Goal: Task Accomplishment & Management: Manage account settings

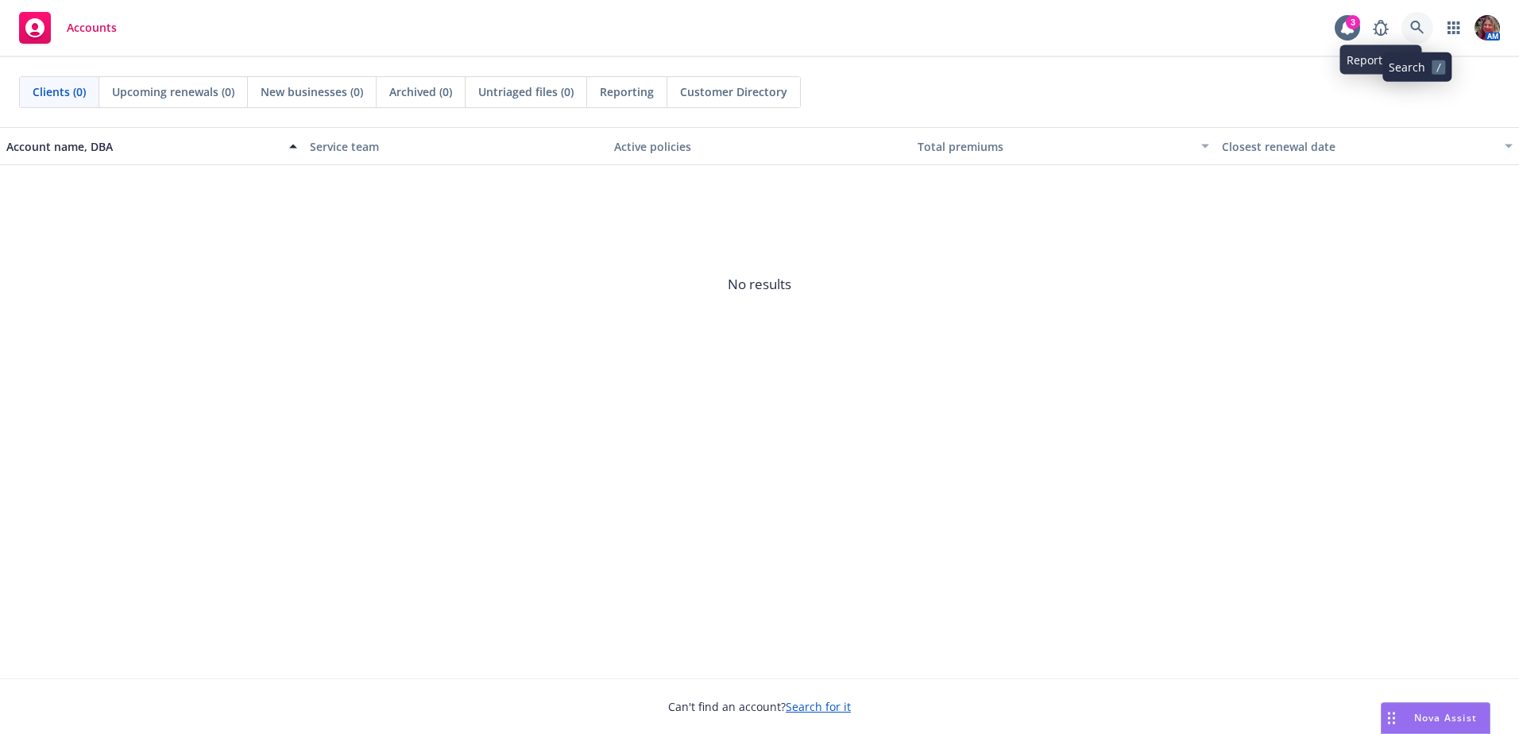
click at [1413, 31] on icon at bounding box center [1417, 28] width 14 height 14
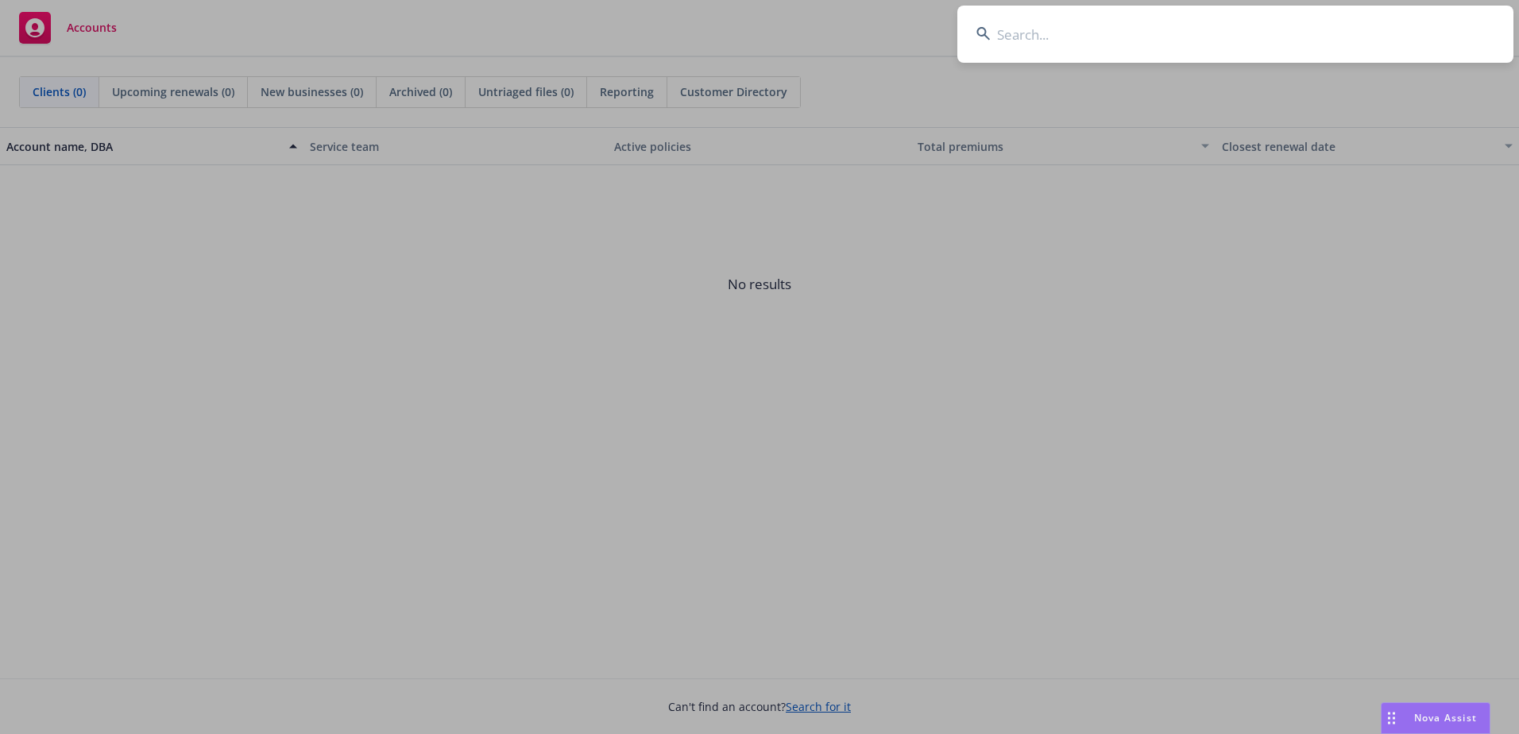
click at [1413, 31] on input at bounding box center [1235, 34] width 556 height 57
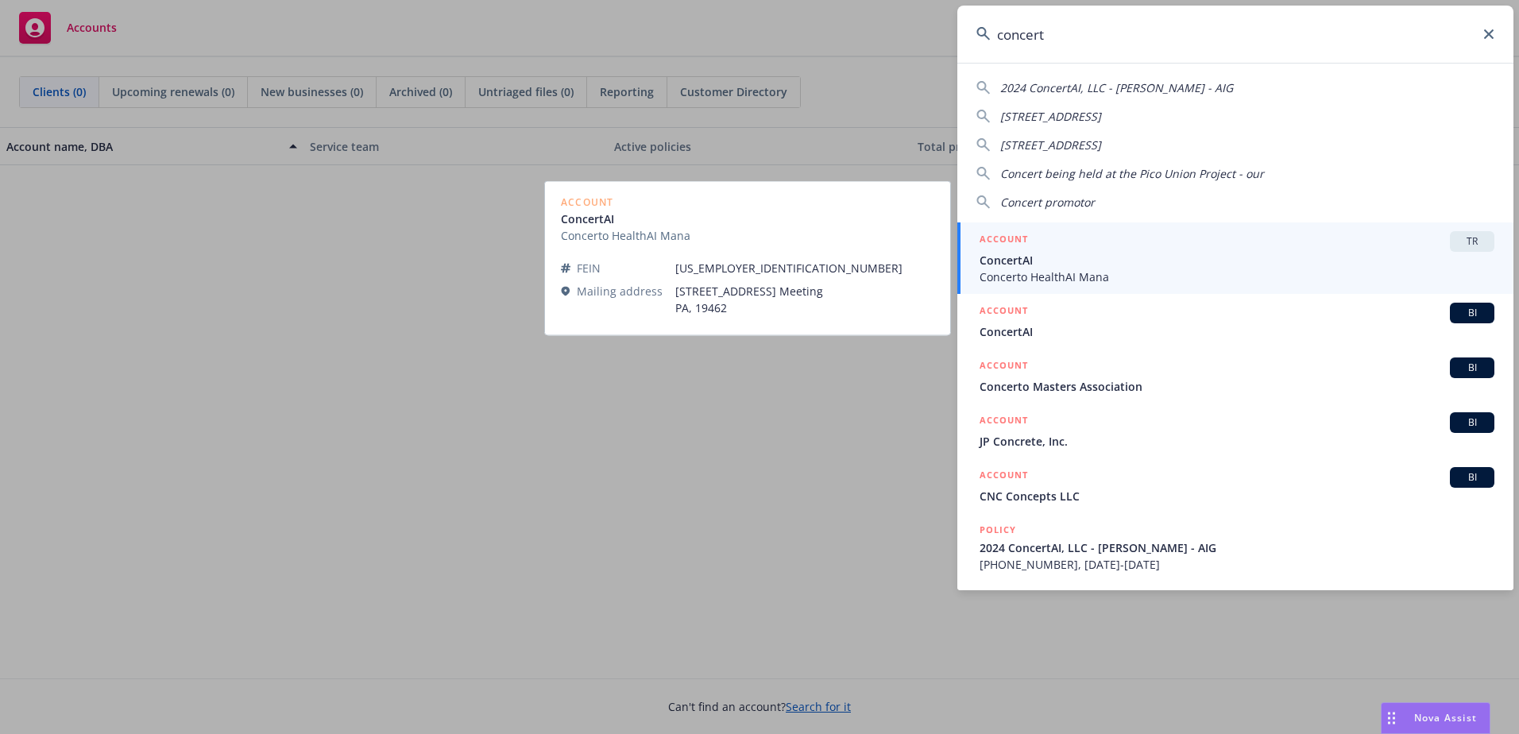
type input "concert"
click at [1105, 257] on span "ConcertAI" at bounding box center [1236, 260] width 515 height 17
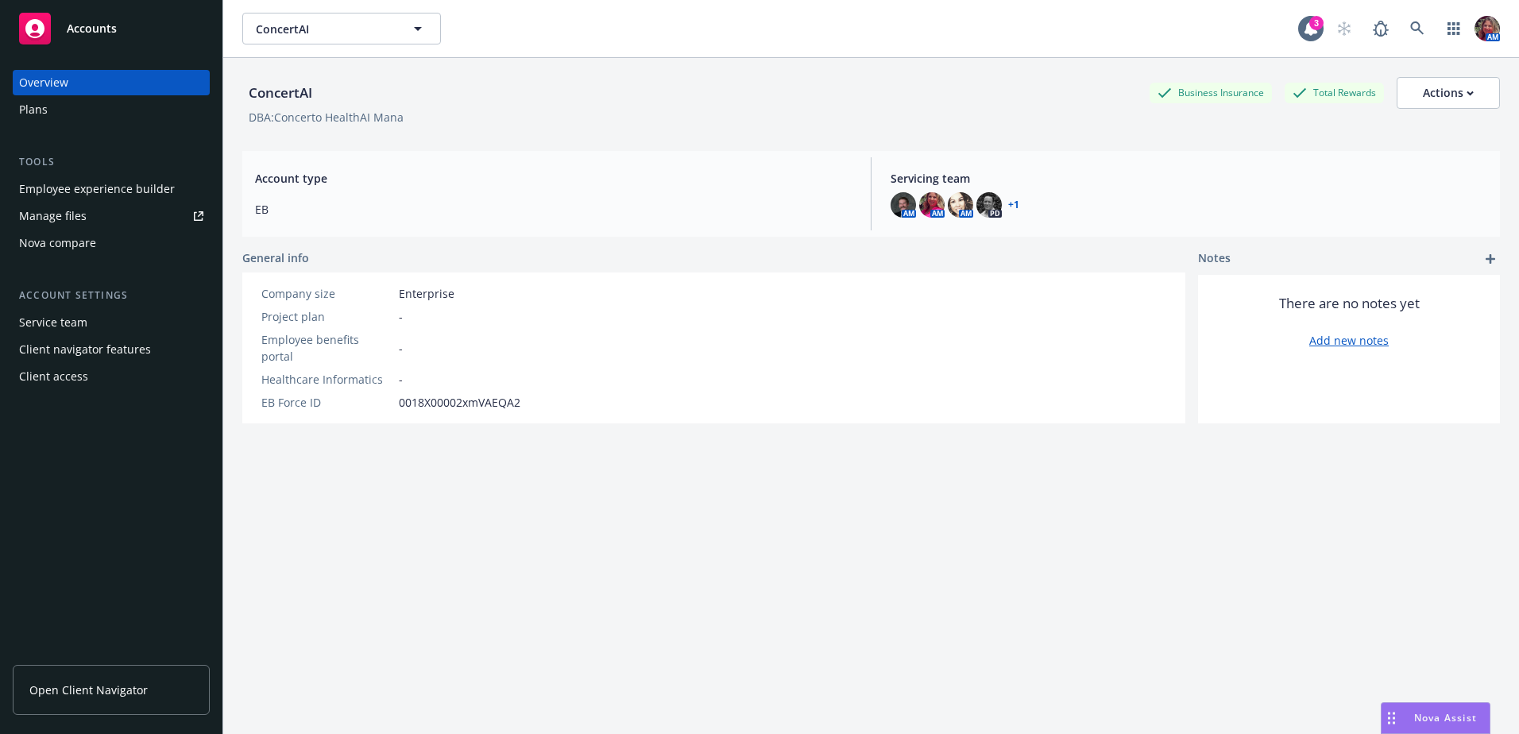
click at [80, 219] on div "Manage files" at bounding box center [53, 215] width 68 height 25
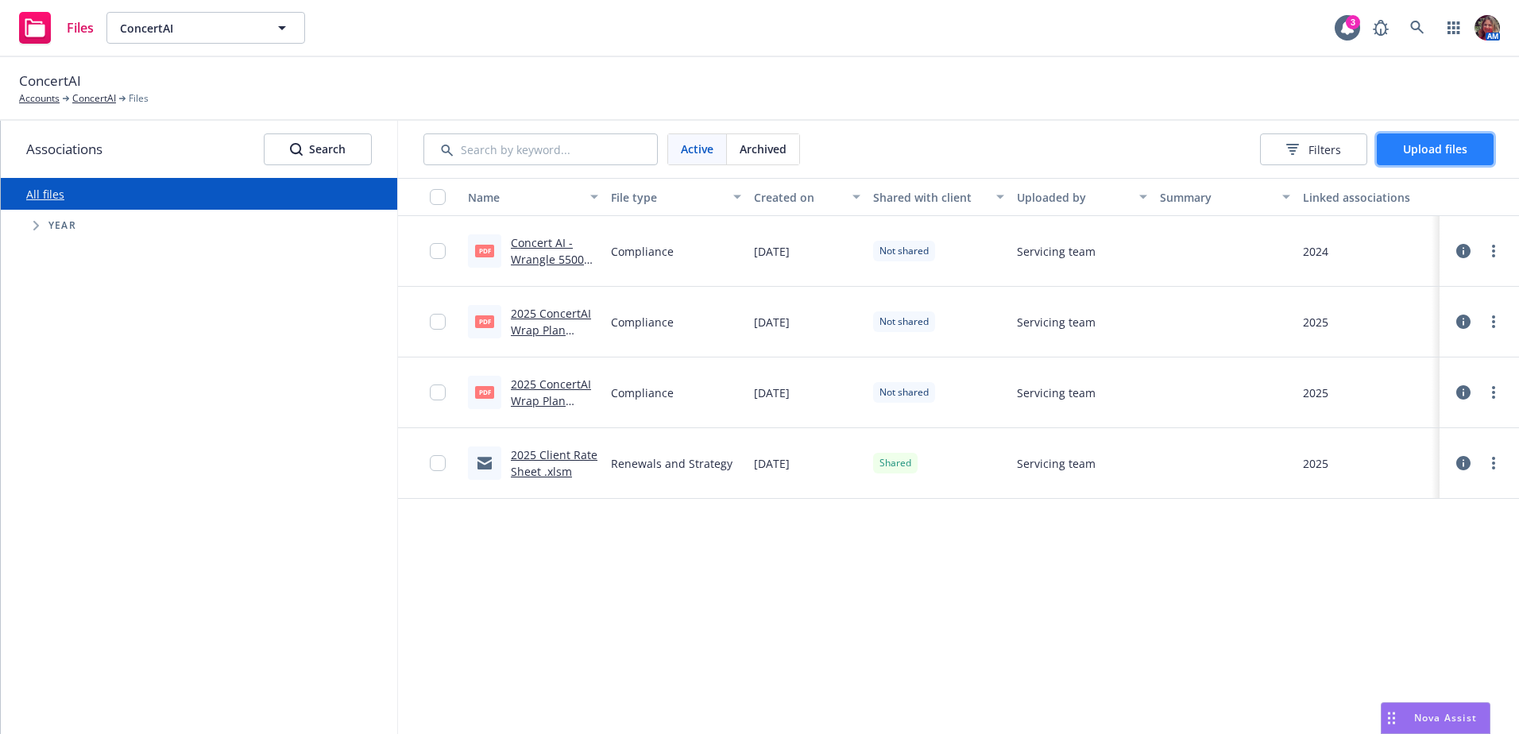
click at [1451, 154] on span "Upload files" at bounding box center [1435, 148] width 64 height 15
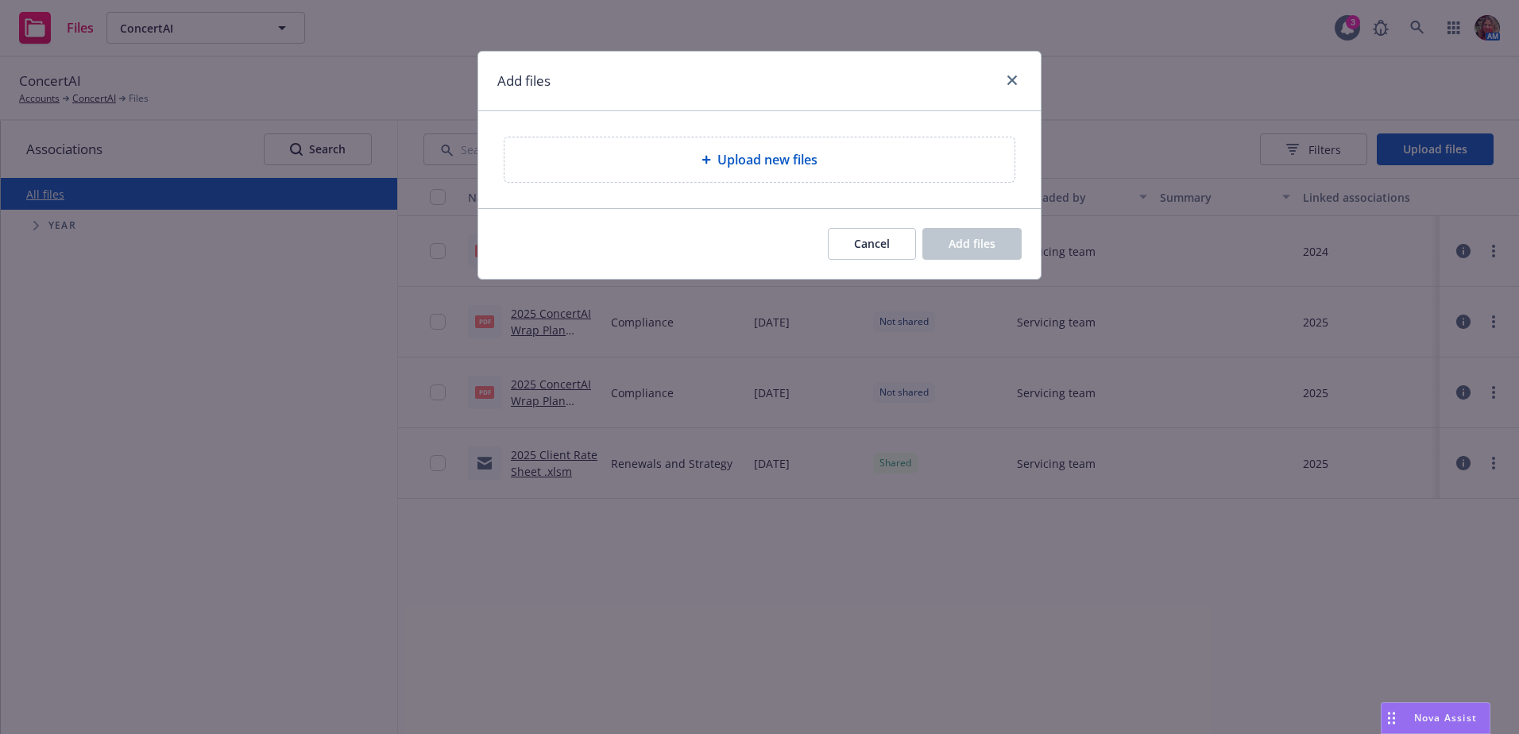
click at [748, 168] on span "Upload new files" at bounding box center [767, 159] width 100 height 19
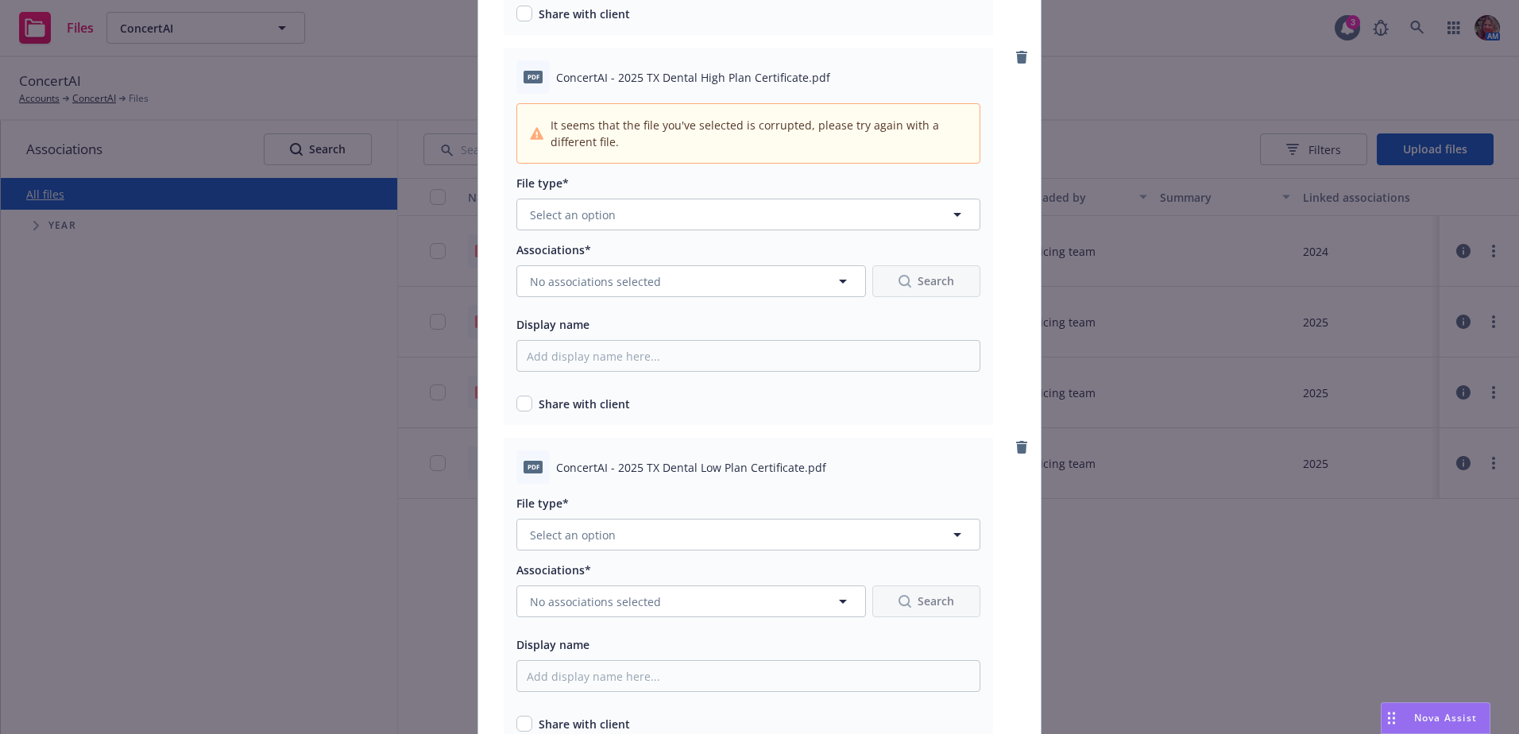
scroll to position [848, 0]
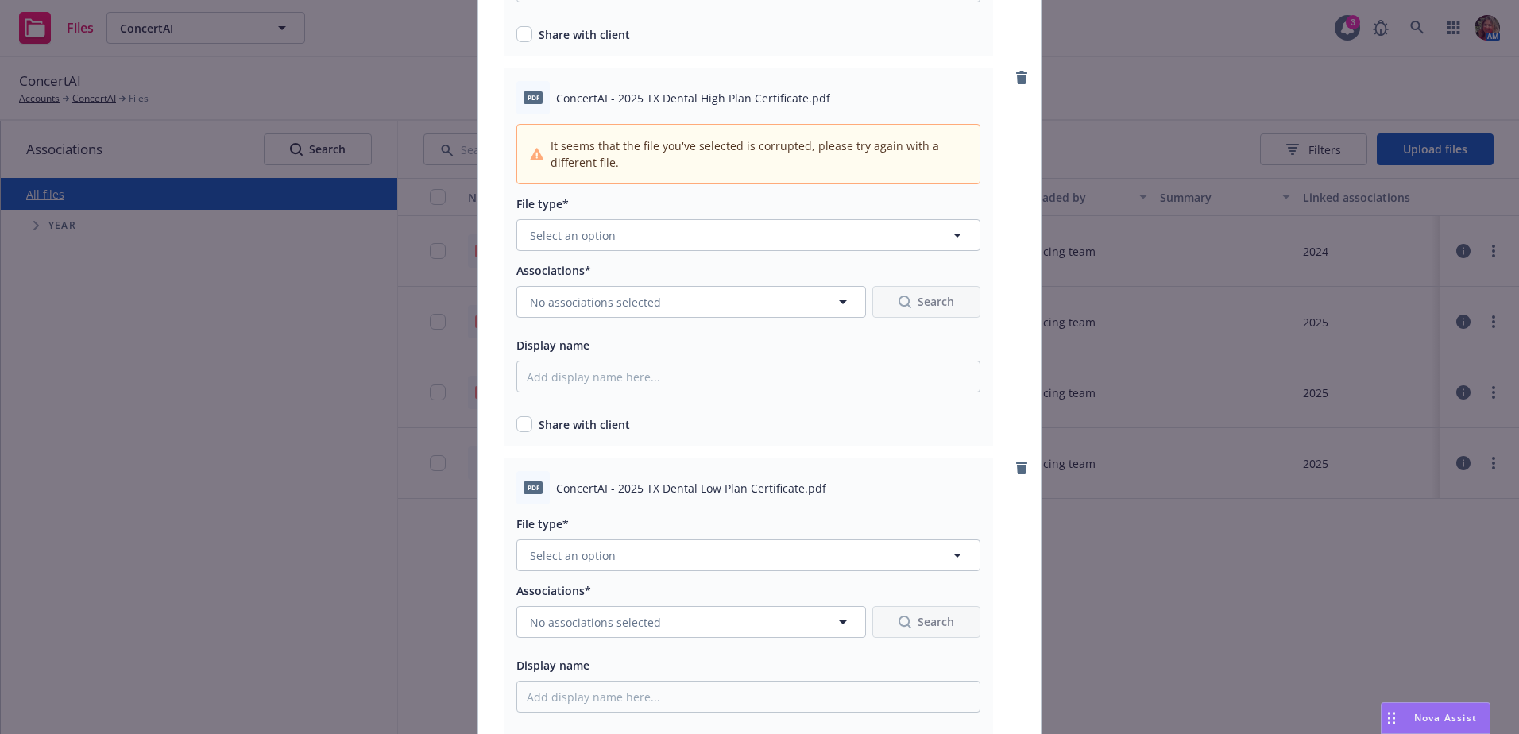
click at [1019, 69] on link "remove" at bounding box center [1021, 77] width 19 height 19
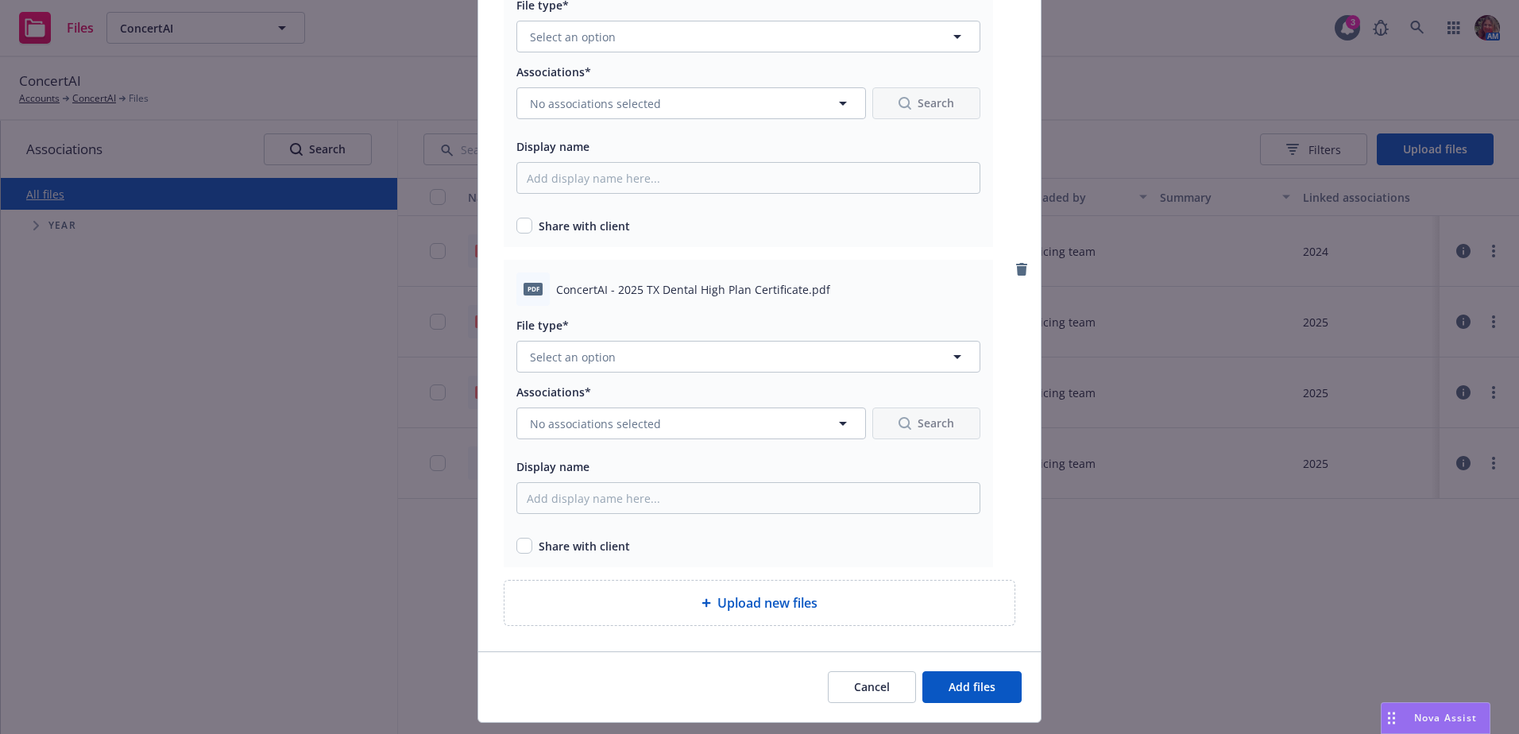
scroll to position [1084, 0]
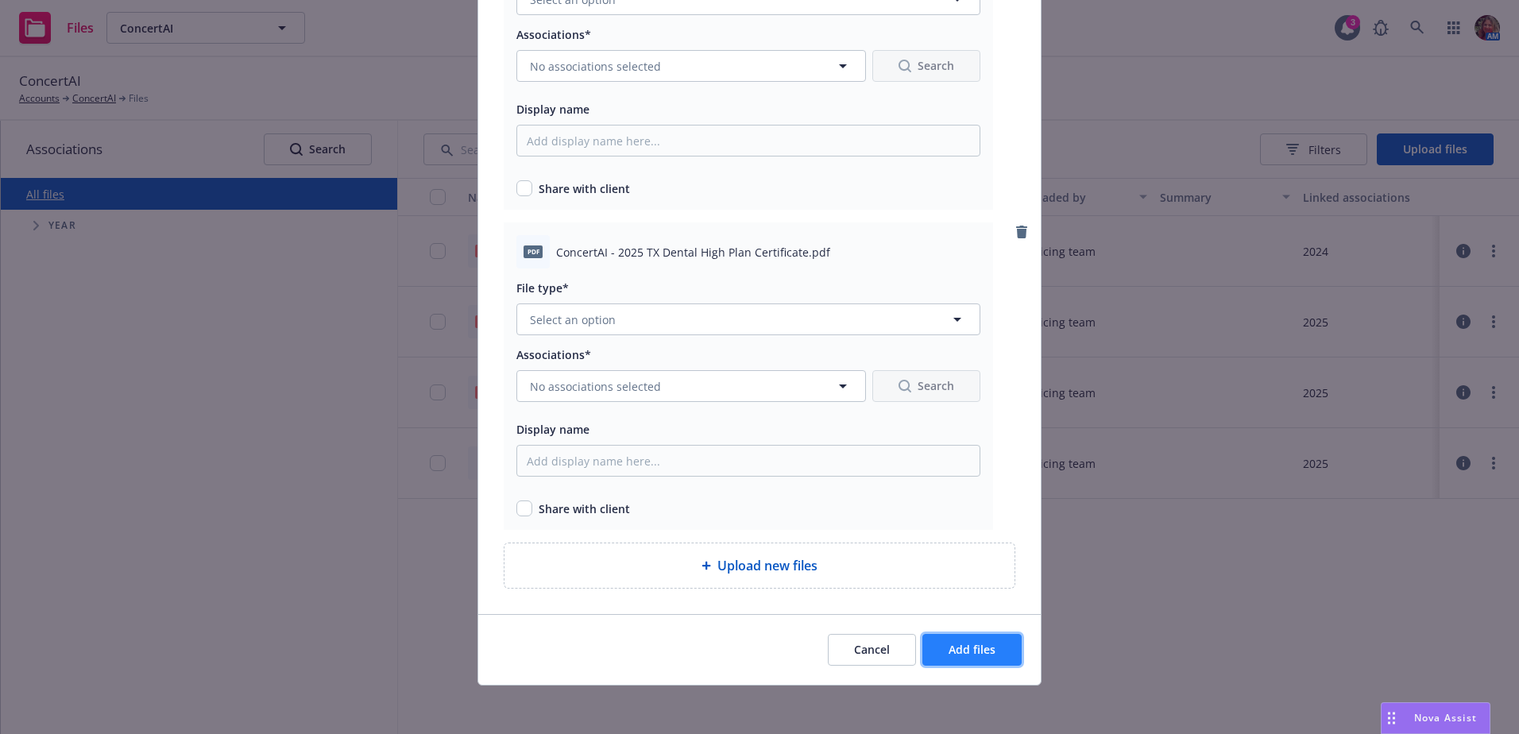
click at [978, 650] on span "Add files" at bounding box center [971, 649] width 47 height 15
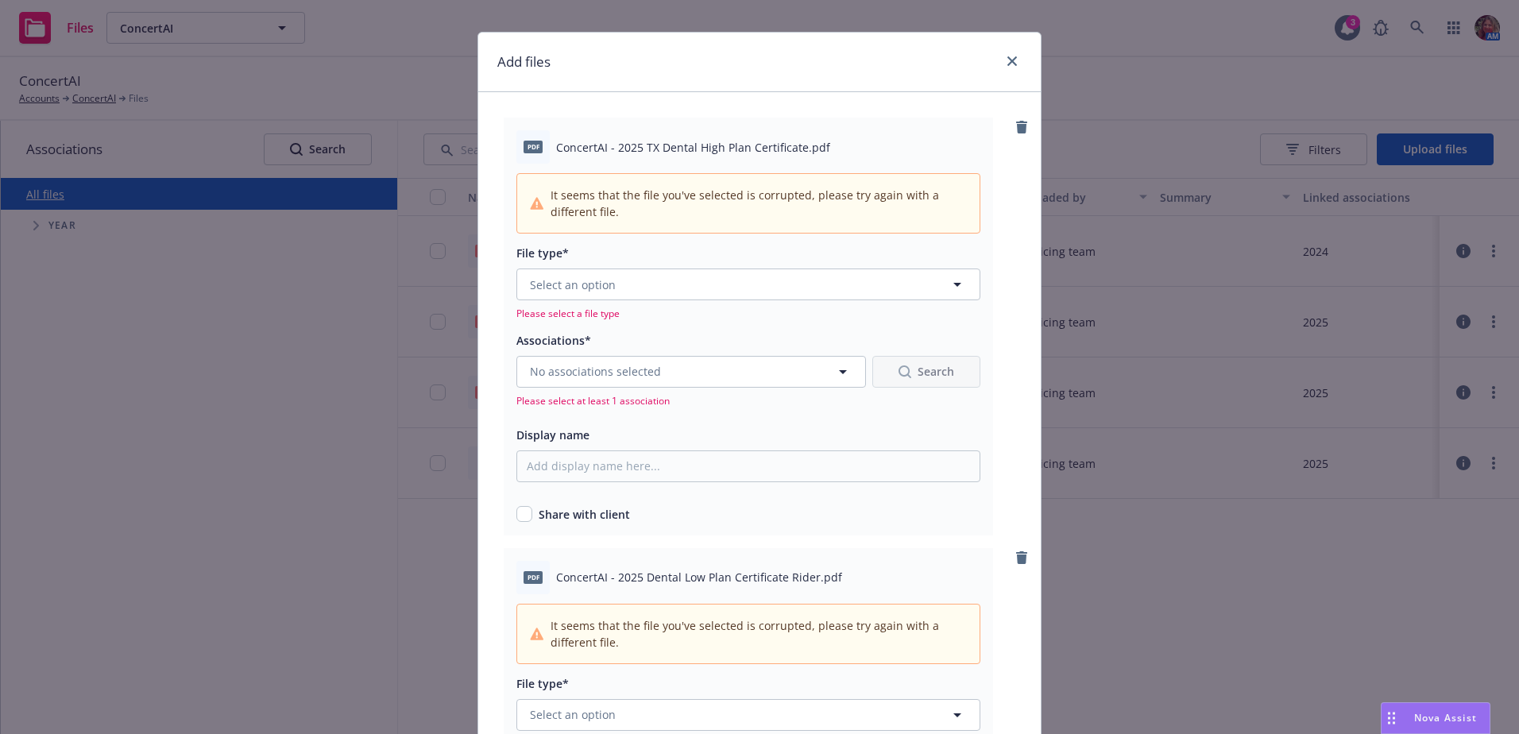
scroll to position [0, 0]
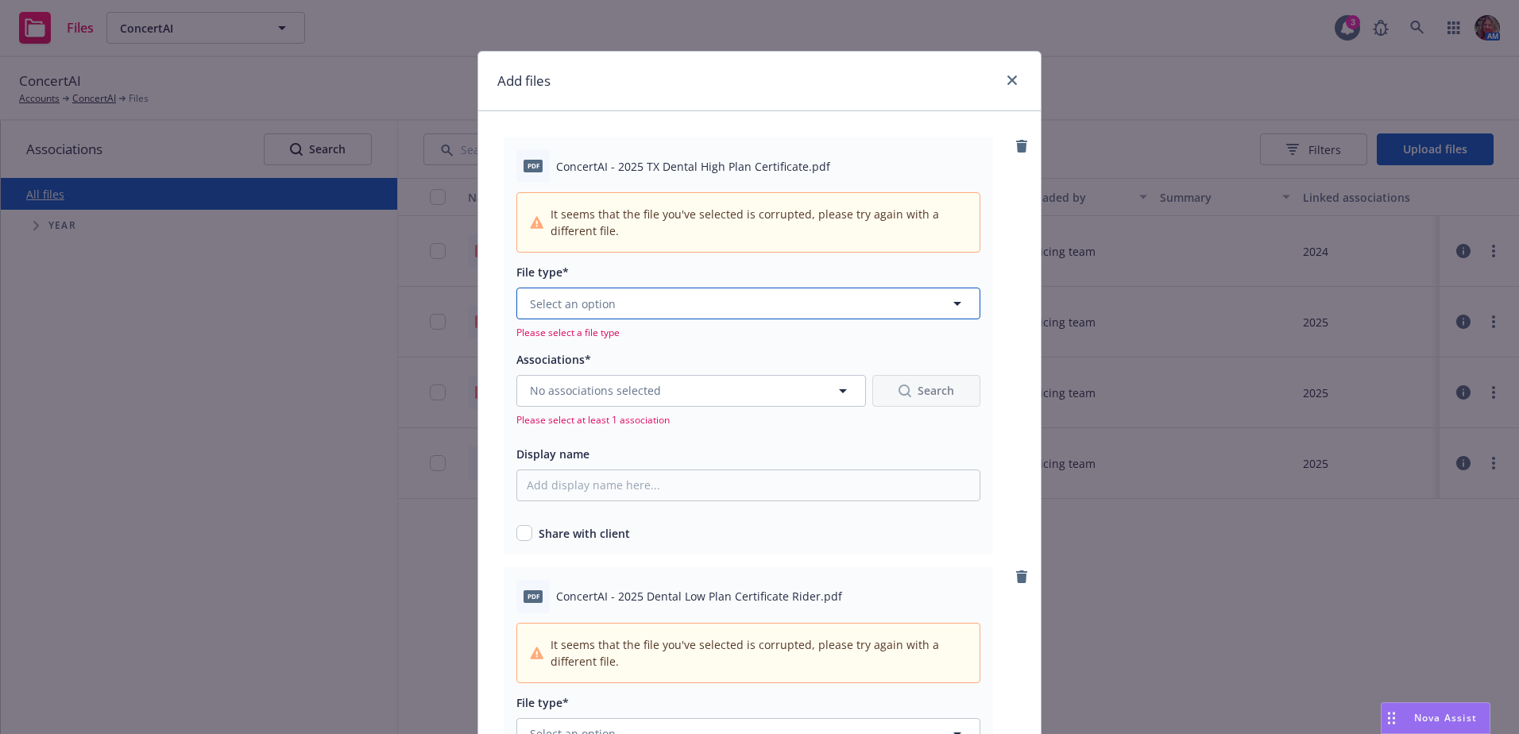
click at [566, 306] on span "Select an option" at bounding box center [573, 303] width 86 height 17
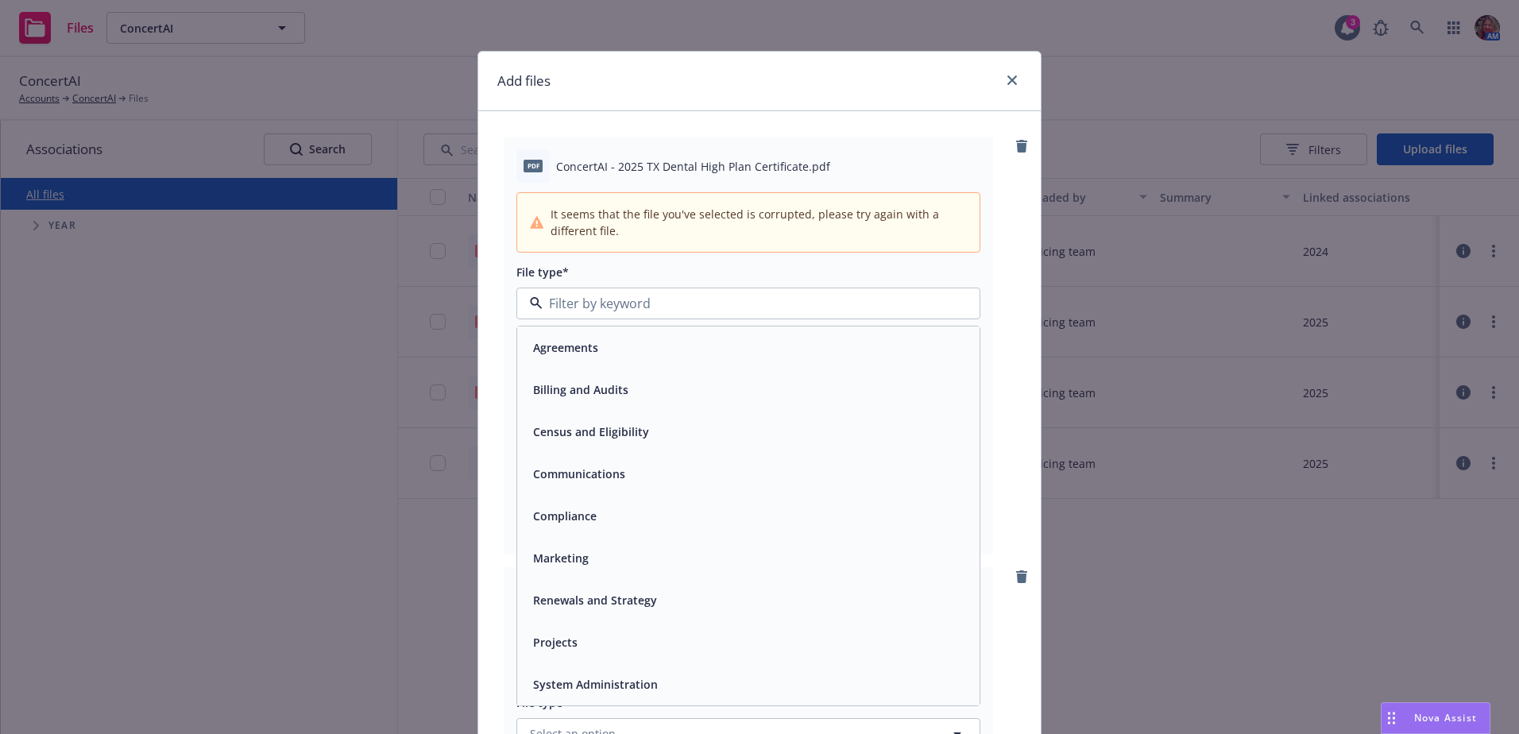
click at [610, 597] on span "Renewals and Strategy" at bounding box center [595, 600] width 124 height 17
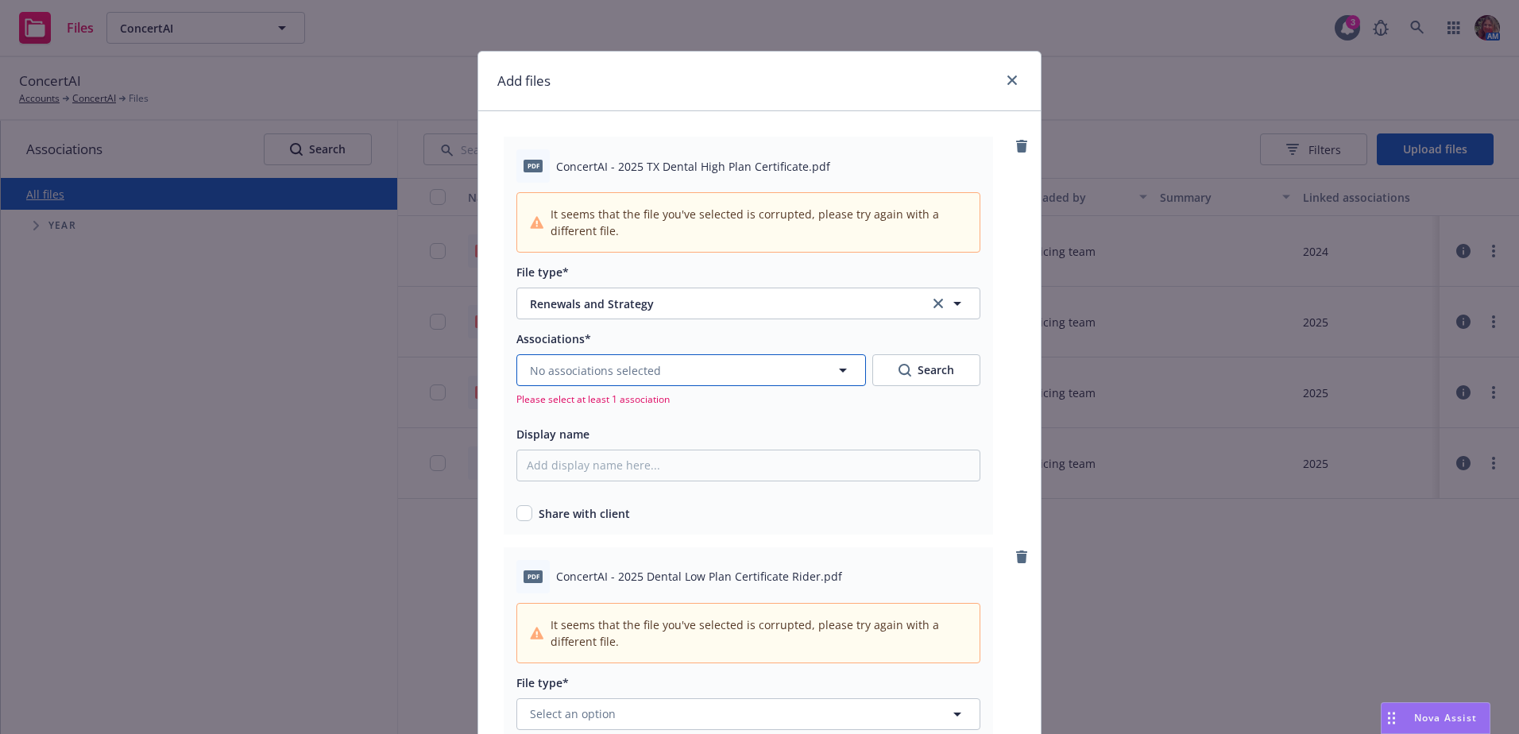
click at [703, 373] on button "No associations selected" at bounding box center [690, 370] width 349 height 32
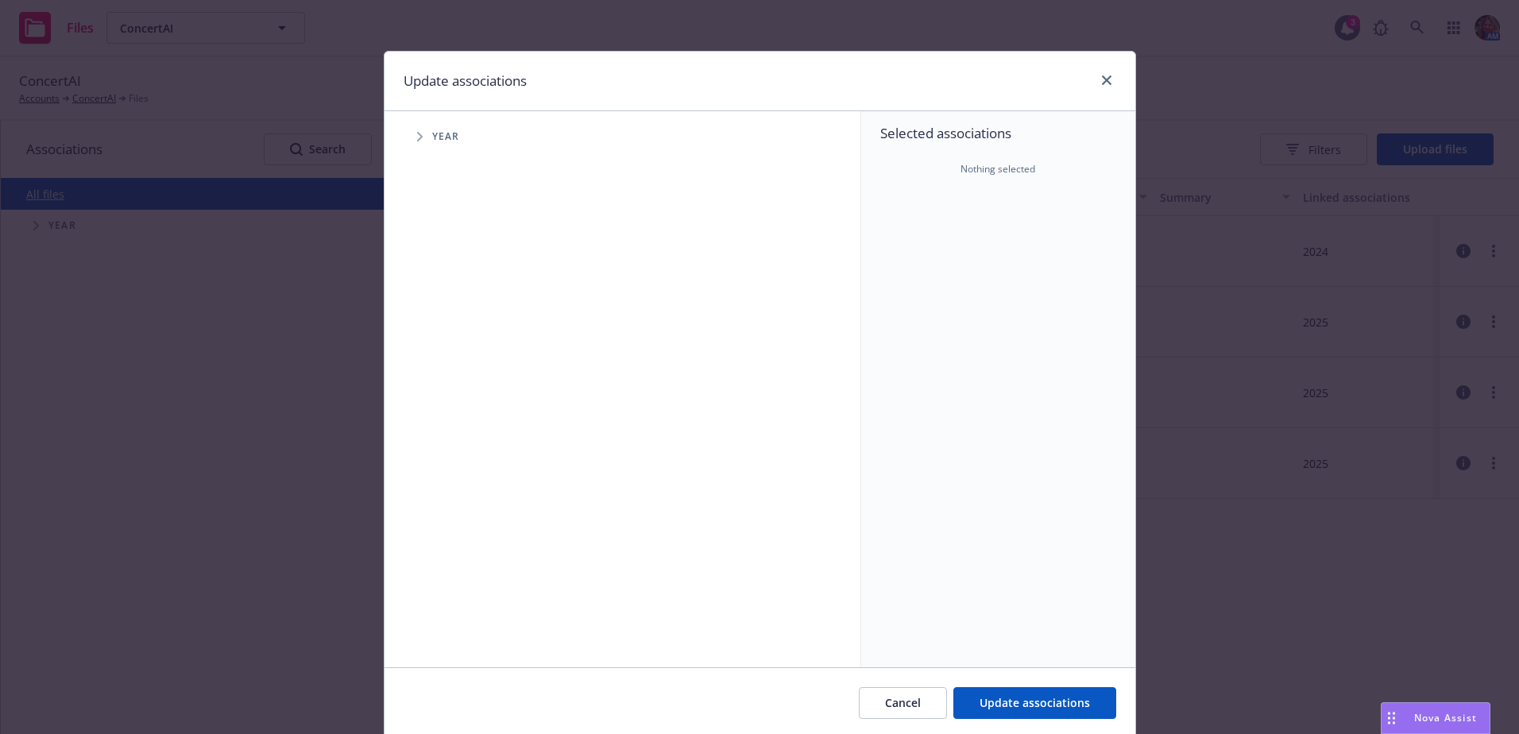
click at [407, 138] on span "Tree Example" at bounding box center [419, 136] width 25 height 25
click at [452, 392] on input "Tree Example" at bounding box center [460, 391] width 16 height 16
checkbox input "true"
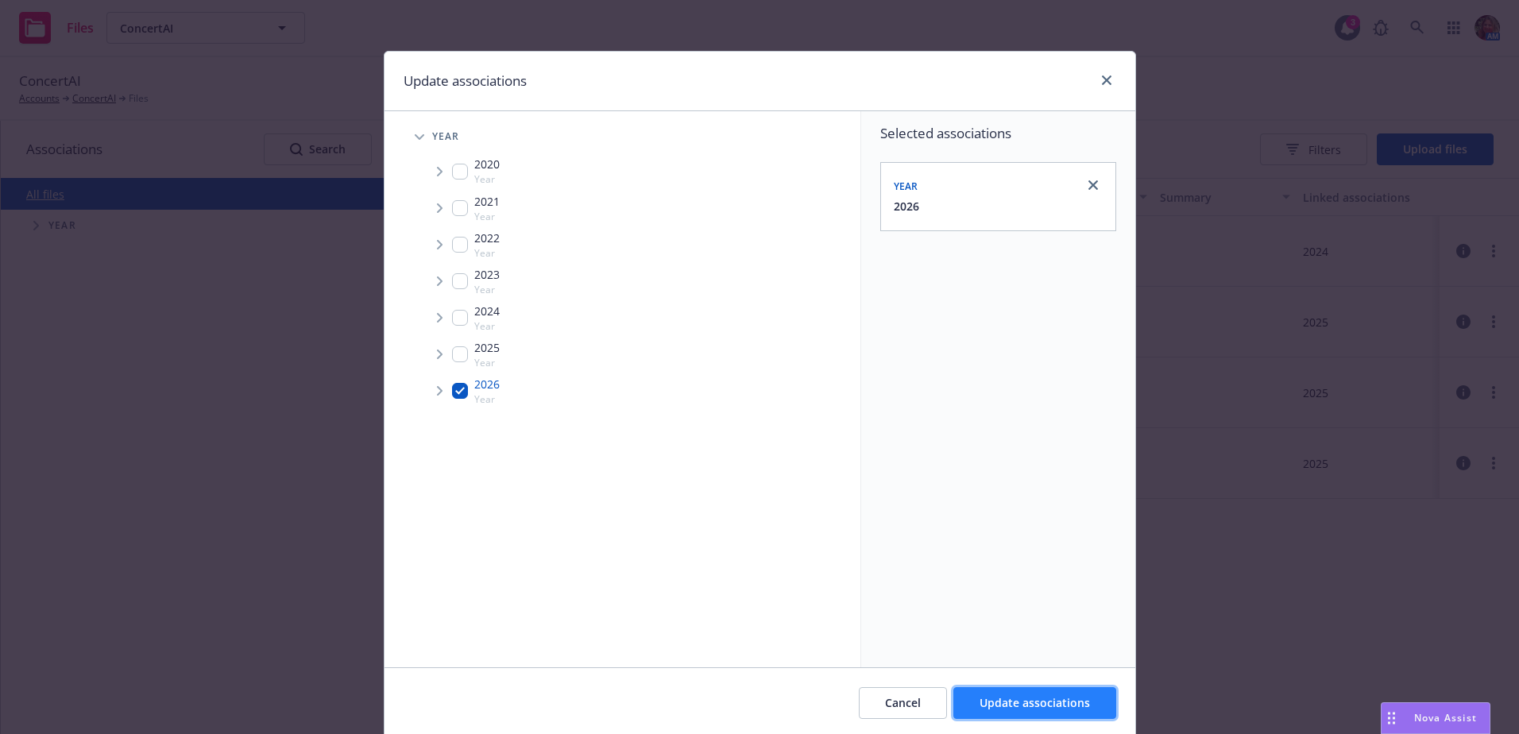
click at [1041, 704] on span "Update associations" at bounding box center [1034, 702] width 110 height 15
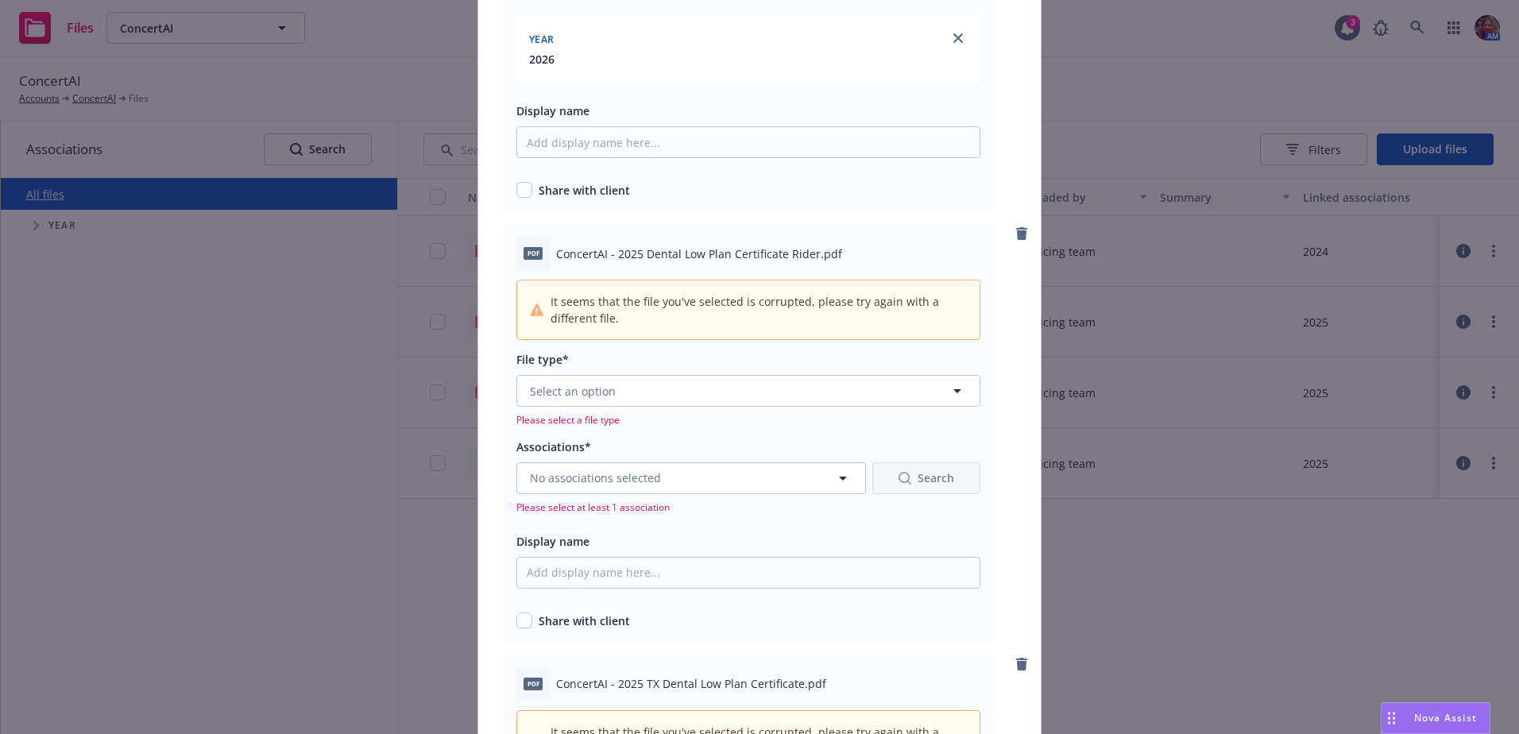
scroll to position [397, 0]
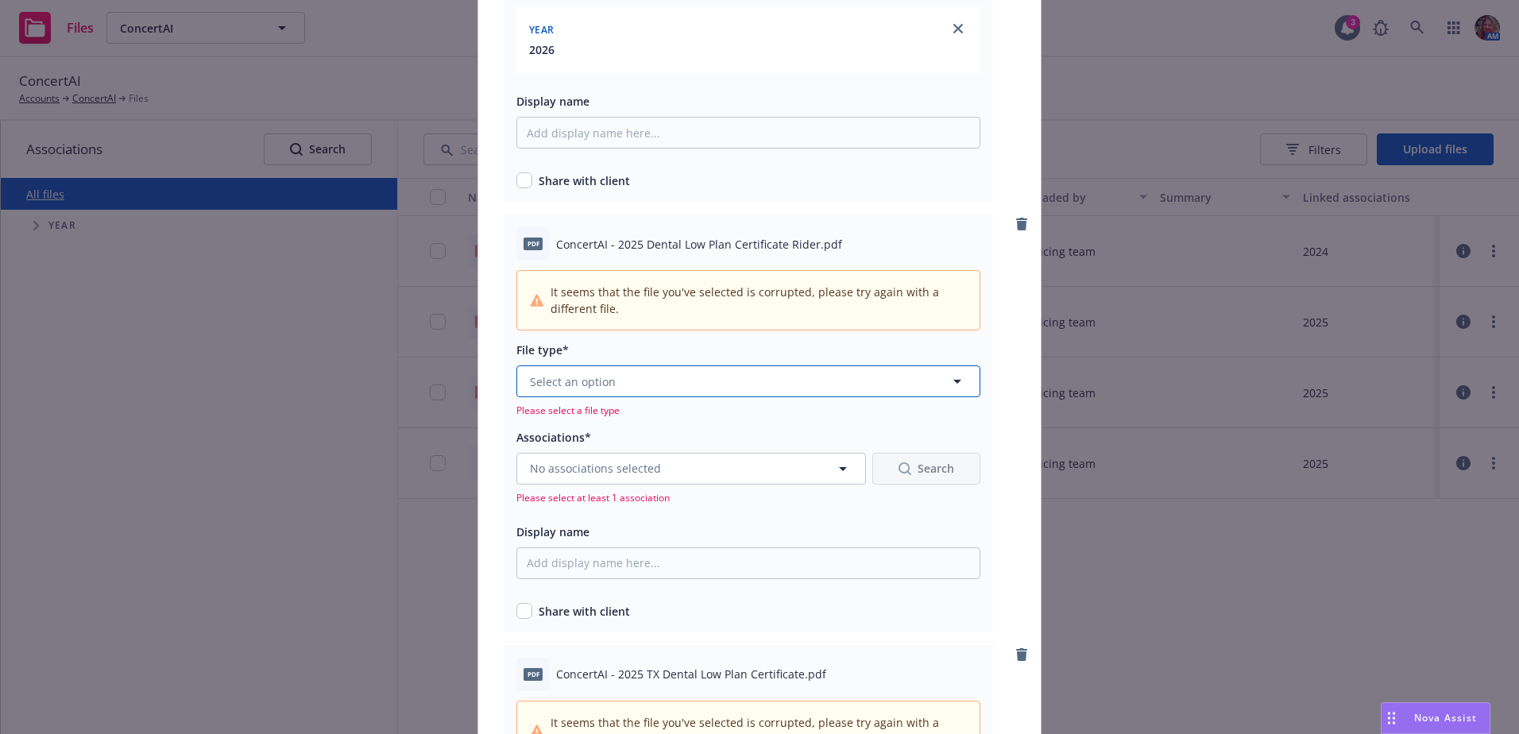
click at [569, 387] on span "Select an option" at bounding box center [573, 381] width 86 height 17
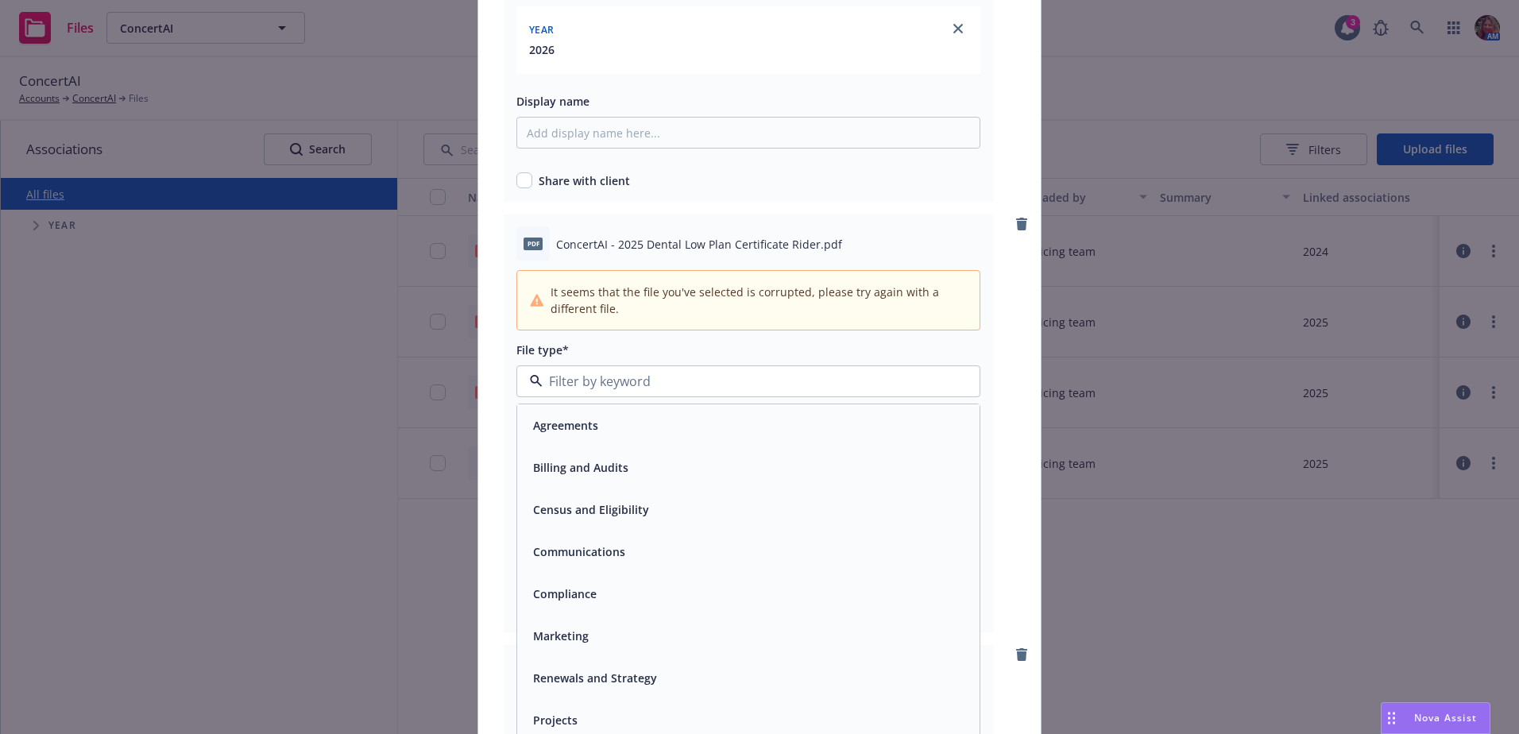
click at [583, 666] on div "Renewals and Strategy" at bounding box center [593, 677] width 133 height 23
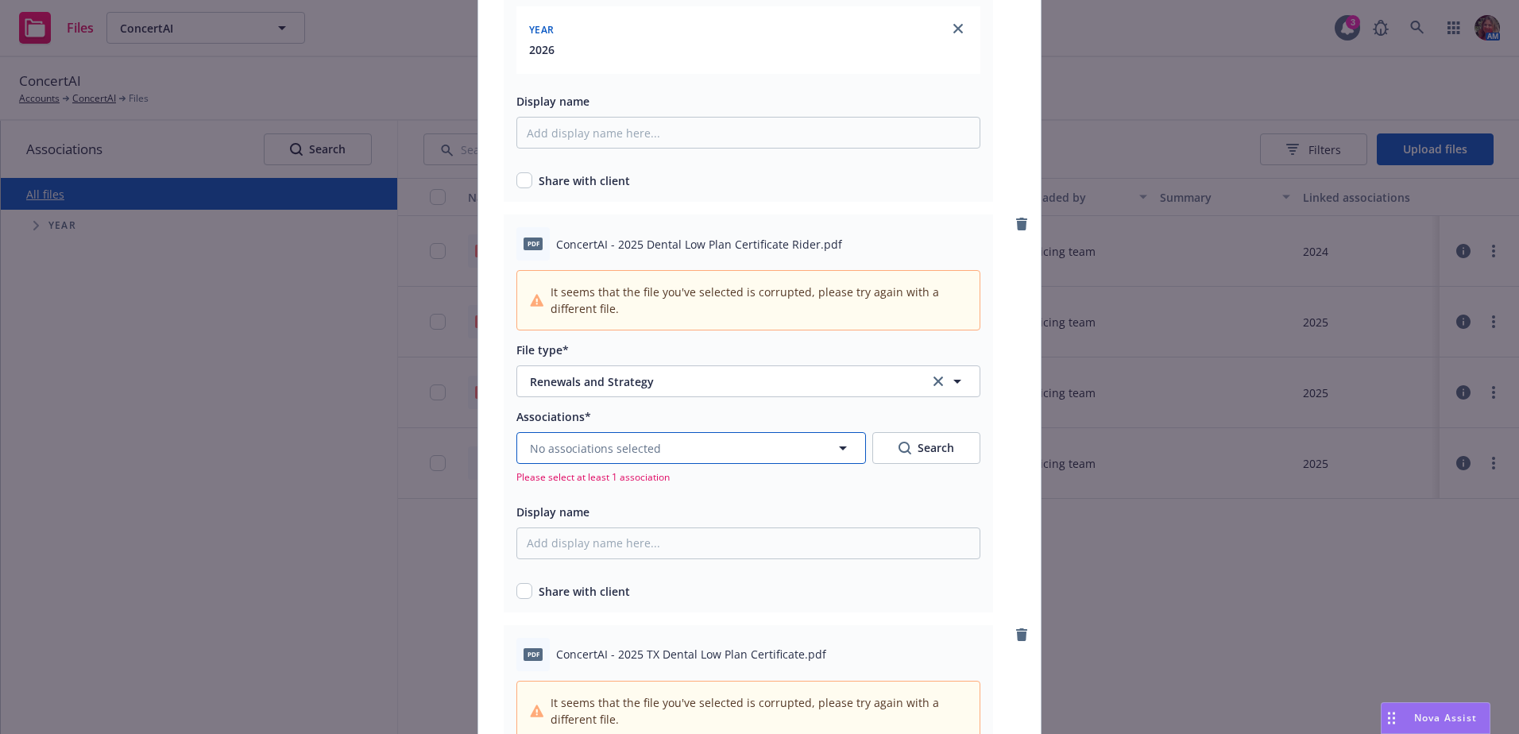
click at [782, 438] on button "No associations selected" at bounding box center [690, 448] width 349 height 32
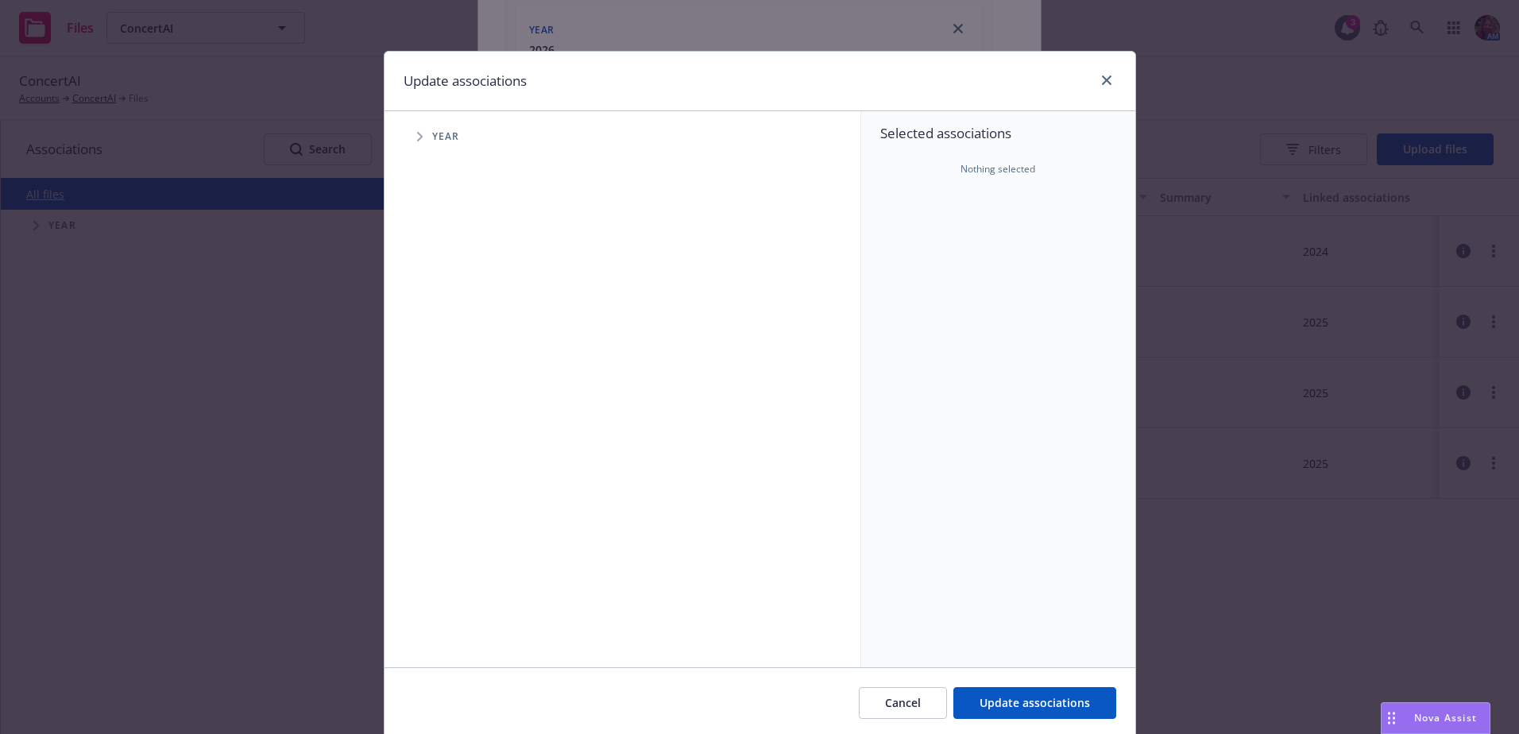
click at [407, 137] on span "Tree Example" at bounding box center [419, 136] width 25 height 25
click at [452, 394] on input "Tree Example" at bounding box center [460, 391] width 16 height 16
checkbox input "true"
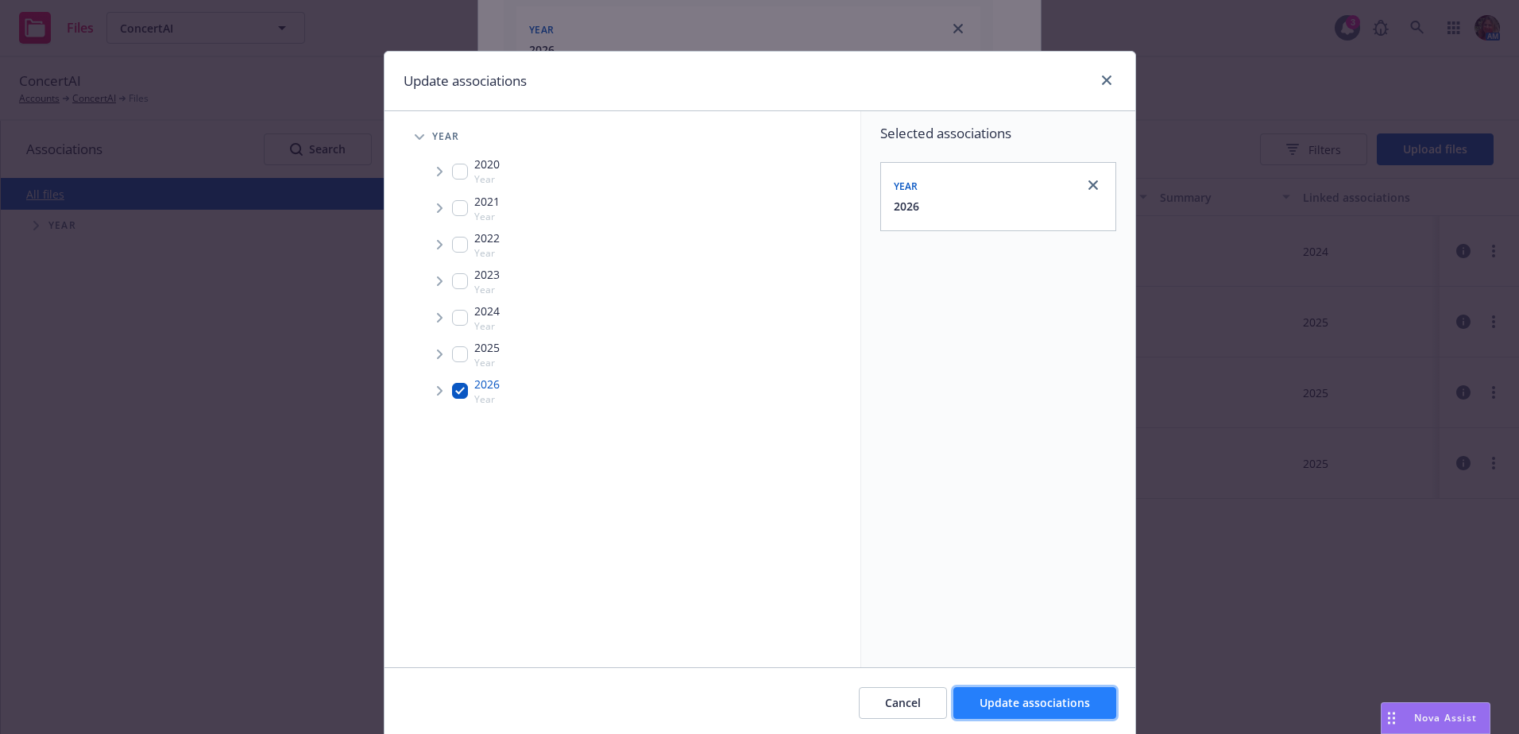
click at [1004, 705] on span "Update associations" at bounding box center [1034, 702] width 110 height 15
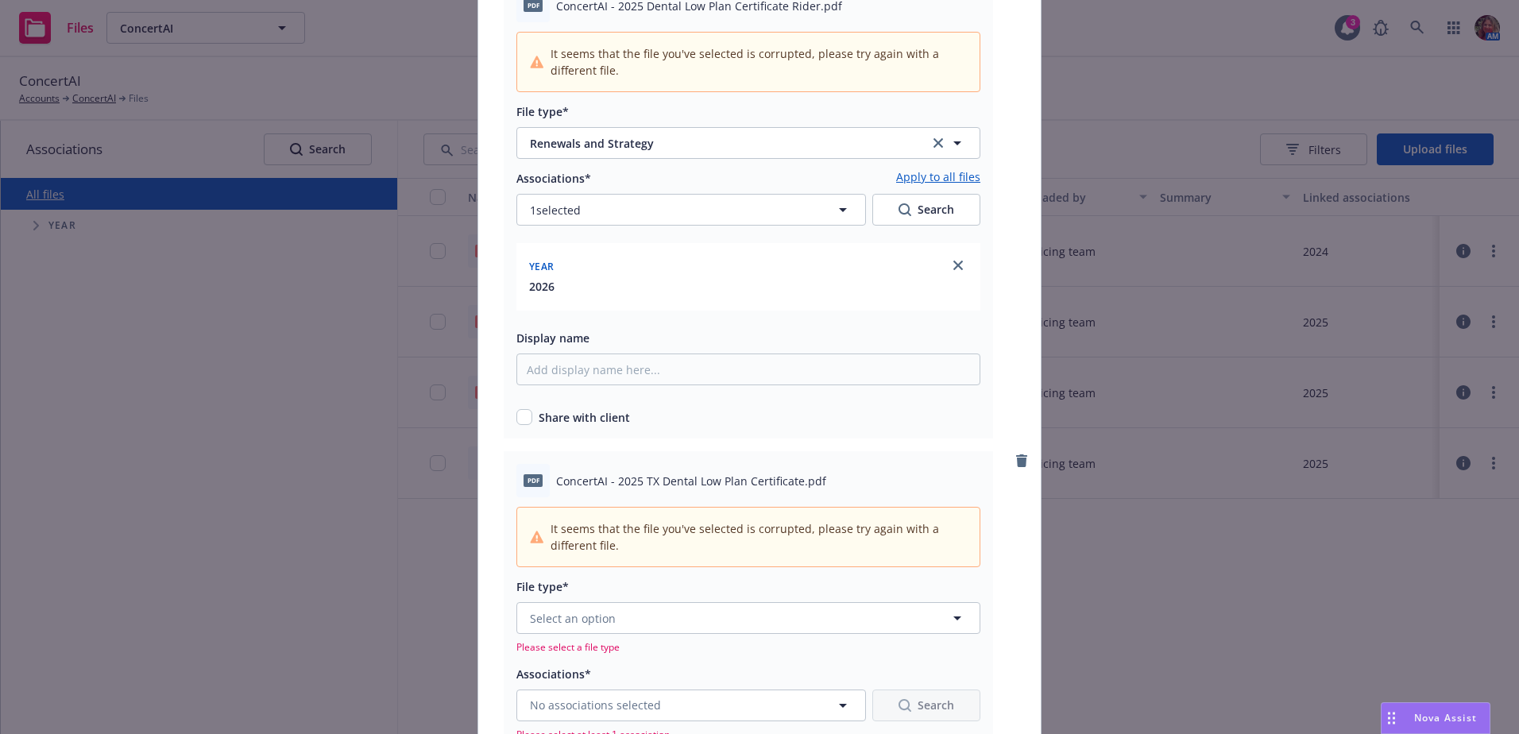
scroll to position [715, 0]
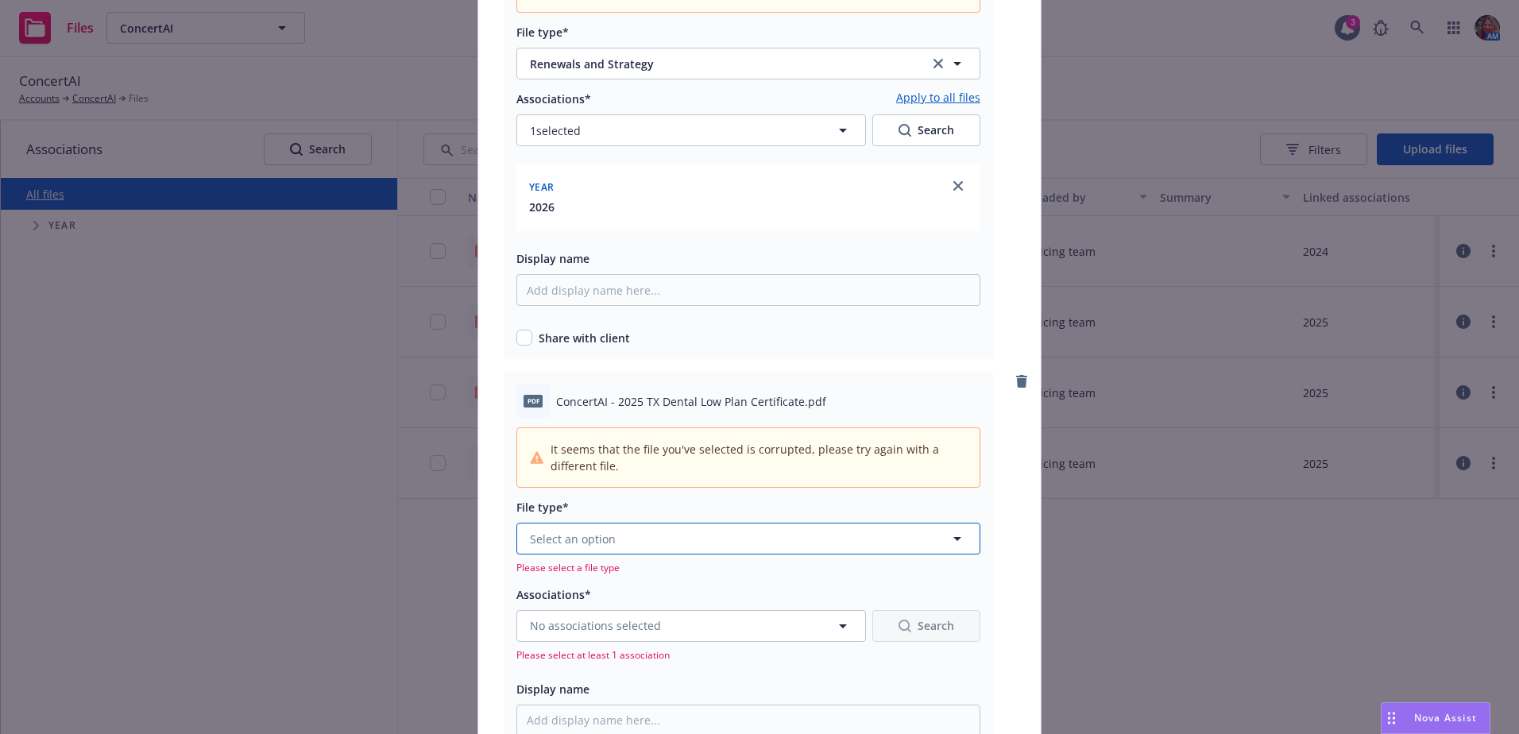
click at [542, 547] on button "Select an option" at bounding box center [748, 539] width 464 height 32
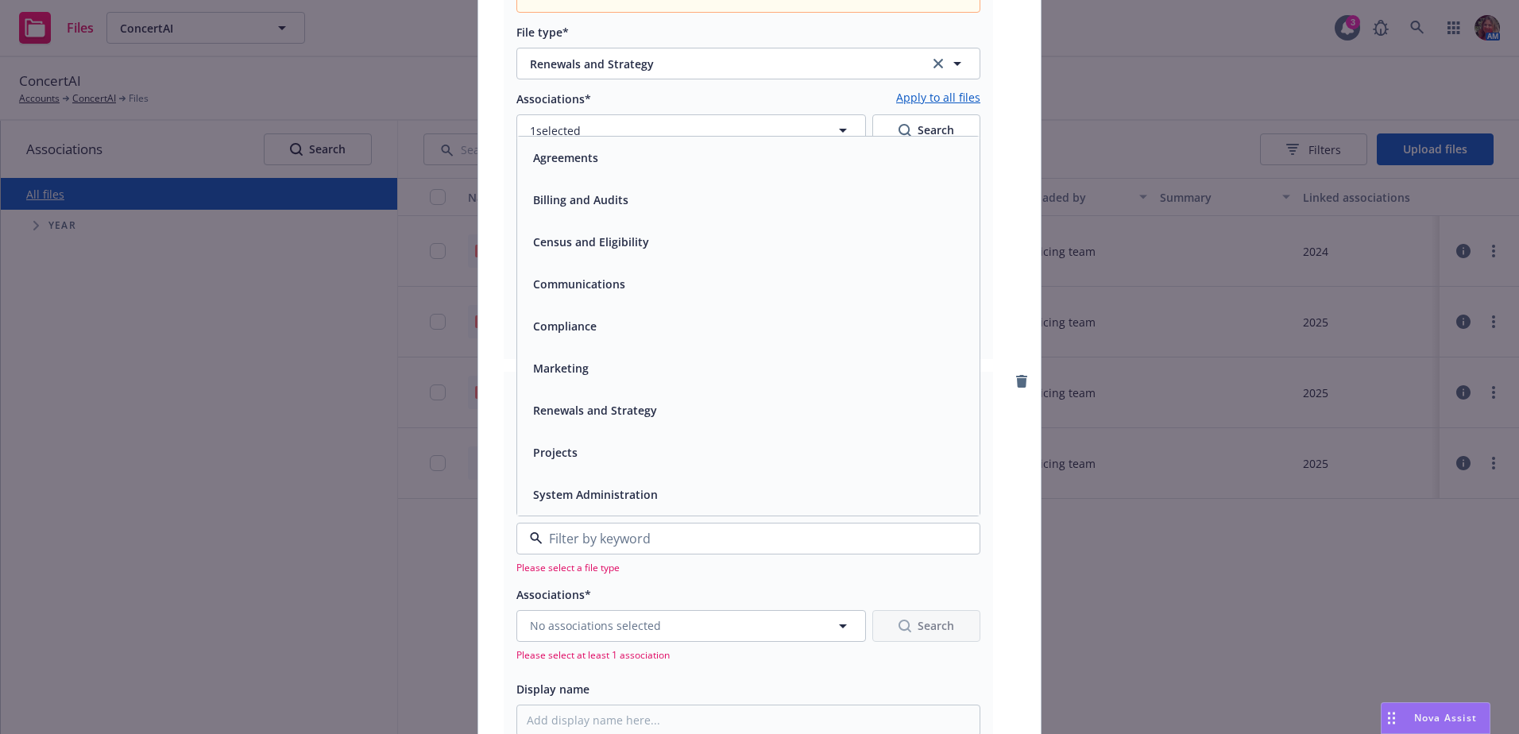
click at [577, 416] on span "Renewals and Strategy" at bounding box center [595, 410] width 124 height 17
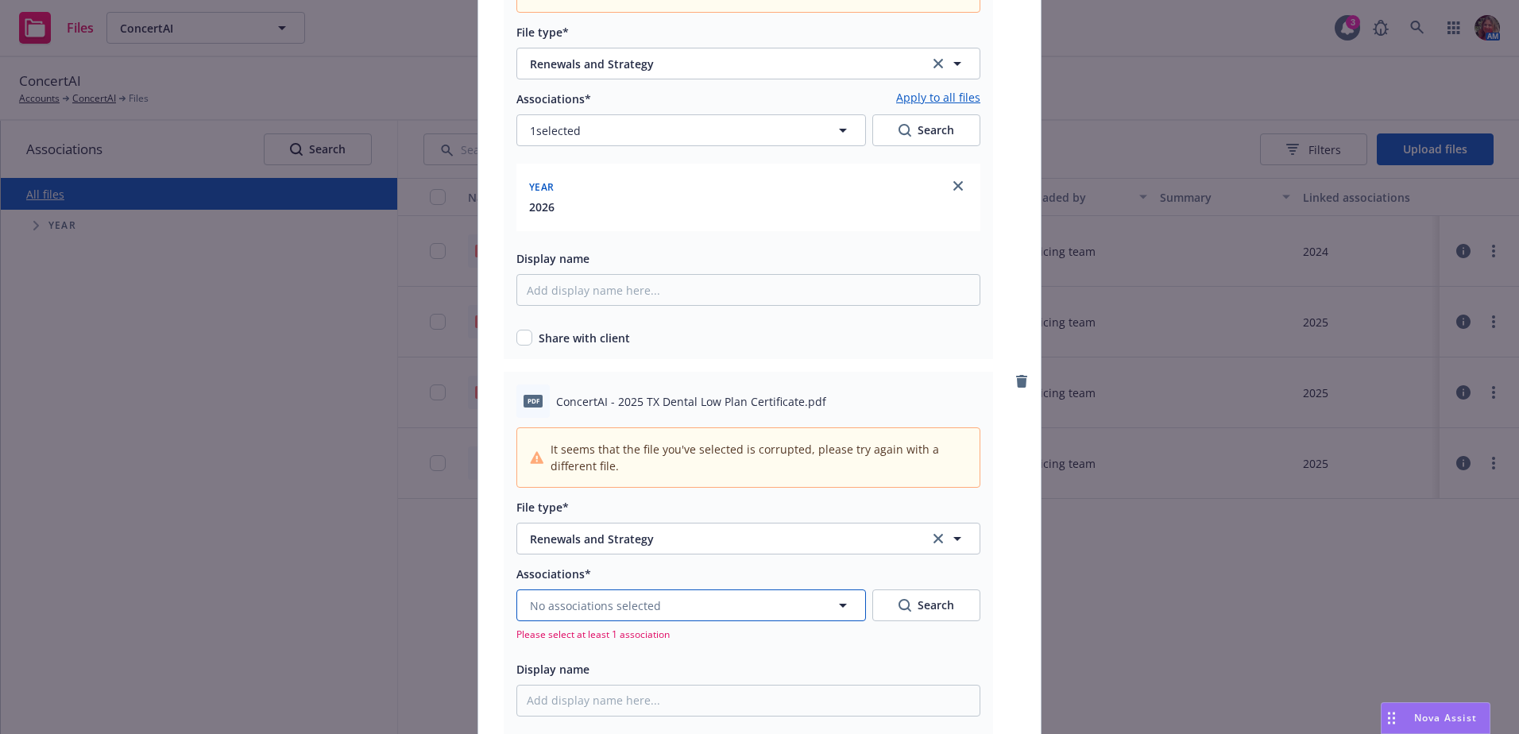
click at [622, 606] on span "No associations selected" at bounding box center [595, 605] width 131 height 17
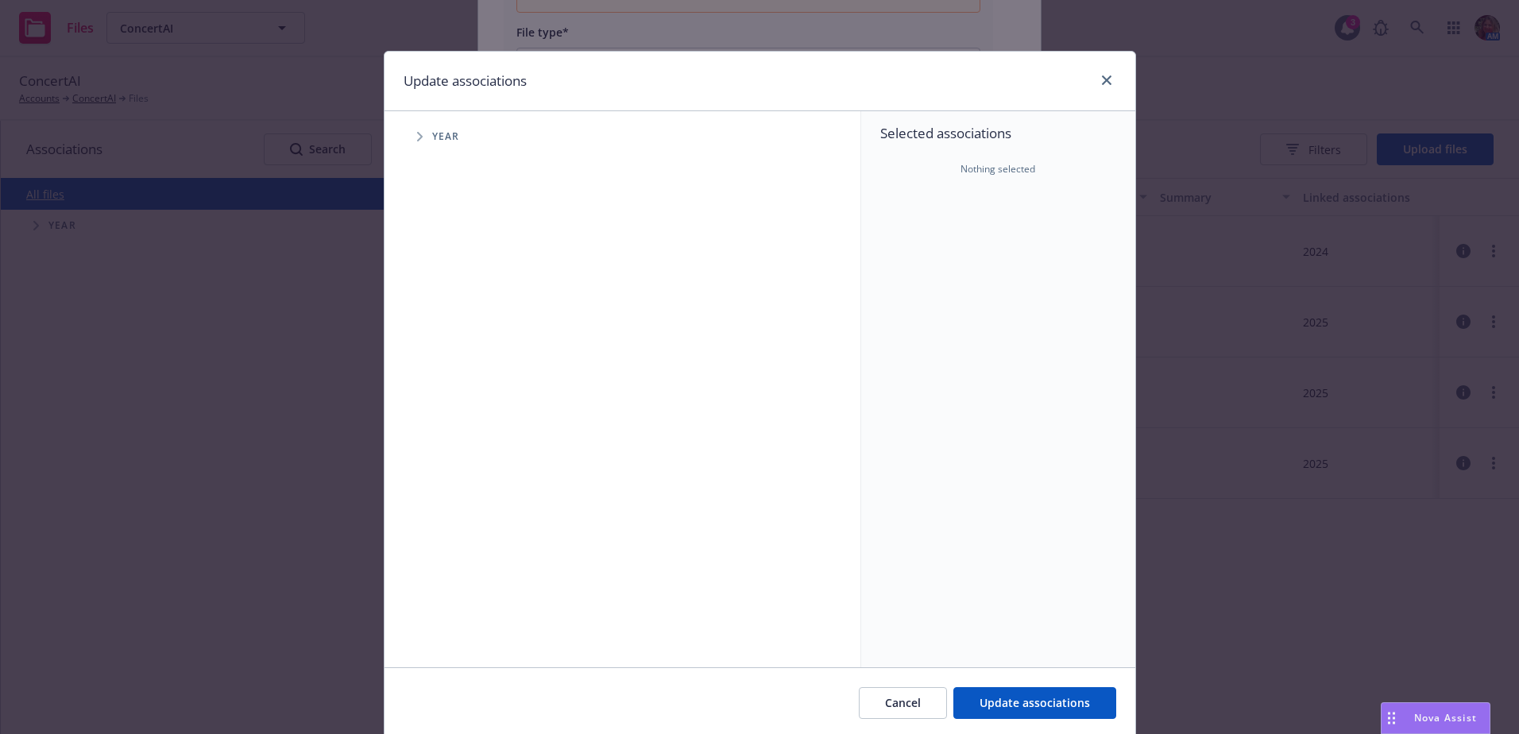
click at [434, 137] on span "Year" at bounding box center [446, 137] width 28 height 10
click at [417, 139] on icon "Tree Example" at bounding box center [420, 137] width 6 height 10
click at [452, 391] on input "Tree Example" at bounding box center [460, 391] width 16 height 16
checkbox input "true"
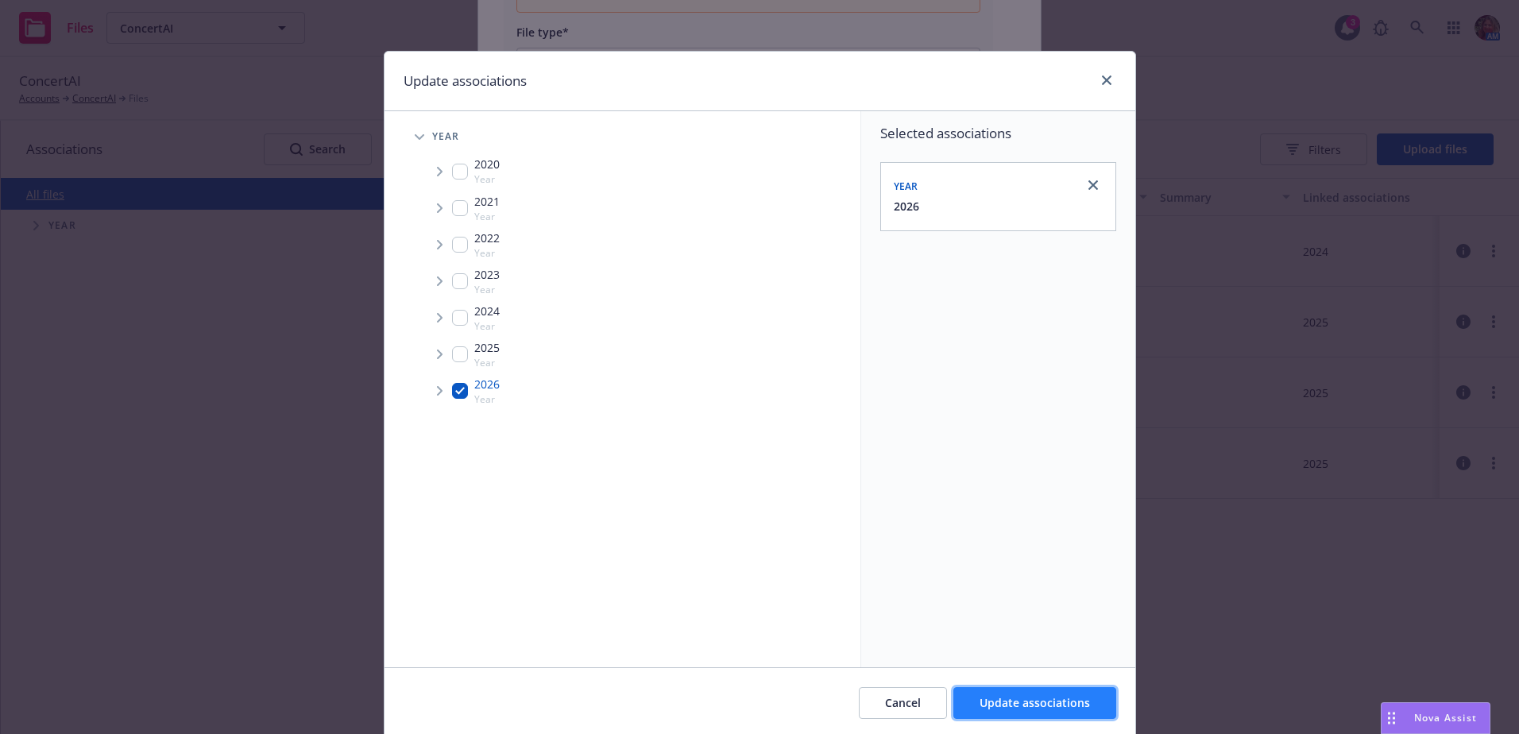
click at [1013, 712] on button "Update associations" at bounding box center [1034, 703] width 163 height 32
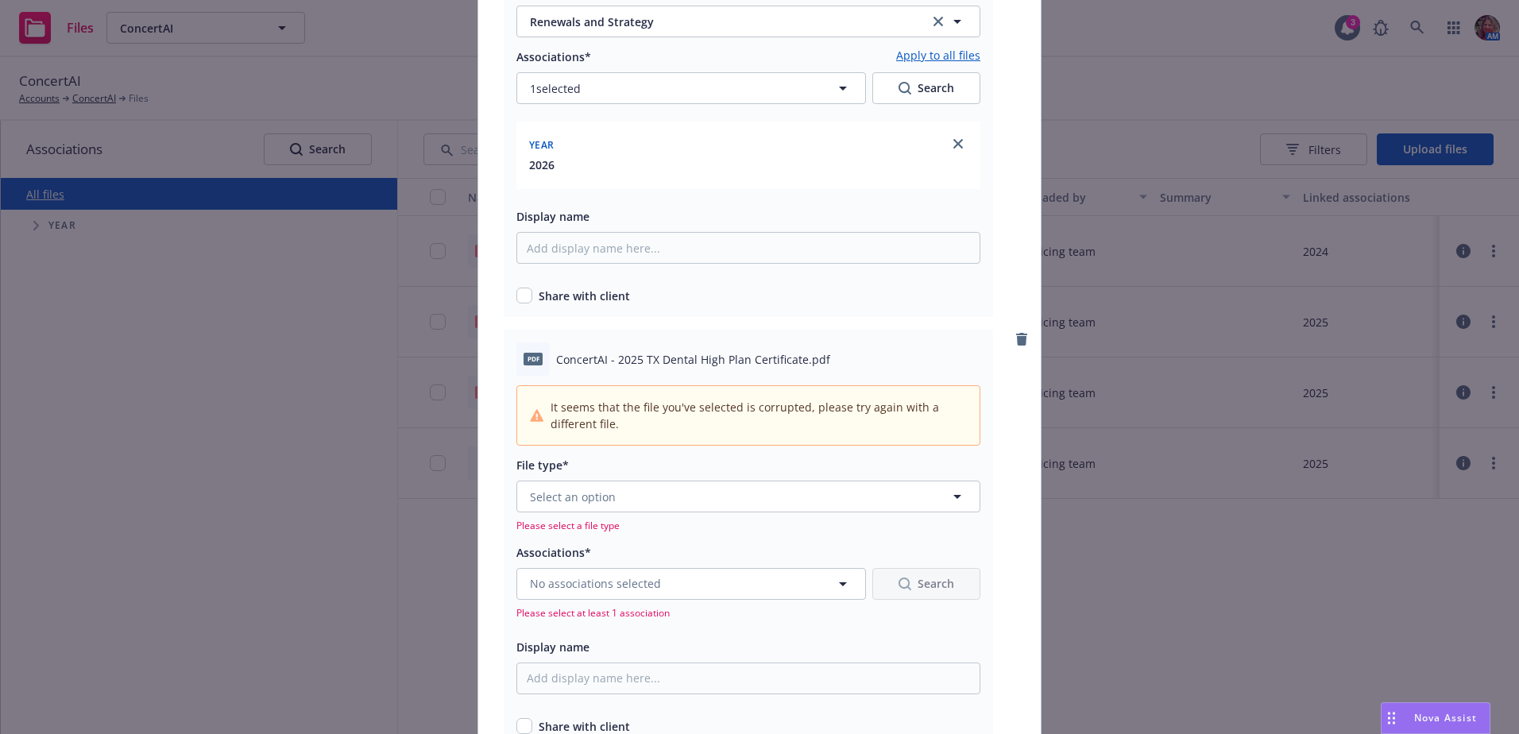
scroll to position [1271, 0]
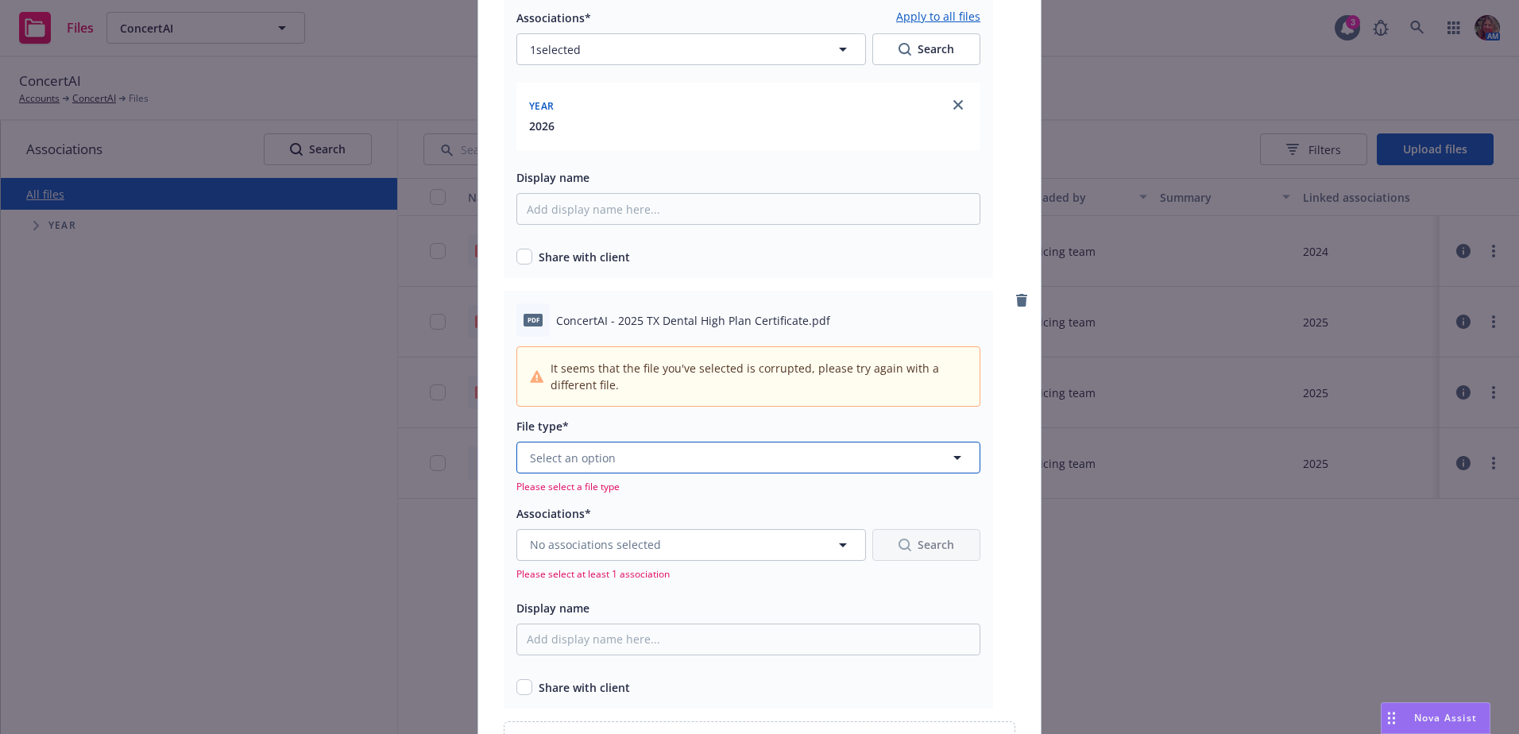
click at [578, 469] on button "Select an option" at bounding box center [748, 458] width 464 height 32
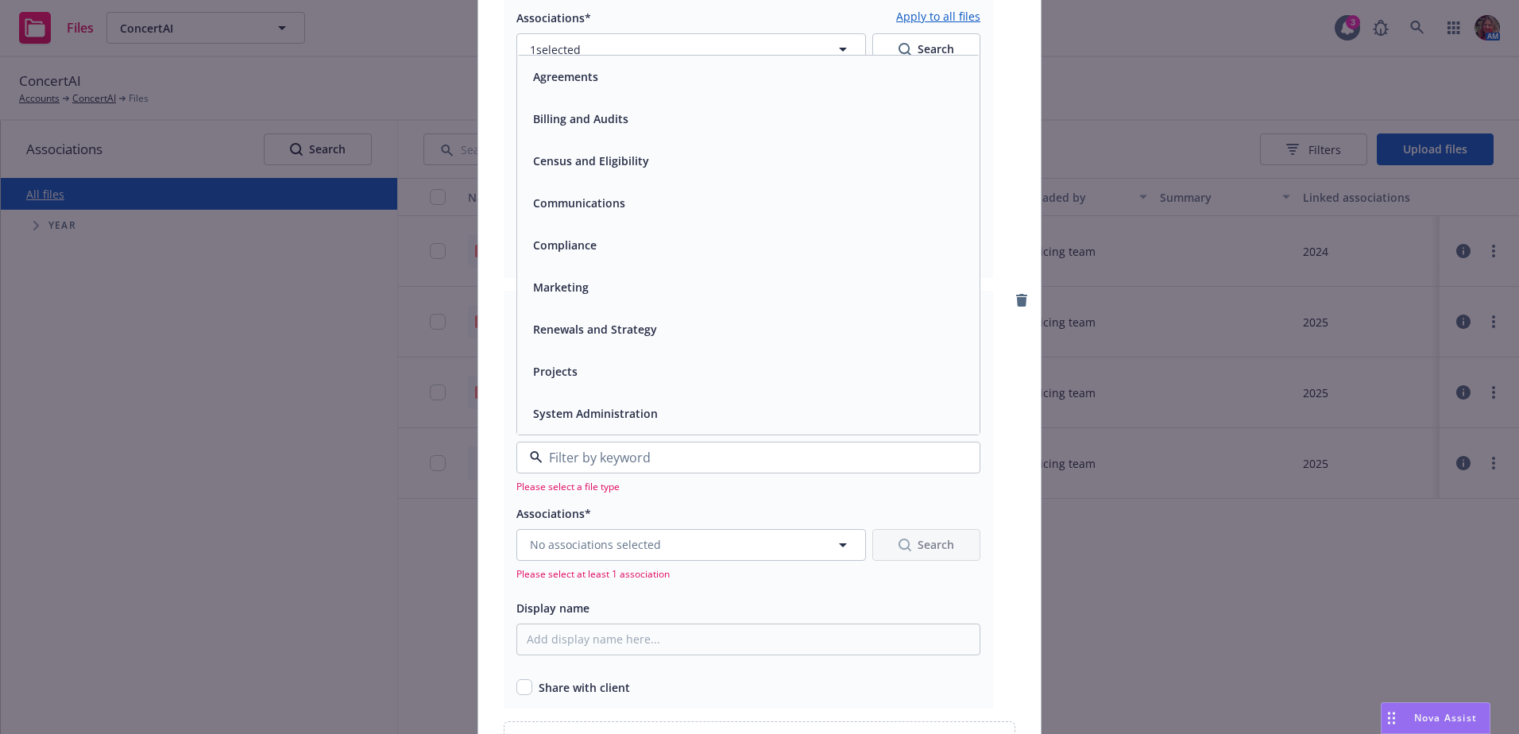
click at [545, 339] on div "Renewals and Strategy" at bounding box center [593, 329] width 133 height 23
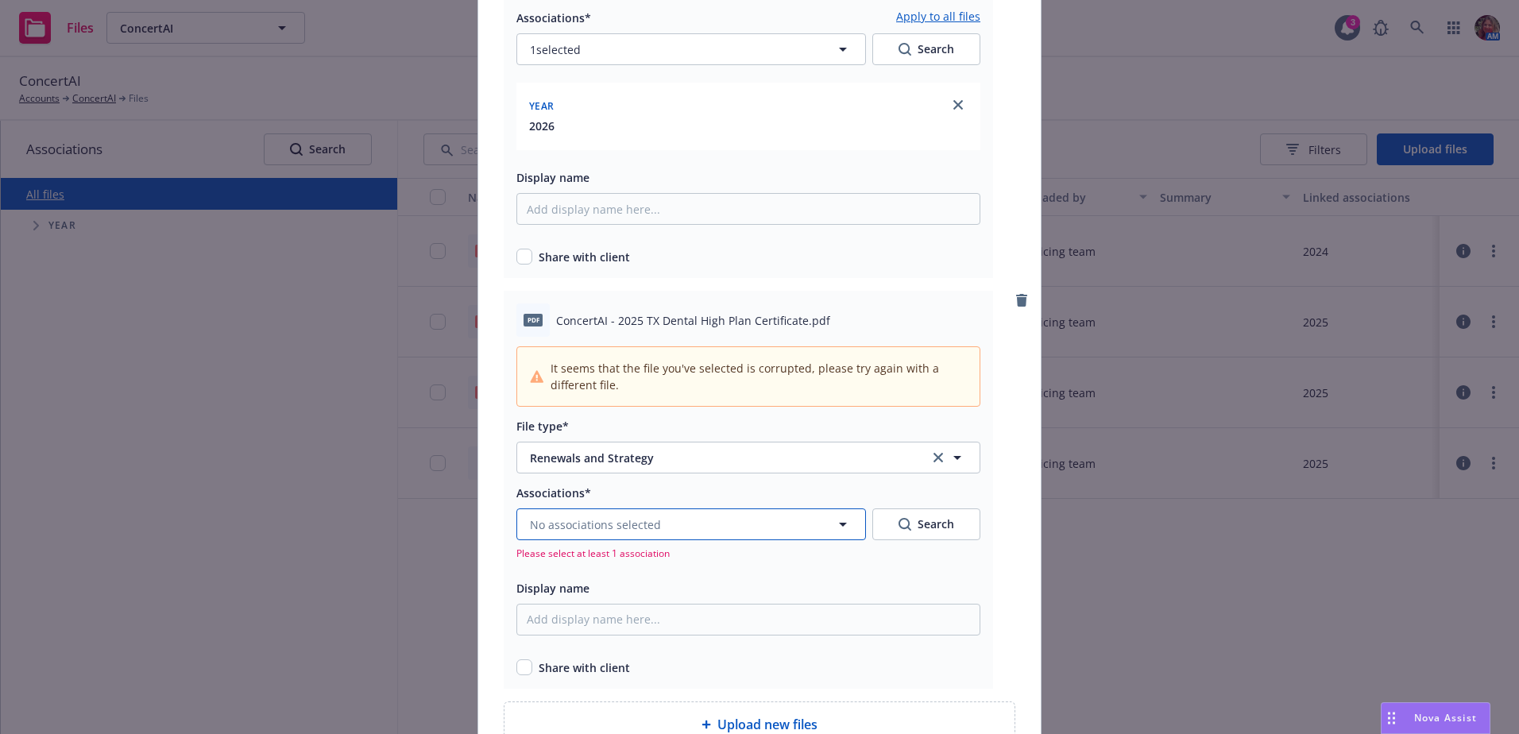
click at [608, 527] on span "No associations selected" at bounding box center [595, 524] width 131 height 17
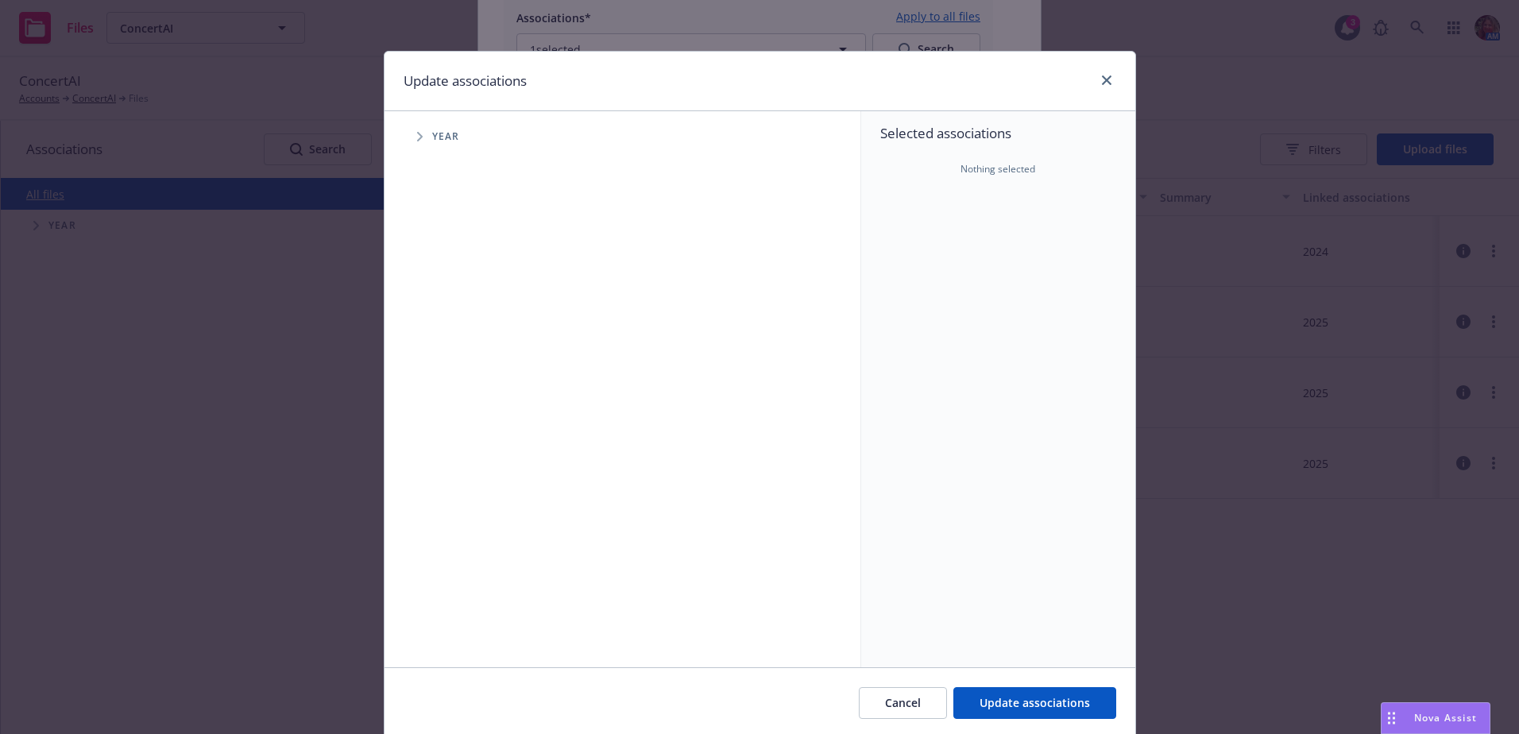
click at [432, 134] on span "Year" at bounding box center [446, 137] width 28 height 10
click at [410, 138] on span "Tree Example" at bounding box center [419, 136] width 25 height 25
click at [452, 395] on input "Tree Example" at bounding box center [460, 391] width 16 height 16
checkbox input "true"
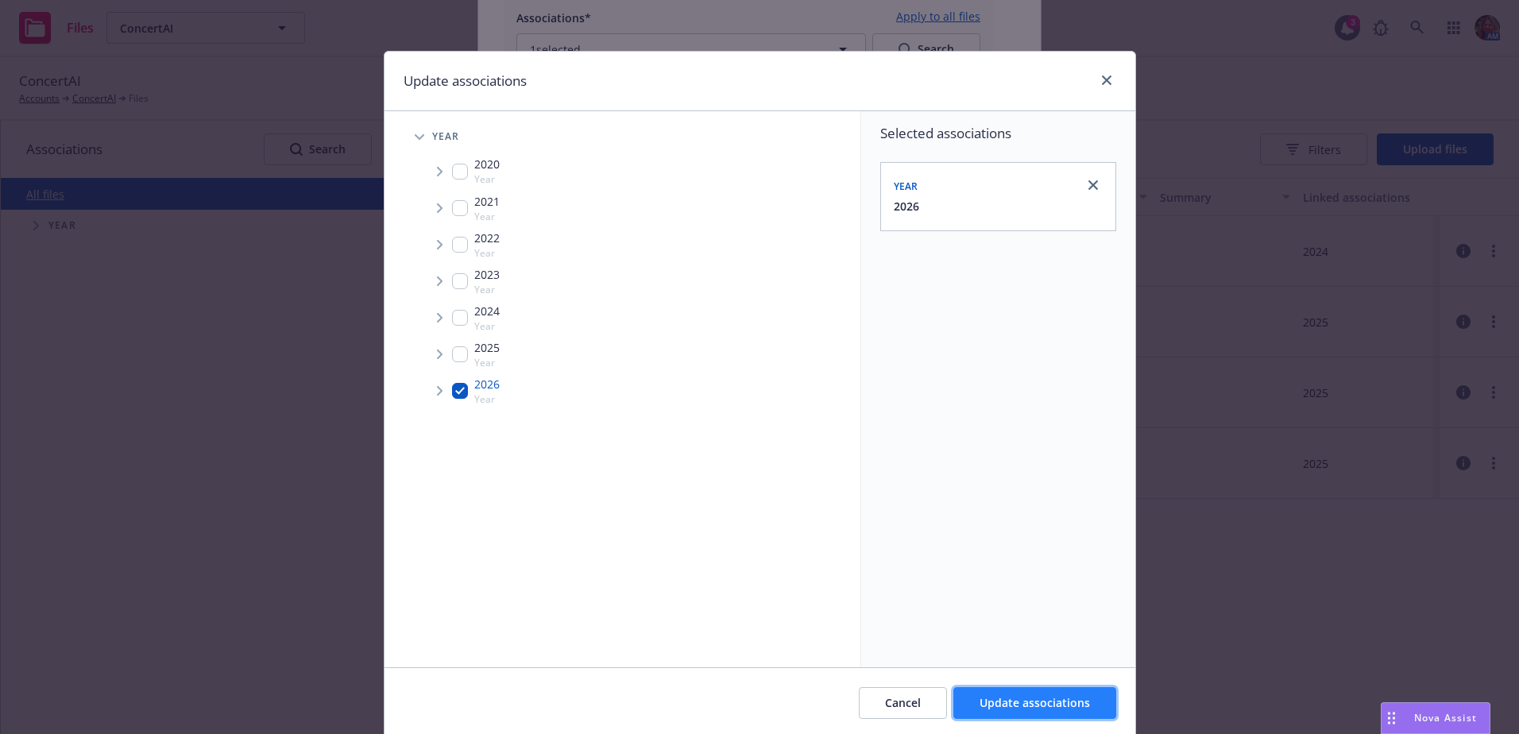
click at [1027, 712] on button "Update associations" at bounding box center [1034, 703] width 163 height 32
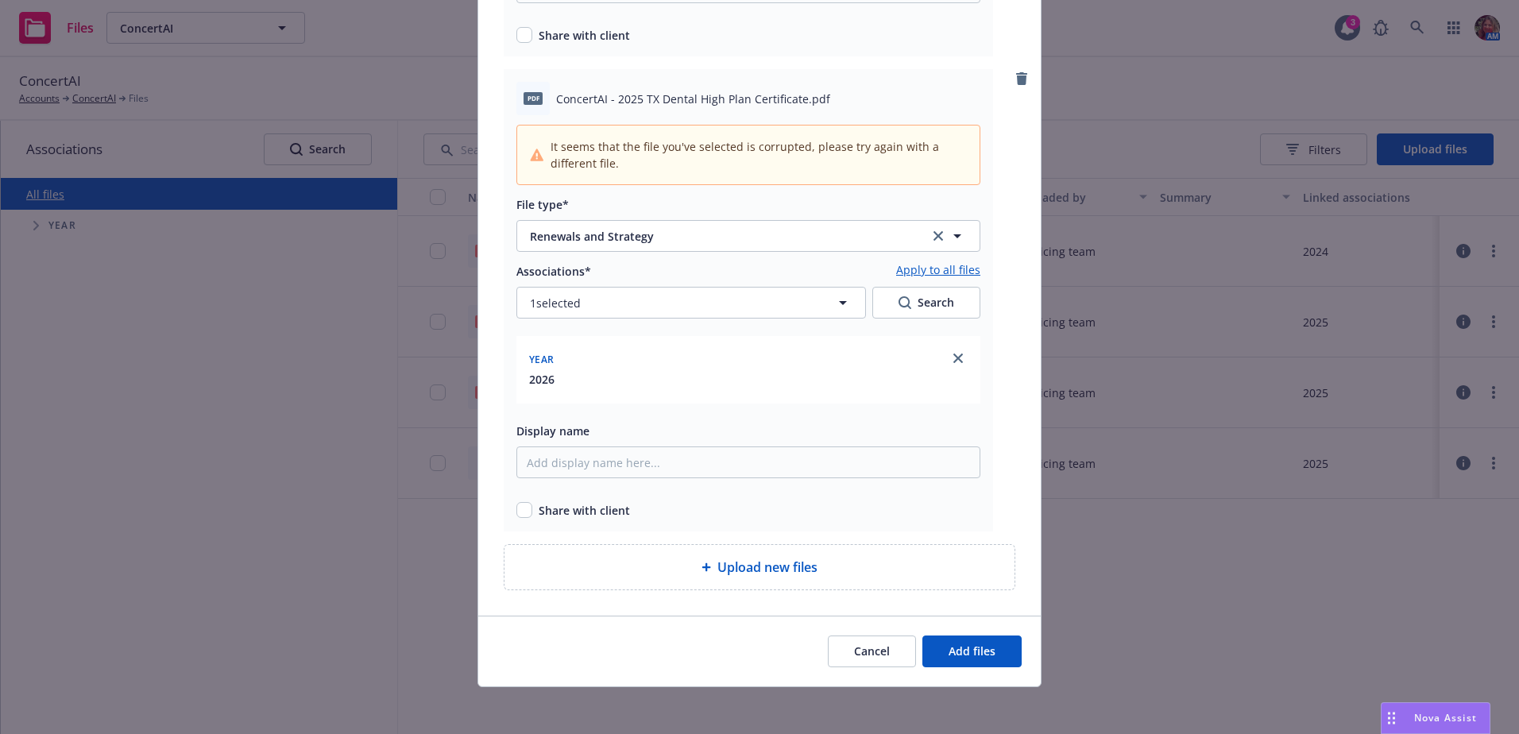
scroll to position [1496, 0]
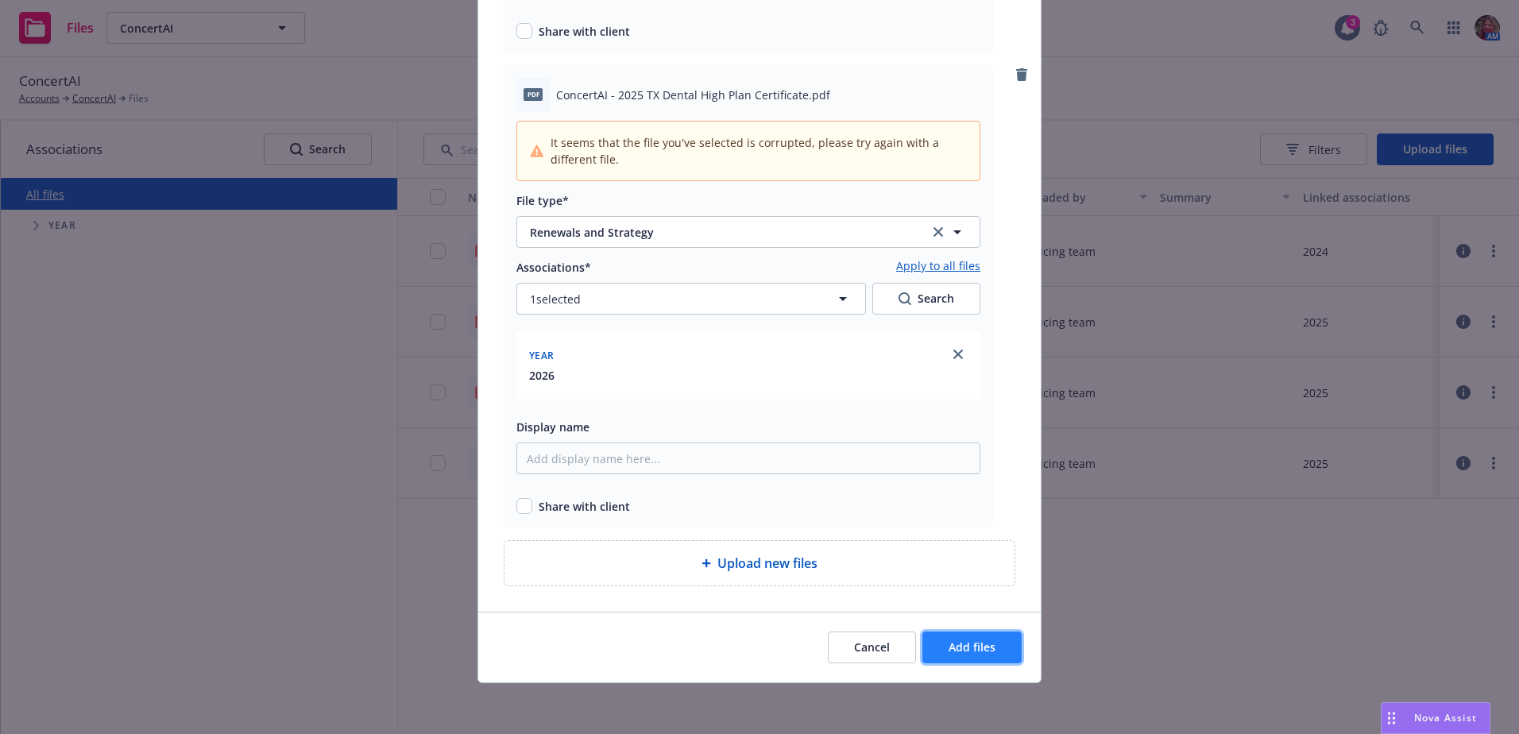
click at [948, 644] on span "Add files" at bounding box center [971, 646] width 47 height 15
click at [932, 647] on button "Add files" at bounding box center [971, 647] width 99 height 32
click at [841, 647] on button "Cancel" at bounding box center [872, 647] width 88 height 32
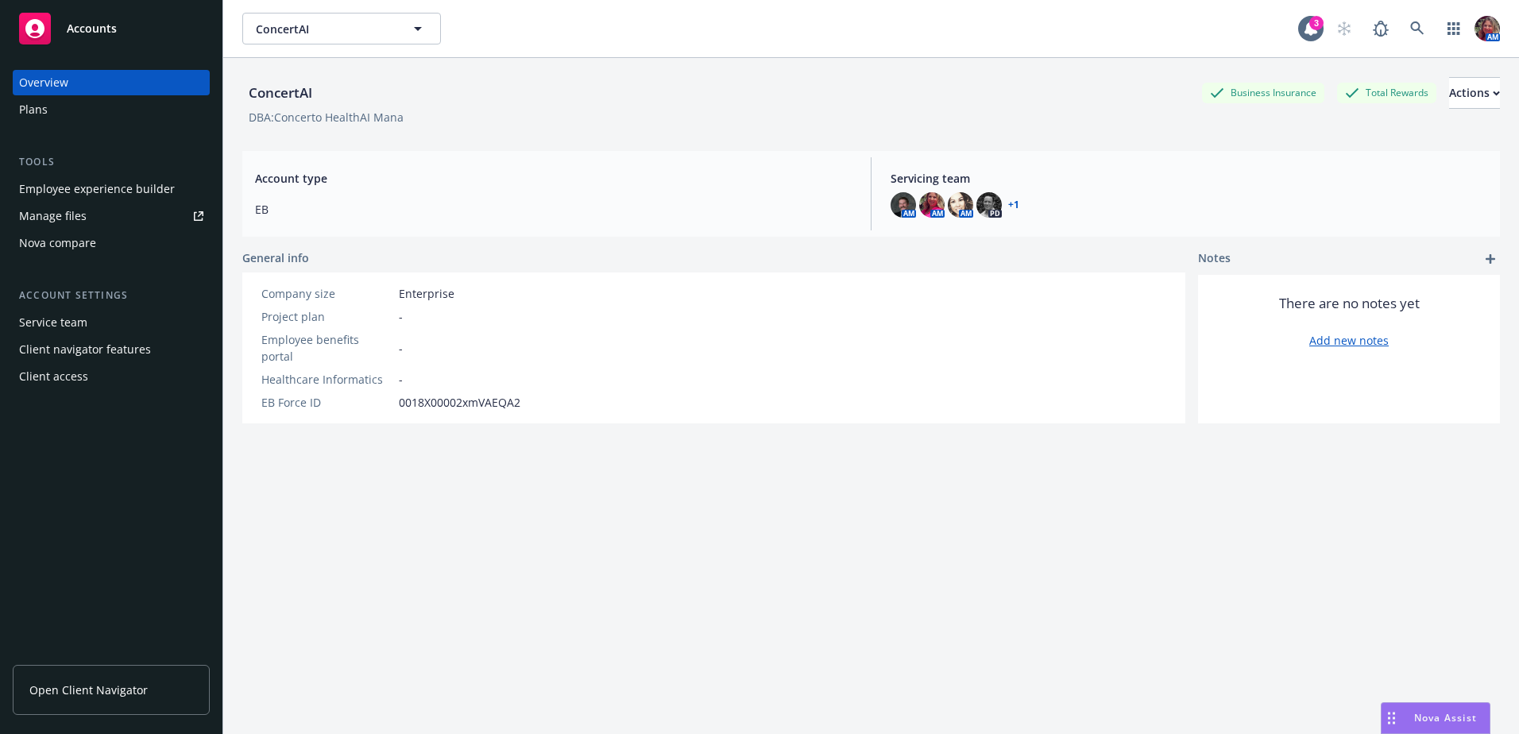
click at [114, 187] on div "Employee experience builder" at bounding box center [97, 188] width 156 height 25
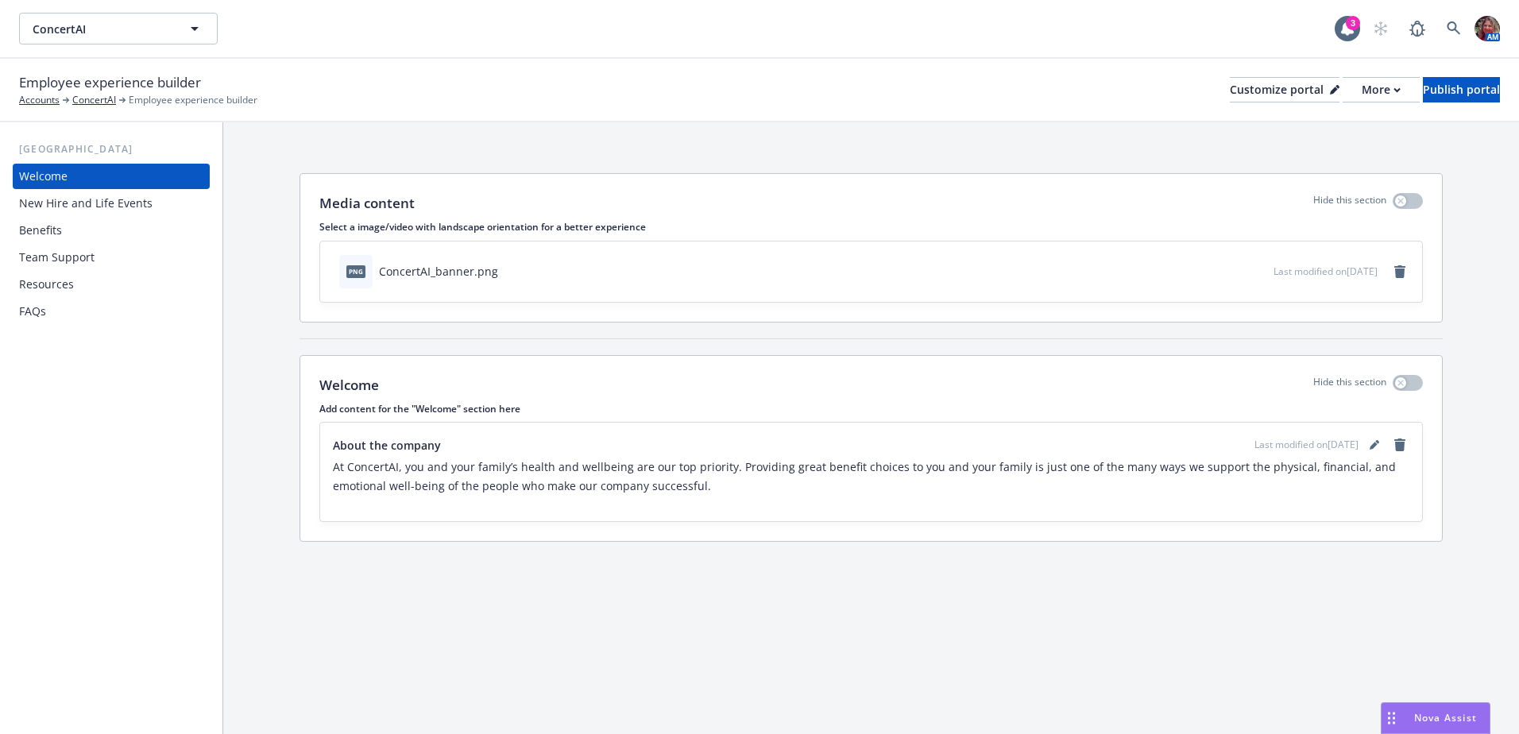
click at [56, 227] on div "Benefits" at bounding box center [40, 230] width 43 height 25
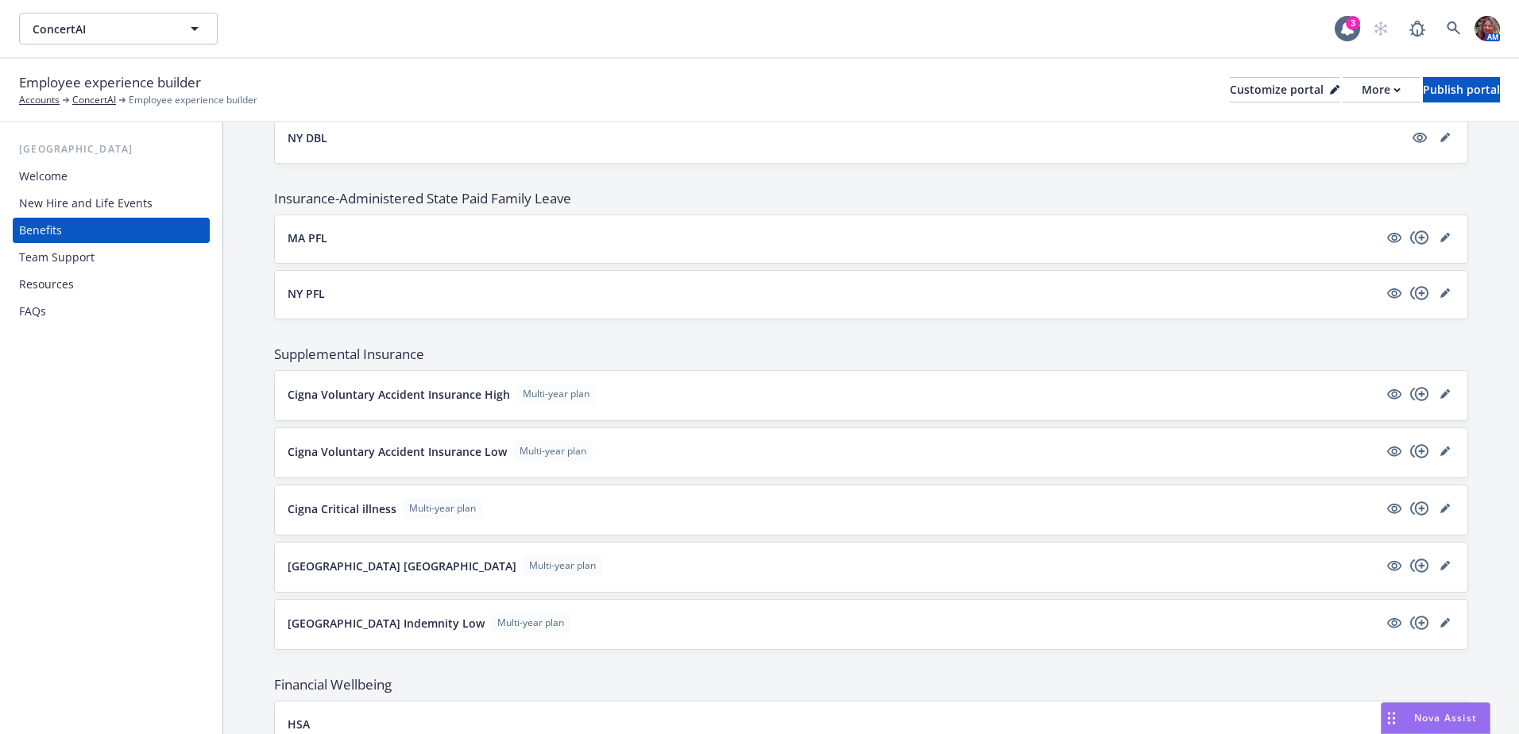
scroll to position [1430, 0]
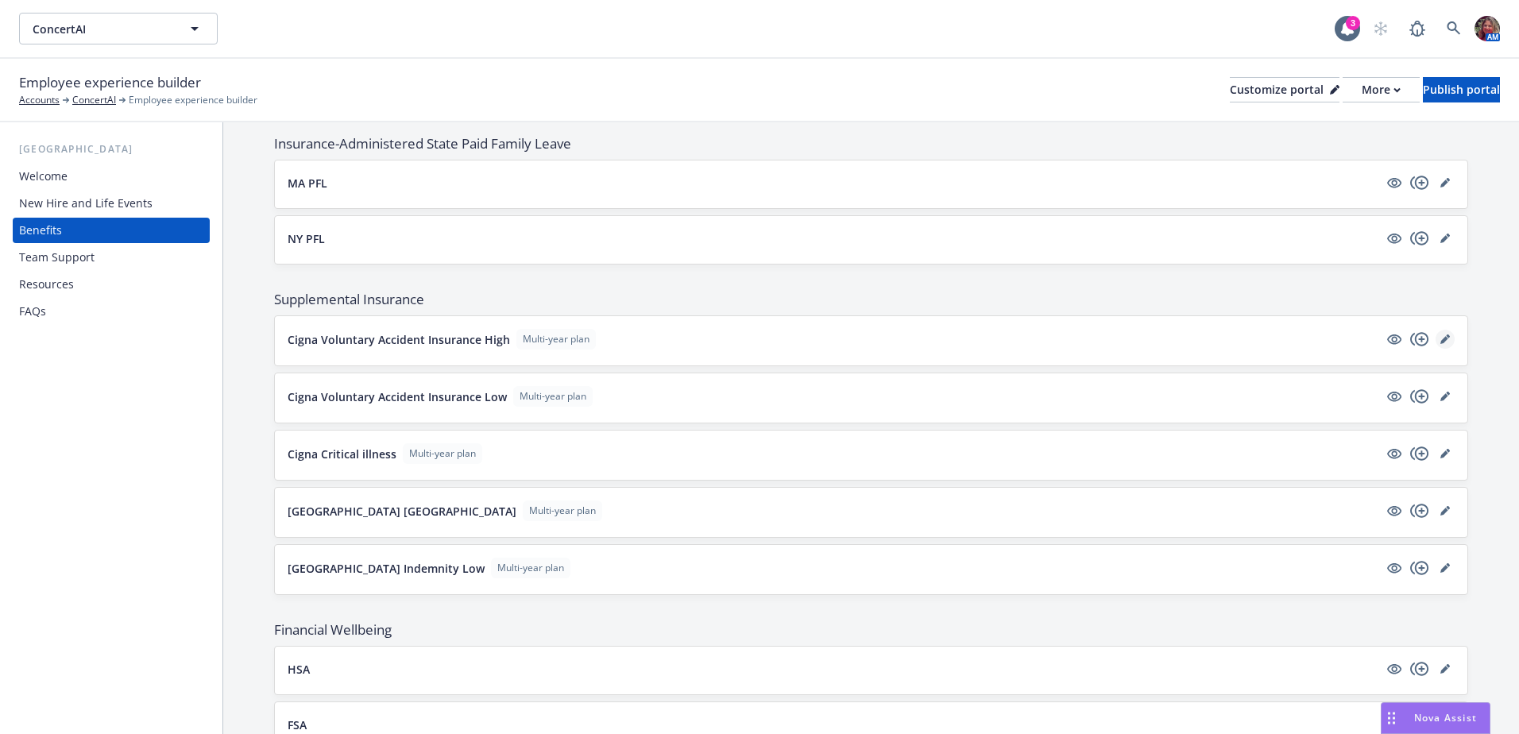
click at [1438, 340] on link "editPencil" at bounding box center [1444, 339] width 19 height 19
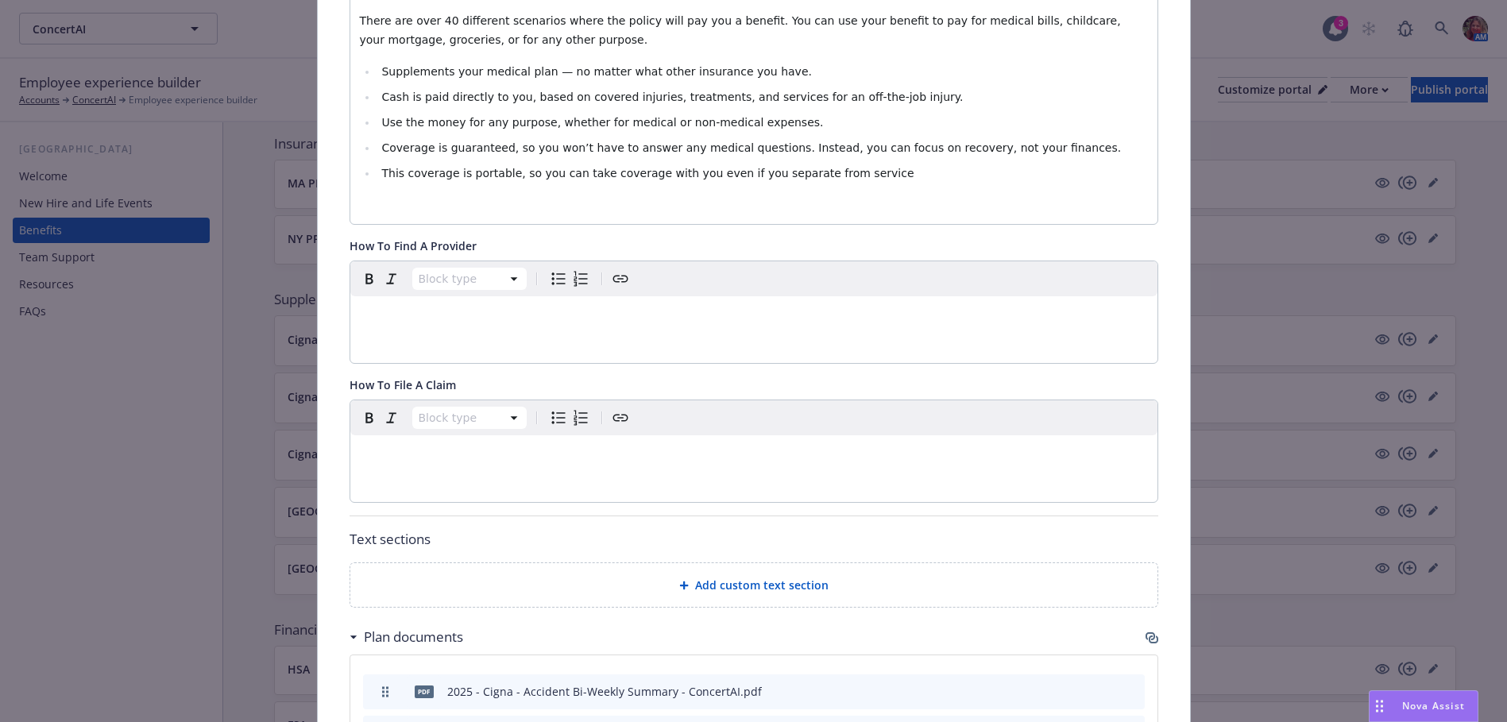
scroll to position [762, 0]
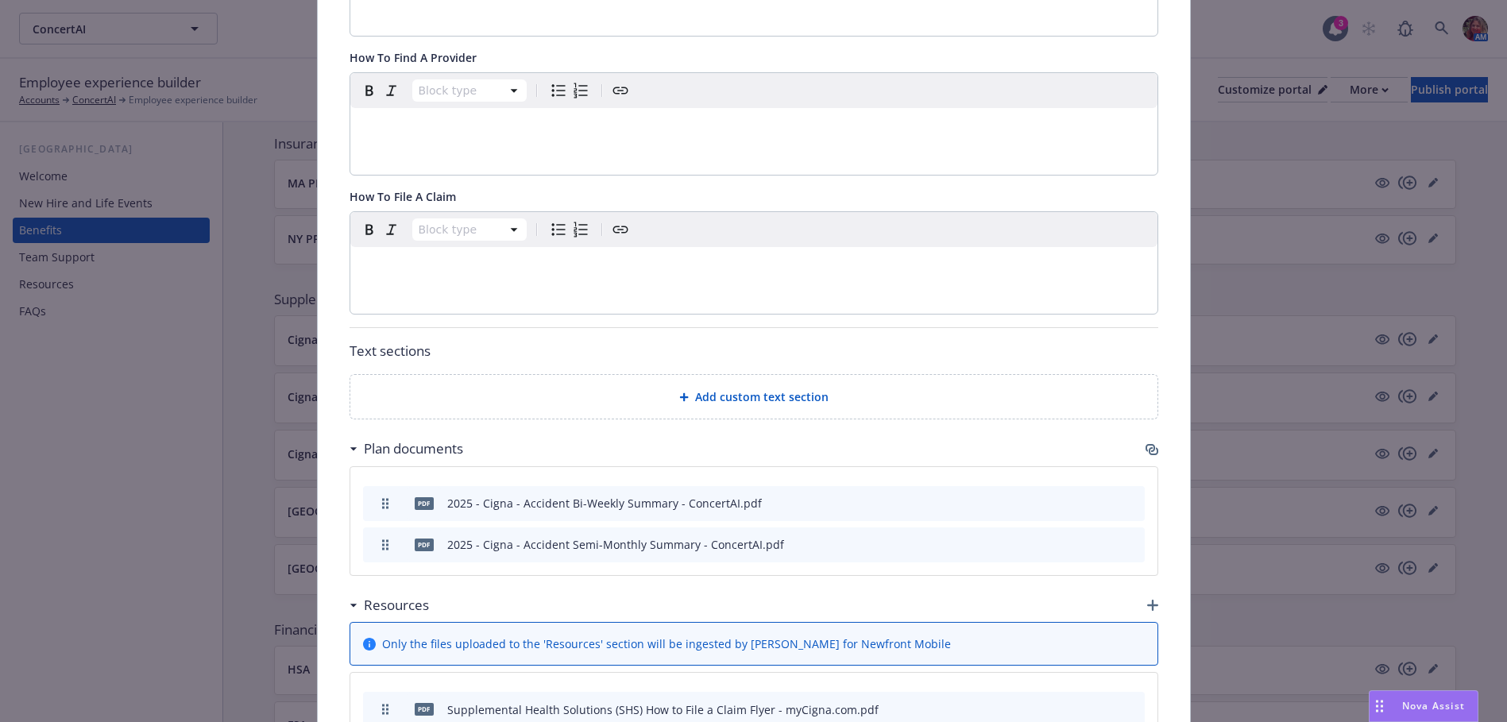
click at [398, 257] on p "editable markdown" at bounding box center [754, 266] width 788 height 19
click at [389, 261] on div "editable markdown" at bounding box center [753, 266] width 807 height 38
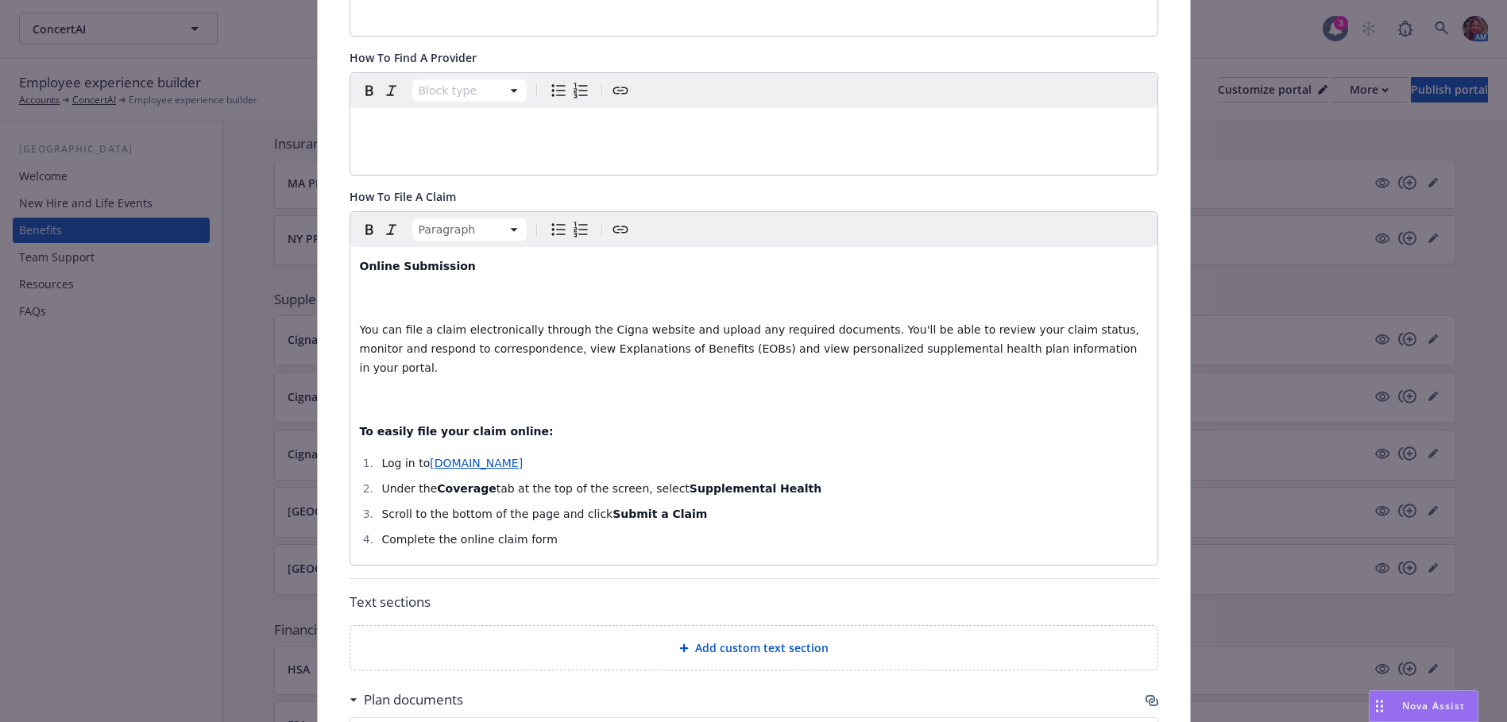
click at [384, 291] on div "Online Submission You can file a claim electronically through the Cigna website…" at bounding box center [753, 406] width 807 height 318
click at [360, 323] on span "You can file a claim electronically through the Cigna website and upload any re…" at bounding box center [751, 348] width 783 height 51
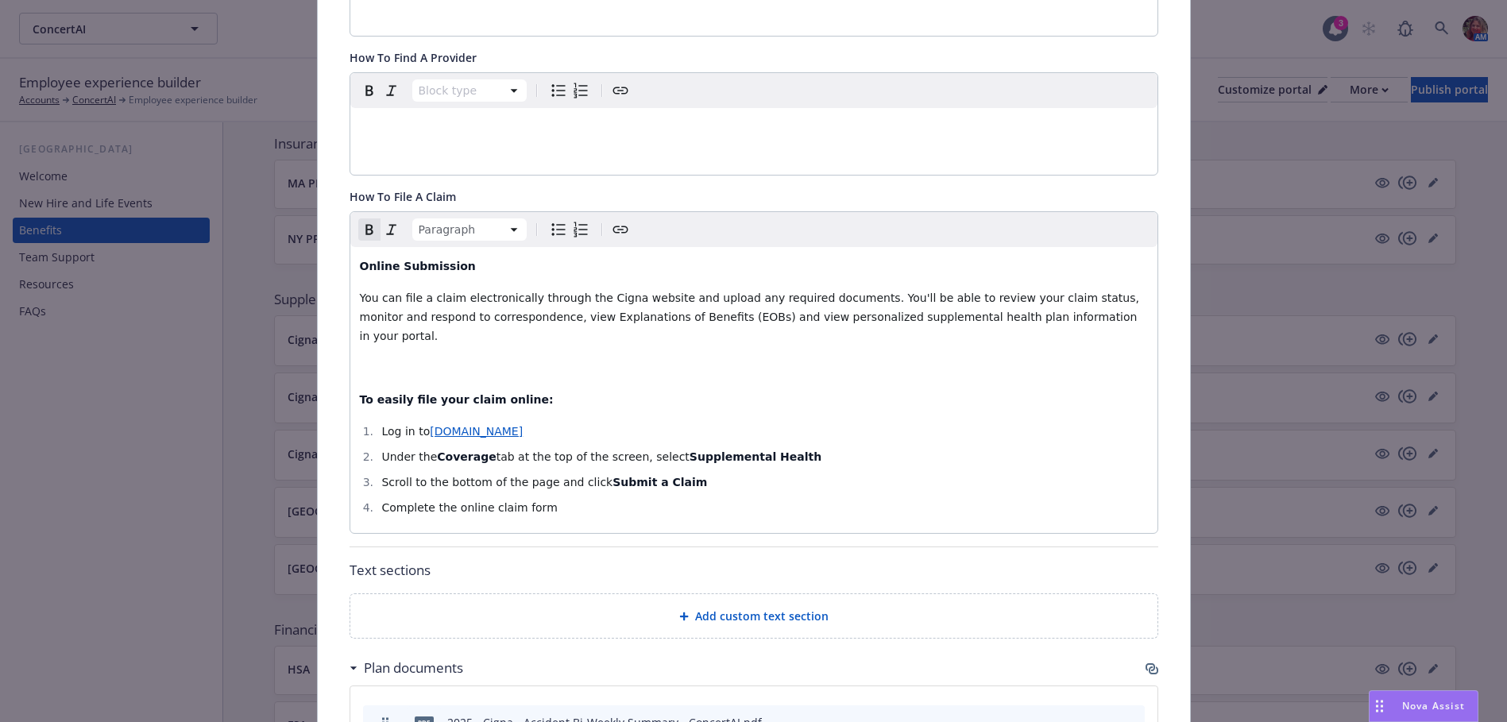
click at [354, 348] on div "Online Submission You can file a claim electronically through the Cigna website…" at bounding box center [753, 390] width 807 height 286
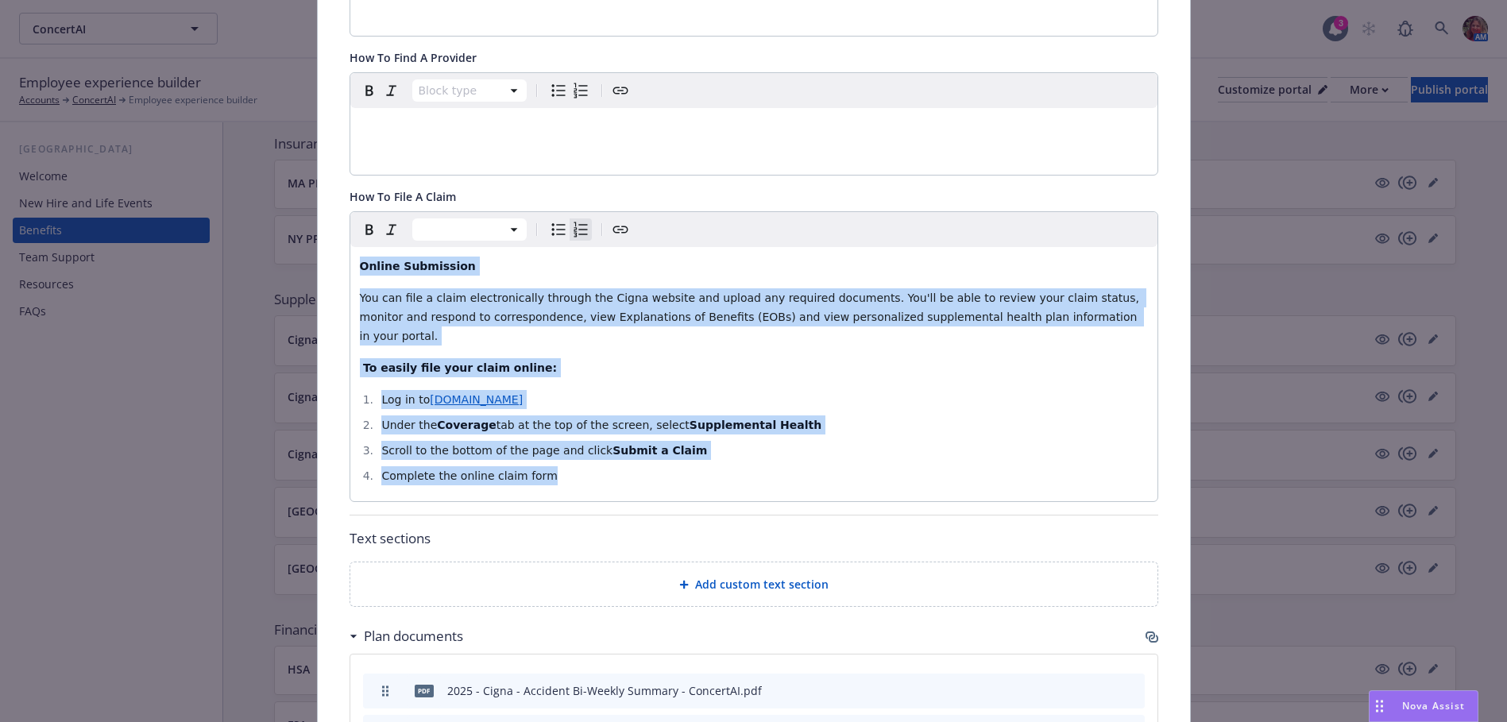
drag, startPoint x: 538, startPoint y: 440, endPoint x: 334, endPoint y: 234, distance: 289.8
click at [334, 234] on div "Changes to this multi-year plan will affect all future years. Fields that are l…" at bounding box center [754, 199] width 872 height 1731
copy div "Online Submission You can file a claim electronically through the Cigna website…"
click at [646, 342] on div "Online Submission You can file a claim electronically through the Cigna website…" at bounding box center [753, 374] width 807 height 254
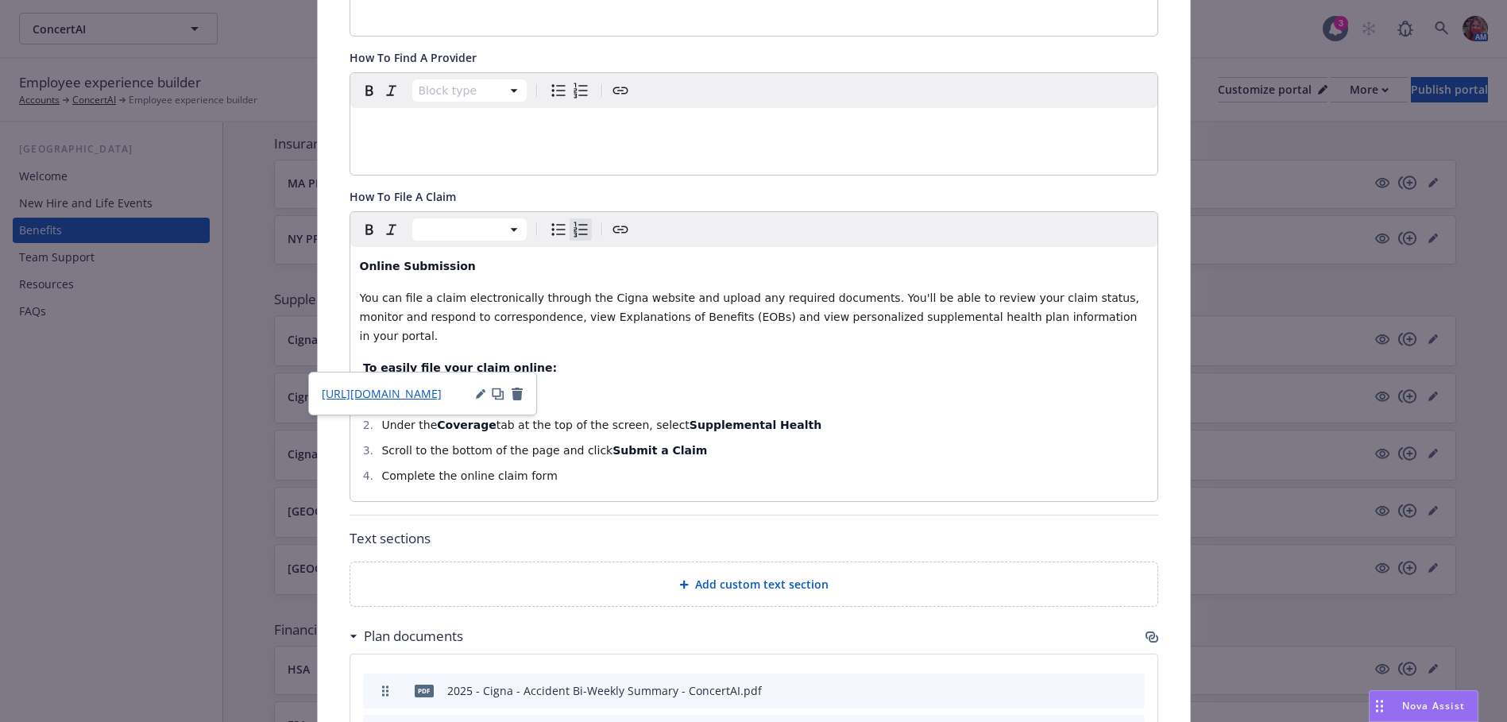
click at [678, 358] on p "To easily file your claim online:" at bounding box center [754, 367] width 788 height 19
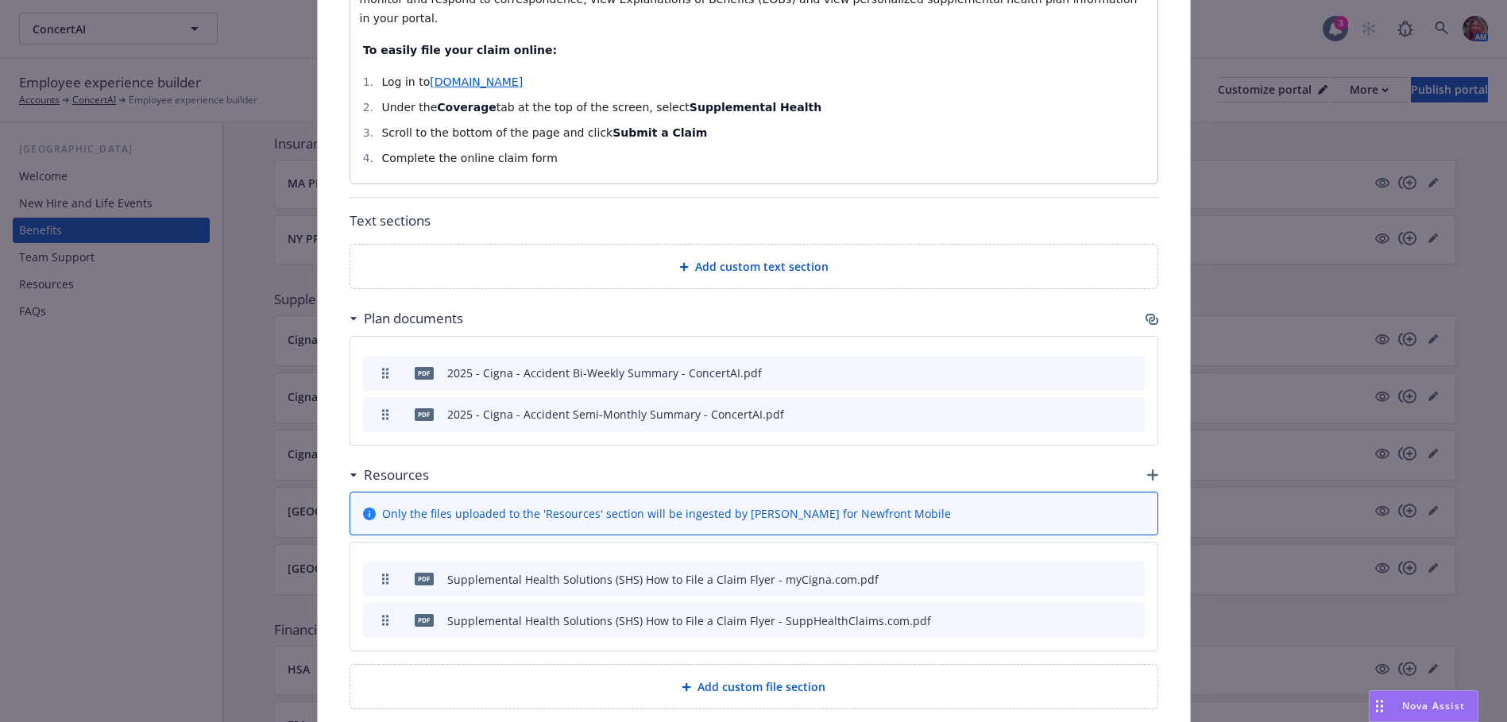
scroll to position [1119, 0]
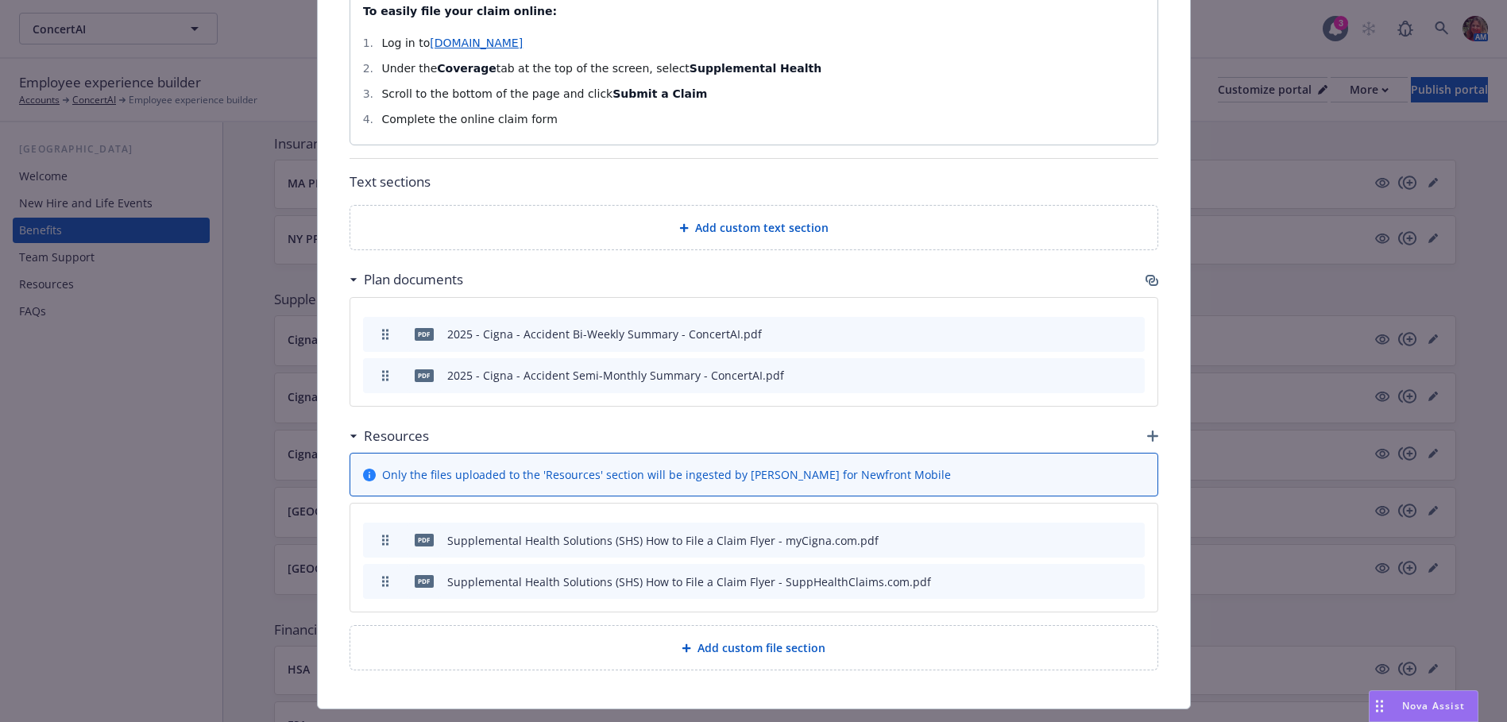
click at [1147, 430] on icon "button" at bounding box center [1152, 435] width 11 height 11
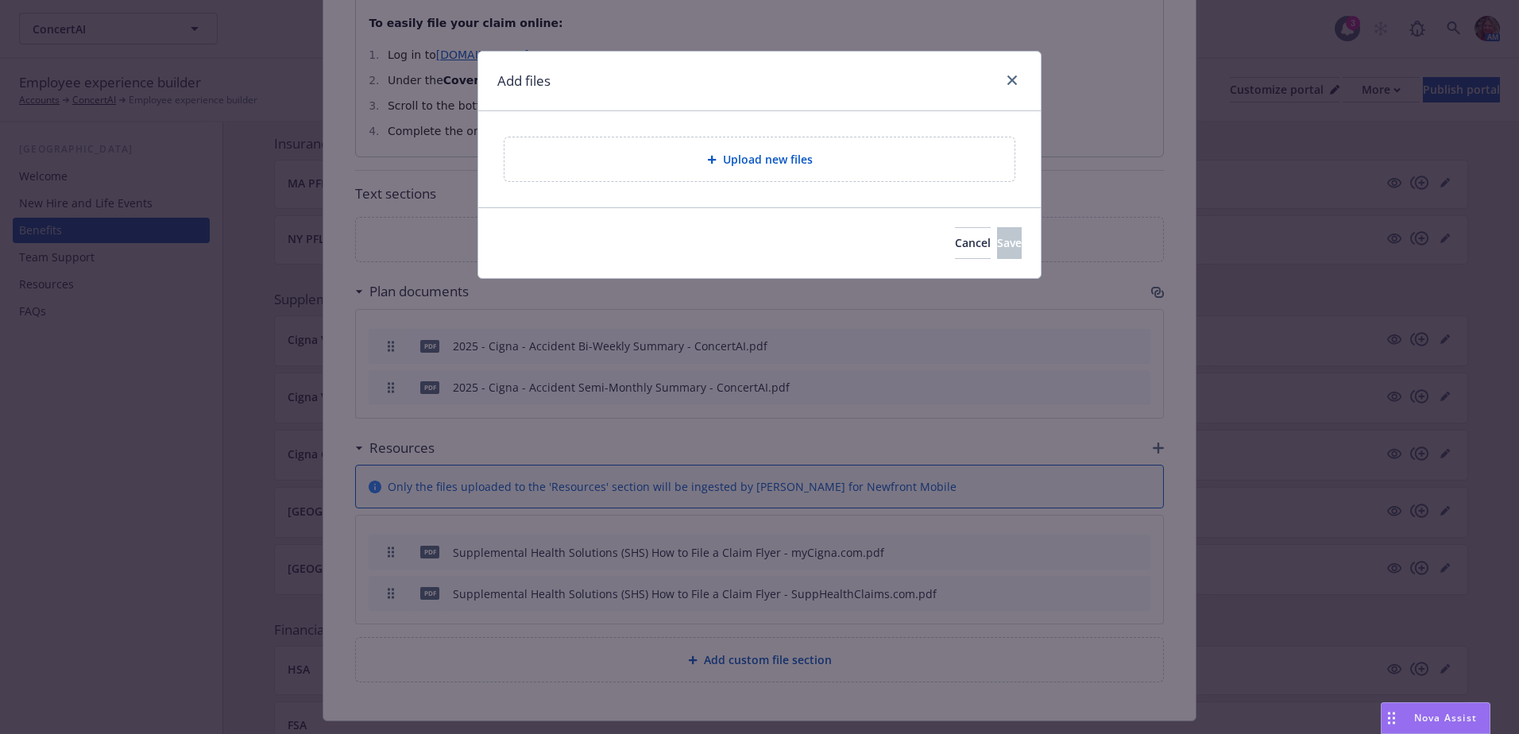
click at [707, 173] on div "Upload new files" at bounding box center [759, 159] width 510 height 44
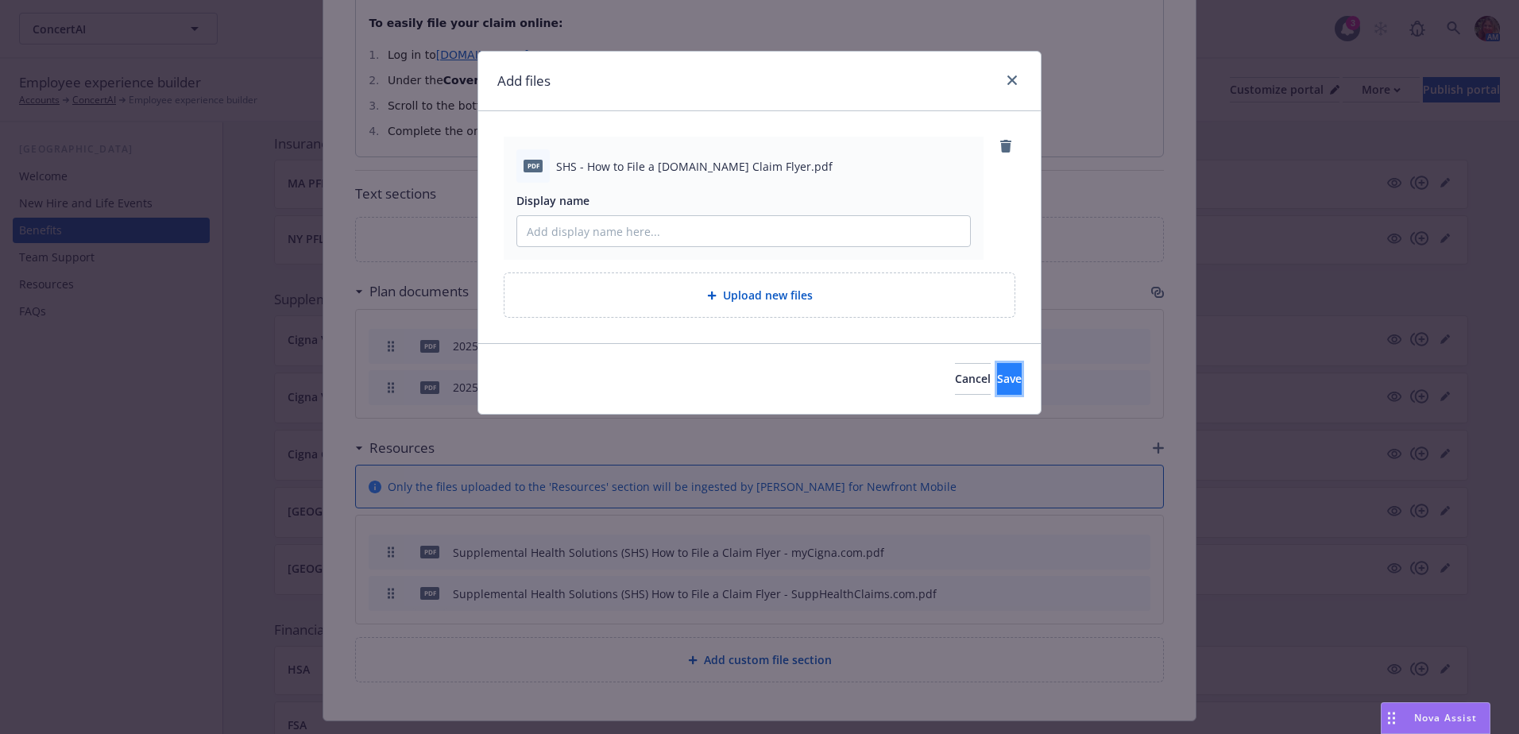
click at [997, 373] on span "Save" at bounding box center [1009, 378] width 25 height 15
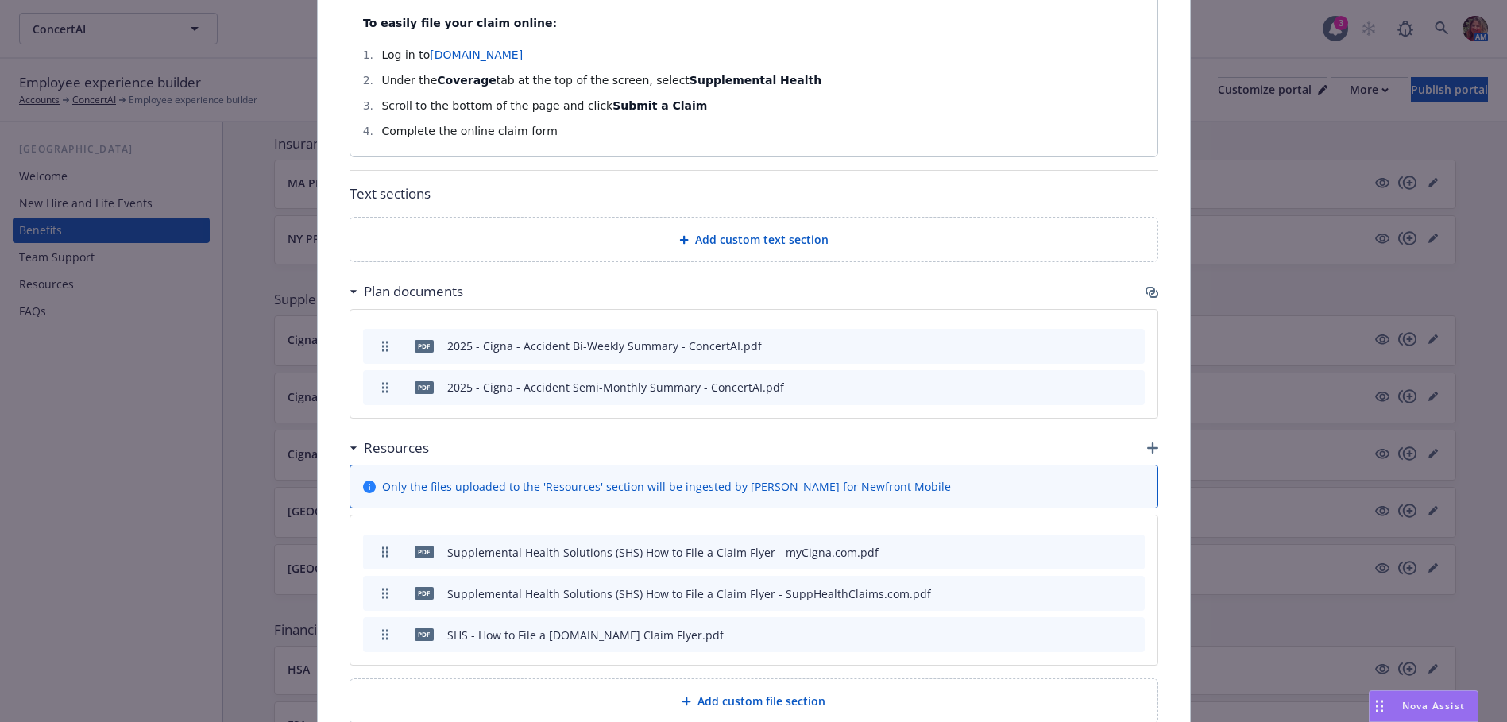
click at [1099, 628] on icon "preview file" at bounding box center [1104, 633] width 14 height 11
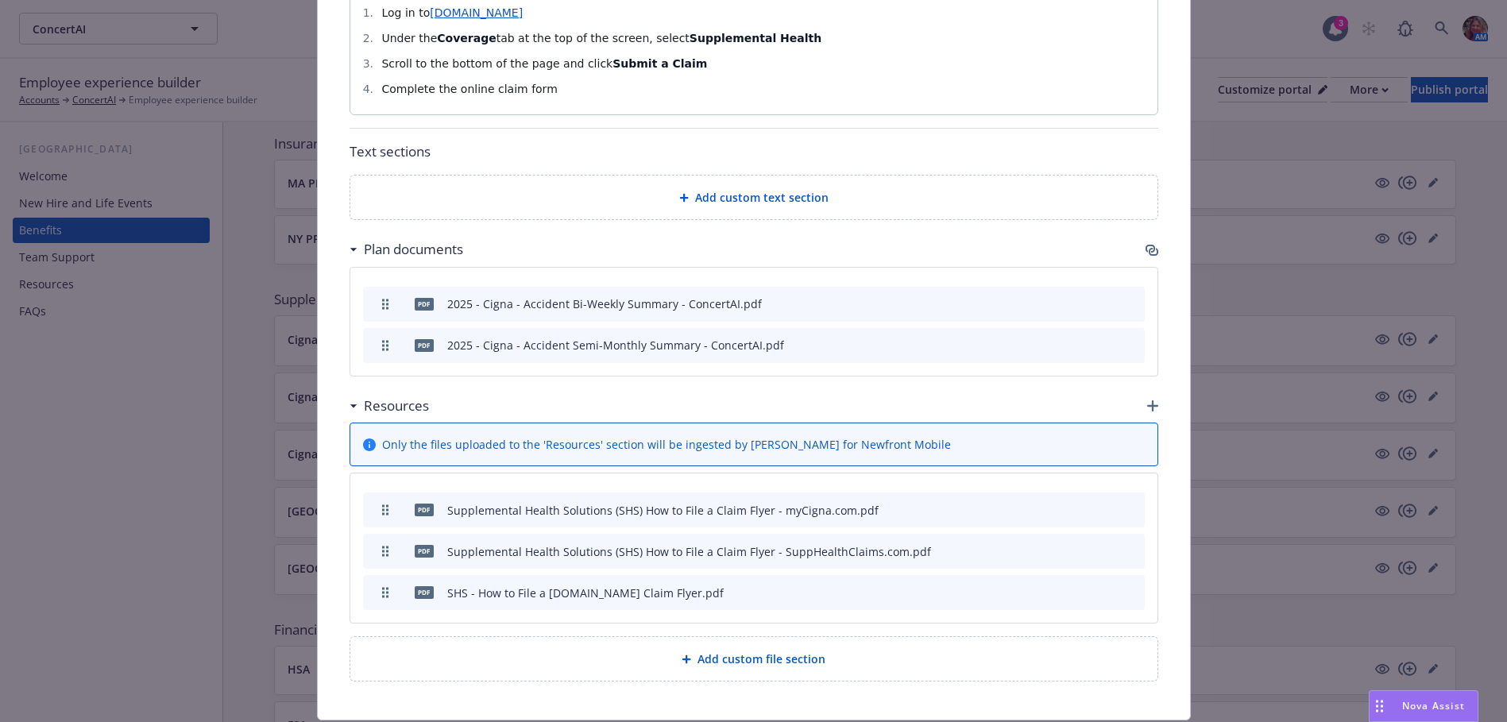
scroll to position [1160, 0]
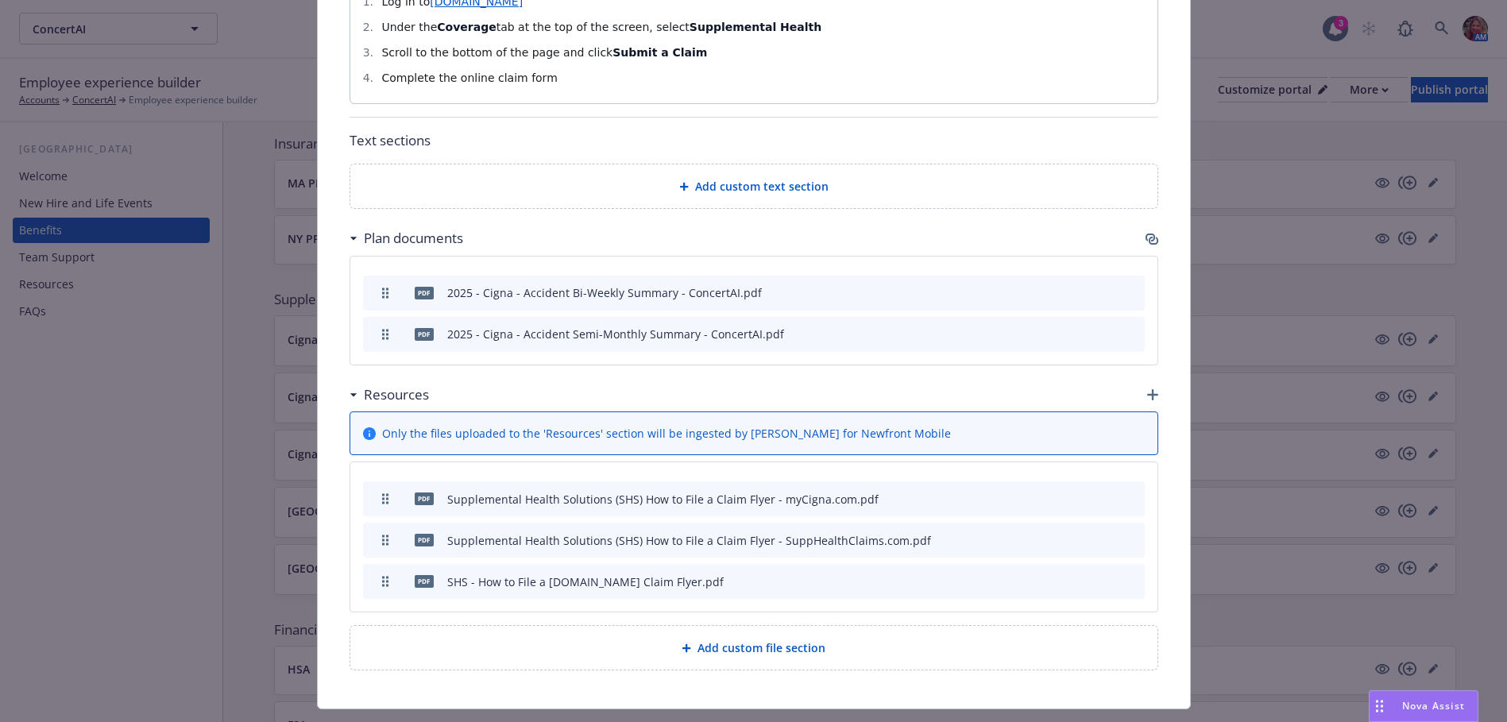
click at [1101, 534] on icon "preview file" at bounding box center [1104, 539] width 14 height 11
click at [1125, 574] on icon "archive file" at bounding box center [1130, 580] width 11 height 13
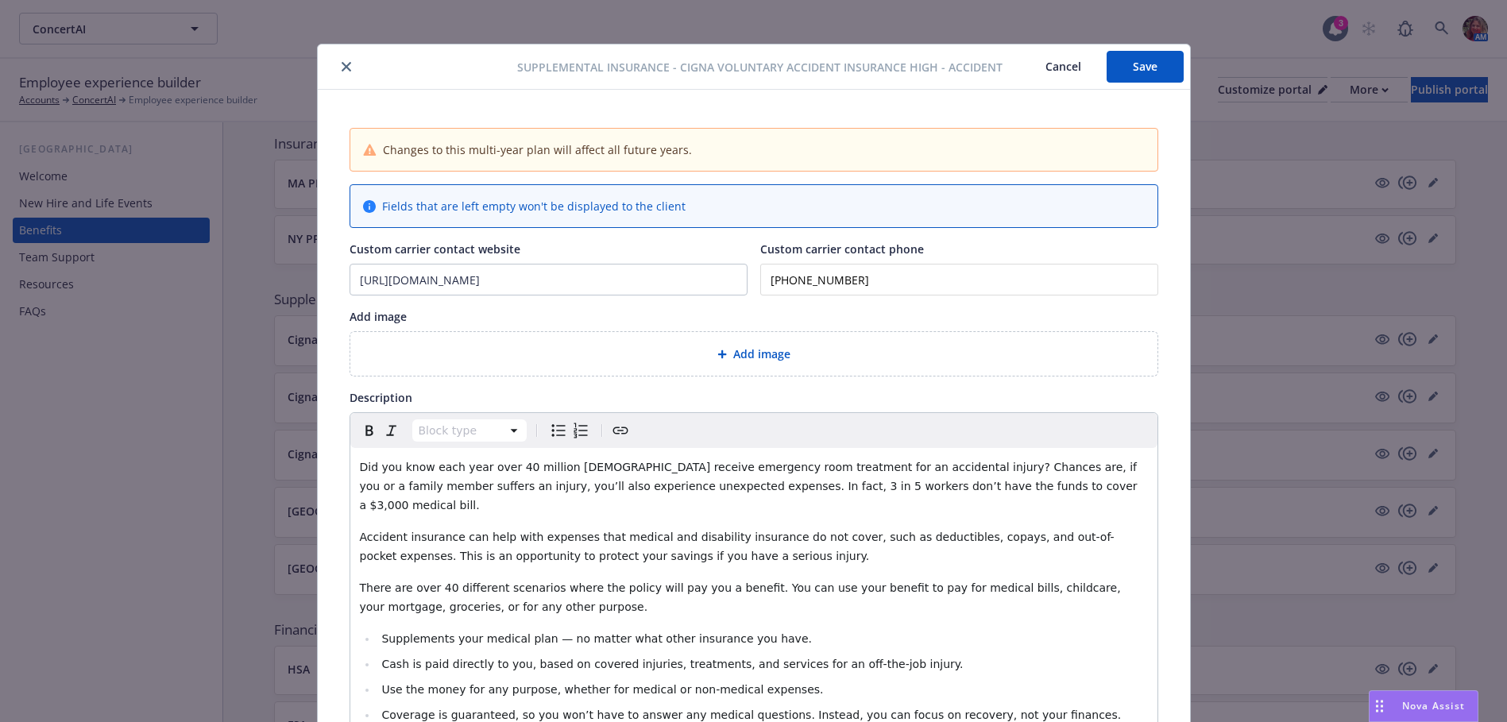
scroll to position [0, 0]
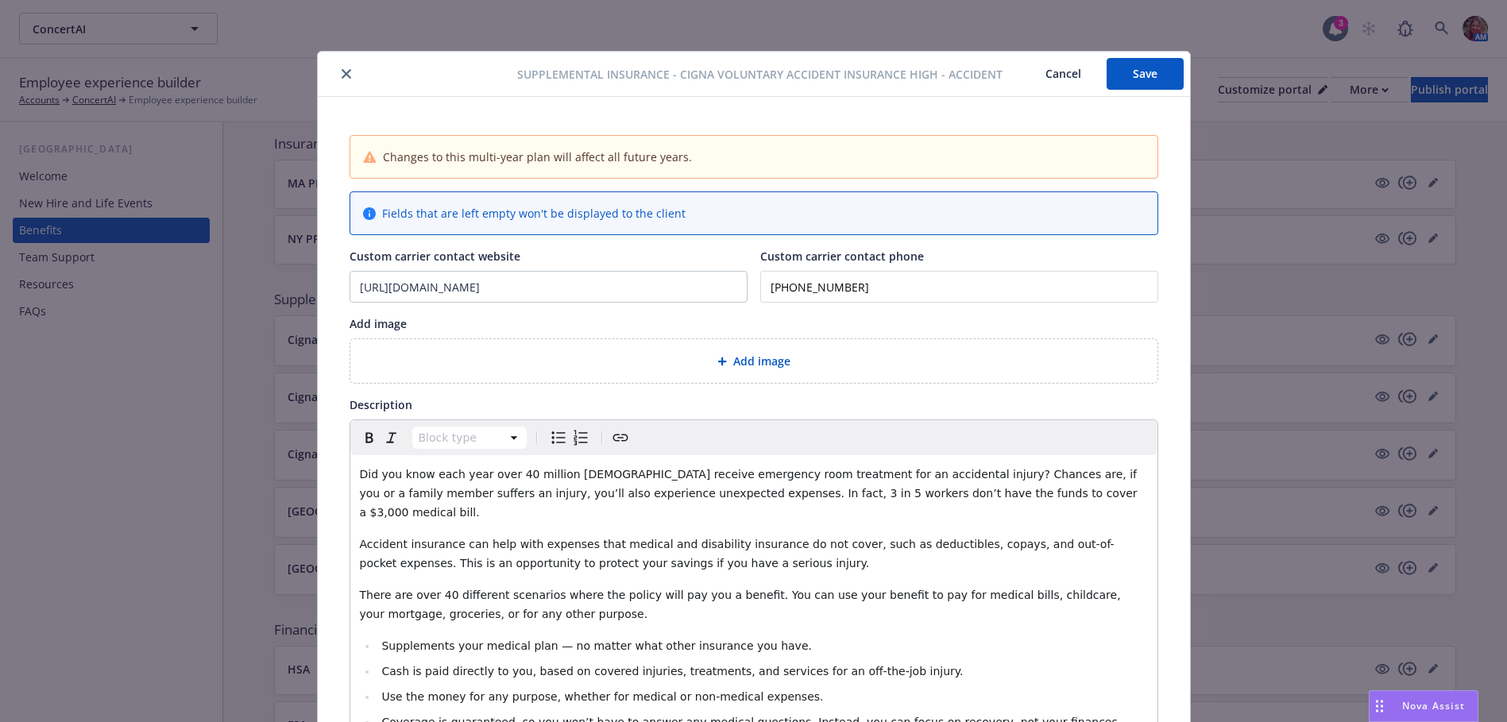
click at [1125, 75] on button "Save" at bounding box center [1144, 74] width 77 height 32
click at [342, 72] on icon "close" at bounding box center [347, 74] width 10 height 10
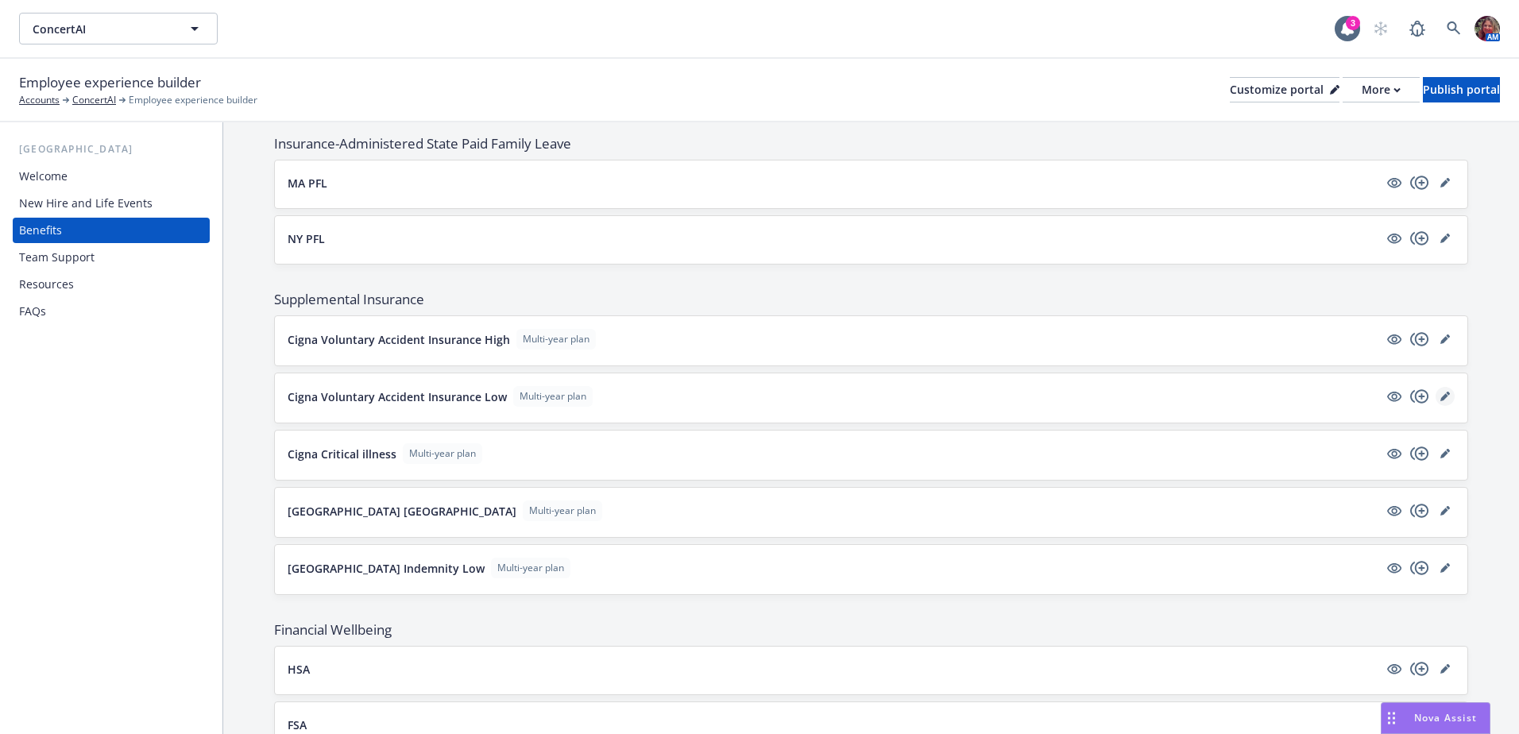
click at [1435, 391] on link "editPencil" at bounding box center [1444, 396] width 19 height 19
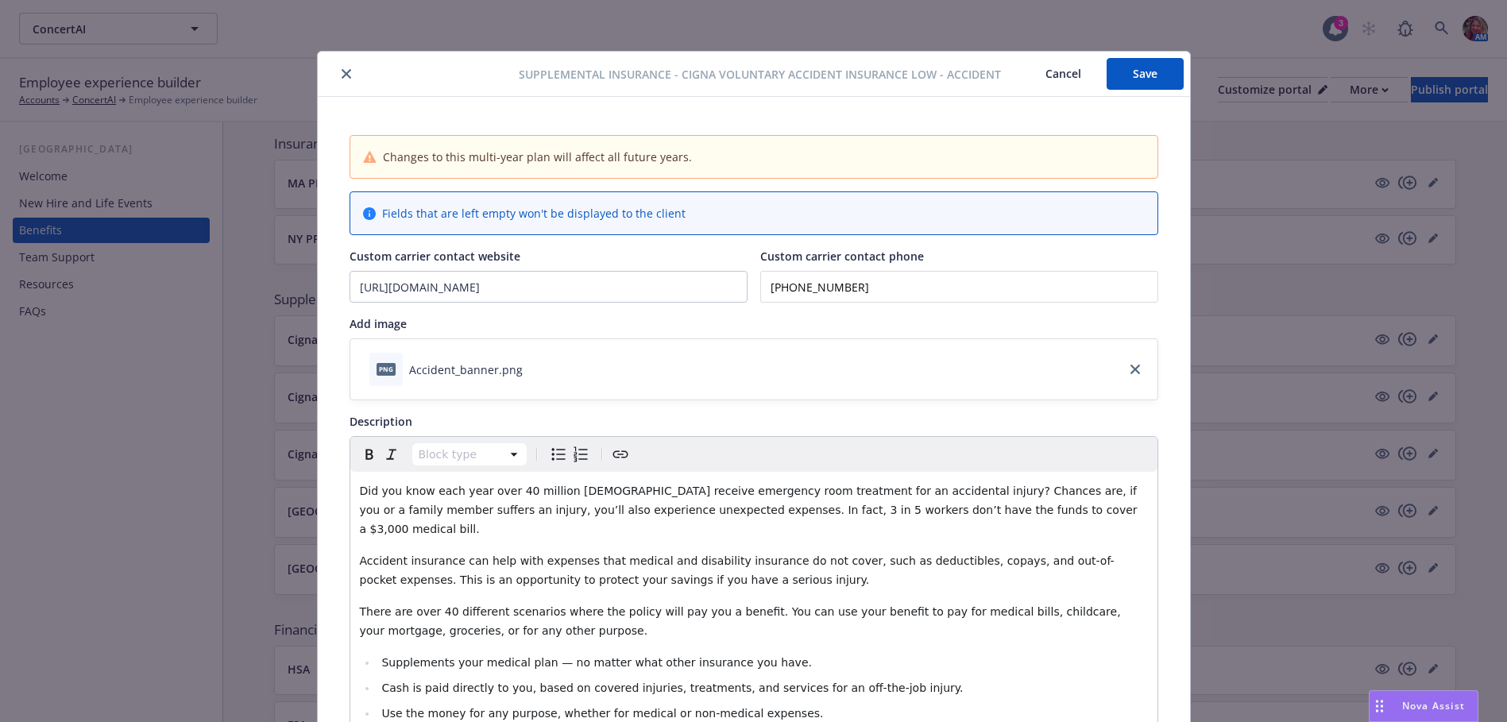
click at [1133, 78] on button "Save" at bounding box center [1144, 74] width 77 height 32
click at [341, 68] on button "close" at bounding box center [346, 73] width 19 height 19
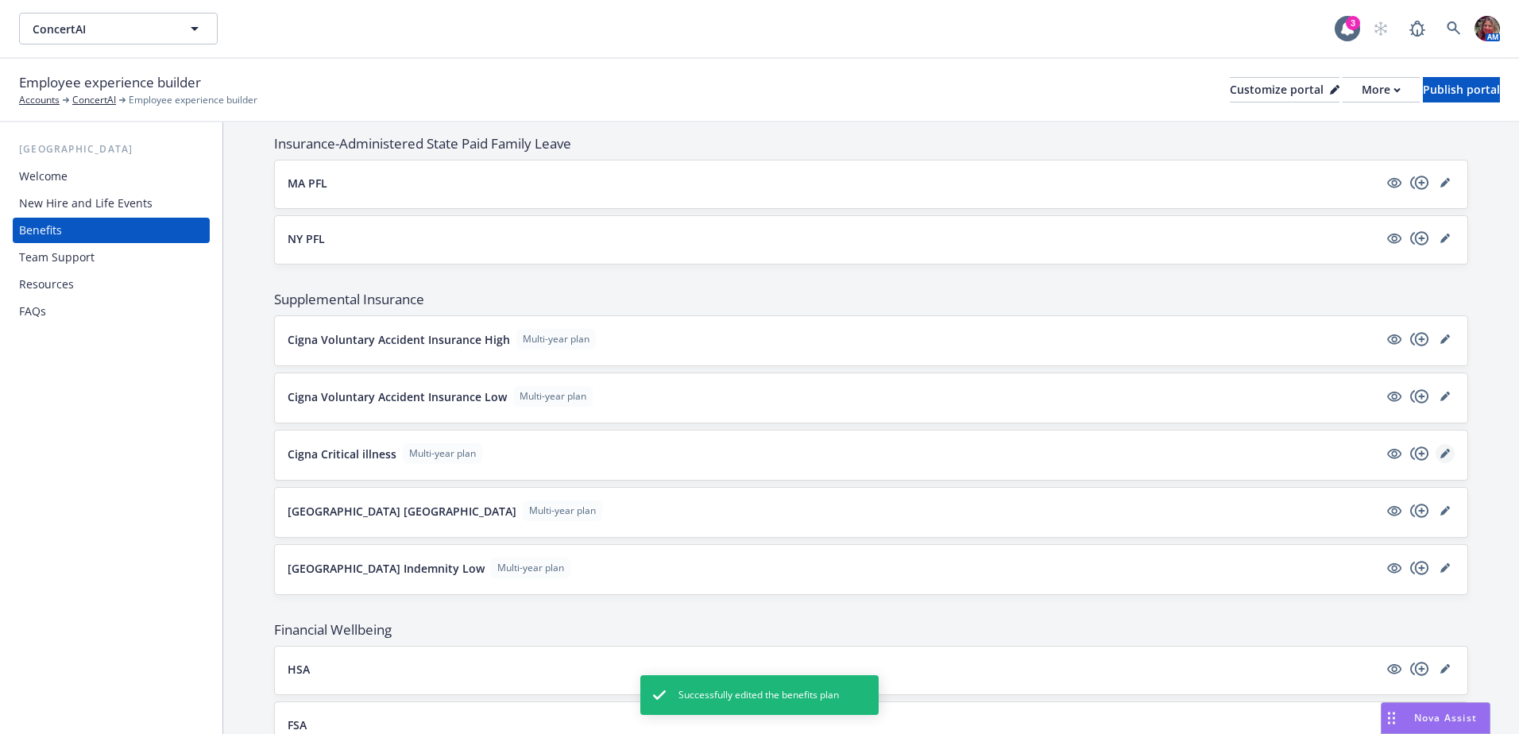
click at [1446, 451] on icon "editPencil" at bounding box center [1448, 451] width 4 height 4
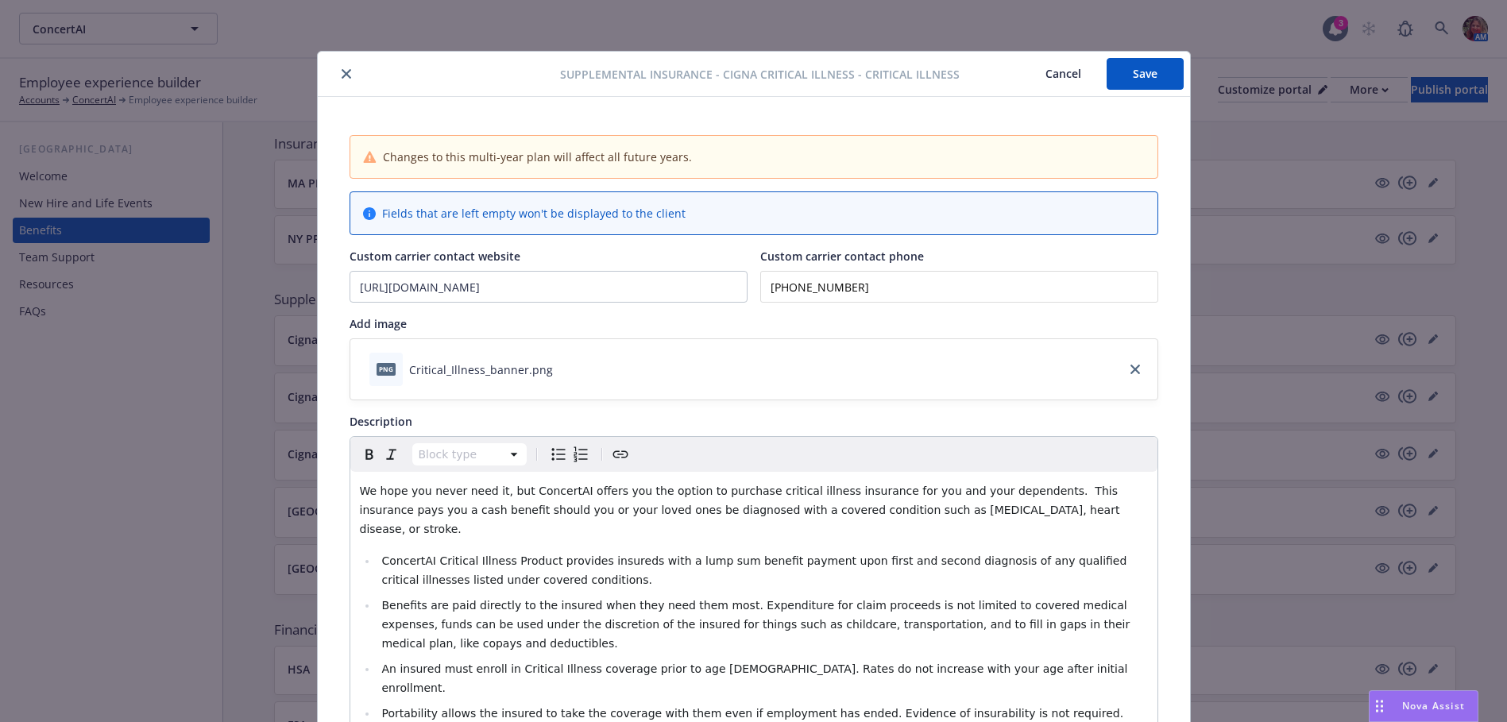
click at [1163, 79] on button "Save" at bounding box center [1144, 74] width 77 height 32
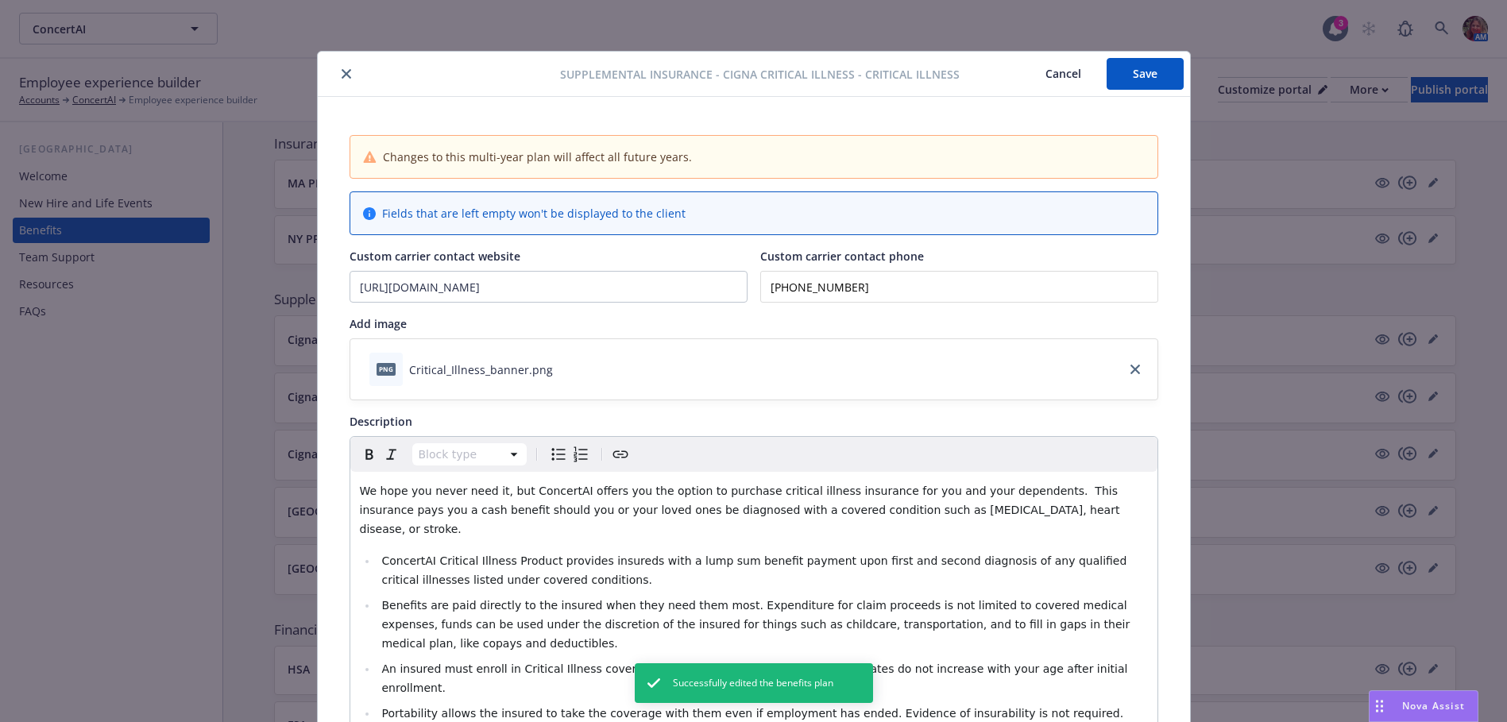
click at [342, 73] on icon "close" at bounding box center [347, 74] width 10 height 10
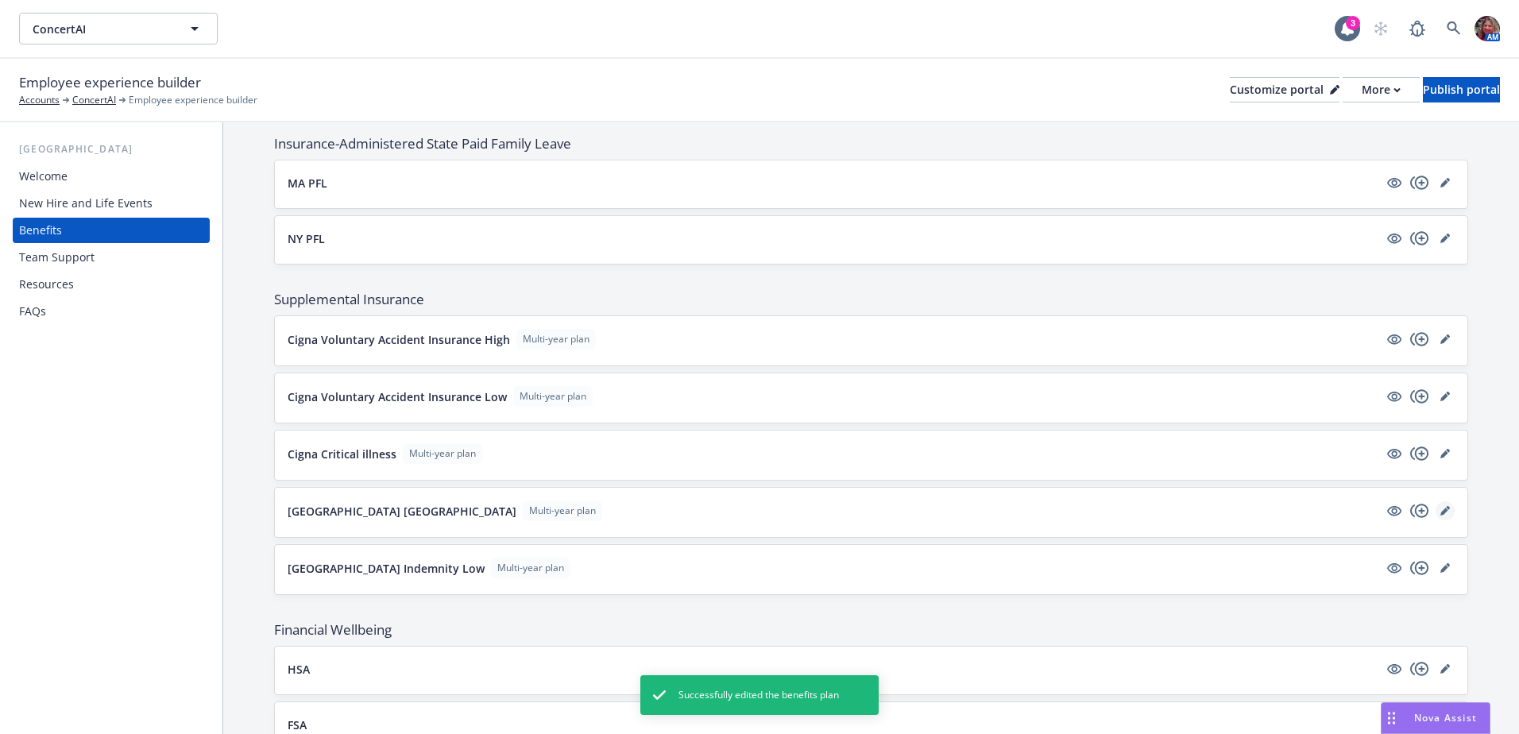
click at [1440, 506] on icon "editPencil" at bounding box center [1445, 511] width 10 height 10
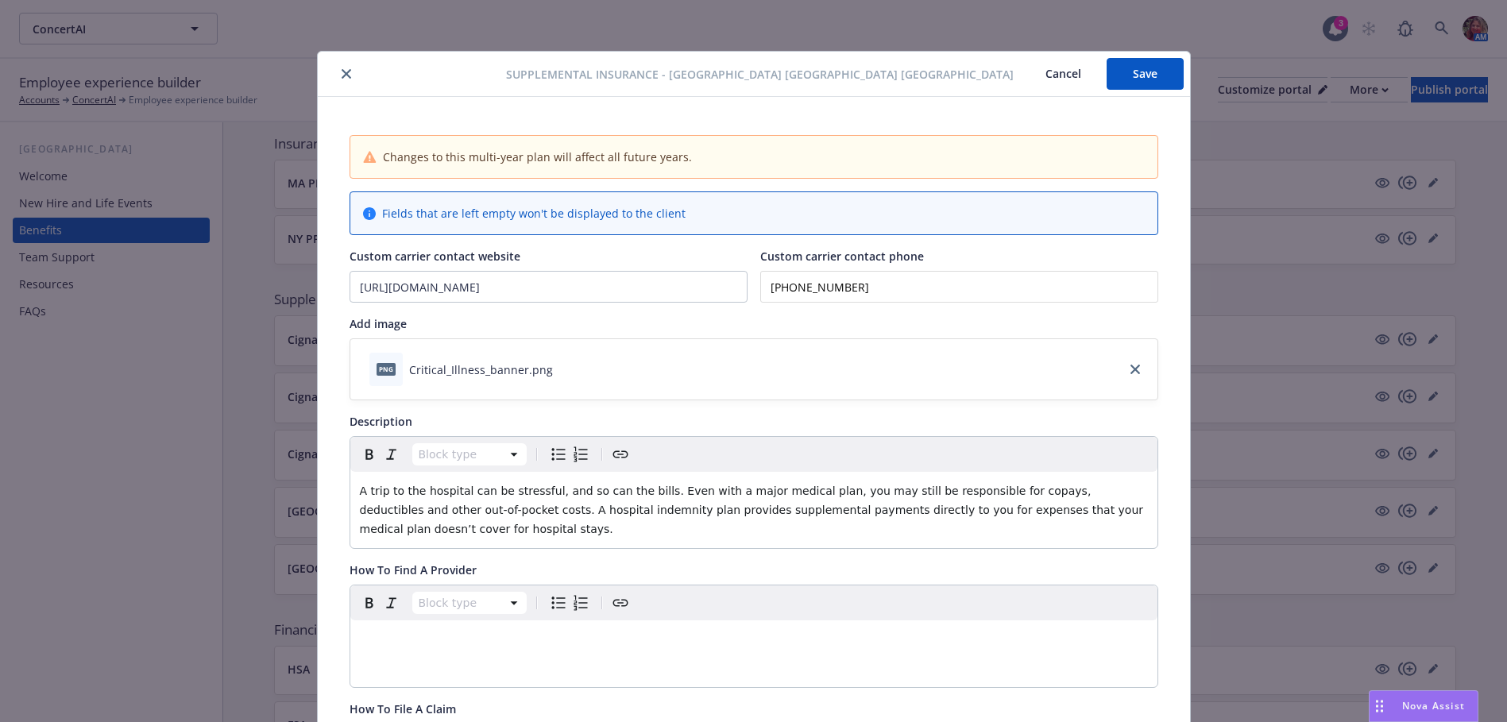
click at [1146, 72] on button "Save" at bounding box center [1144, 74] width 77 height 32
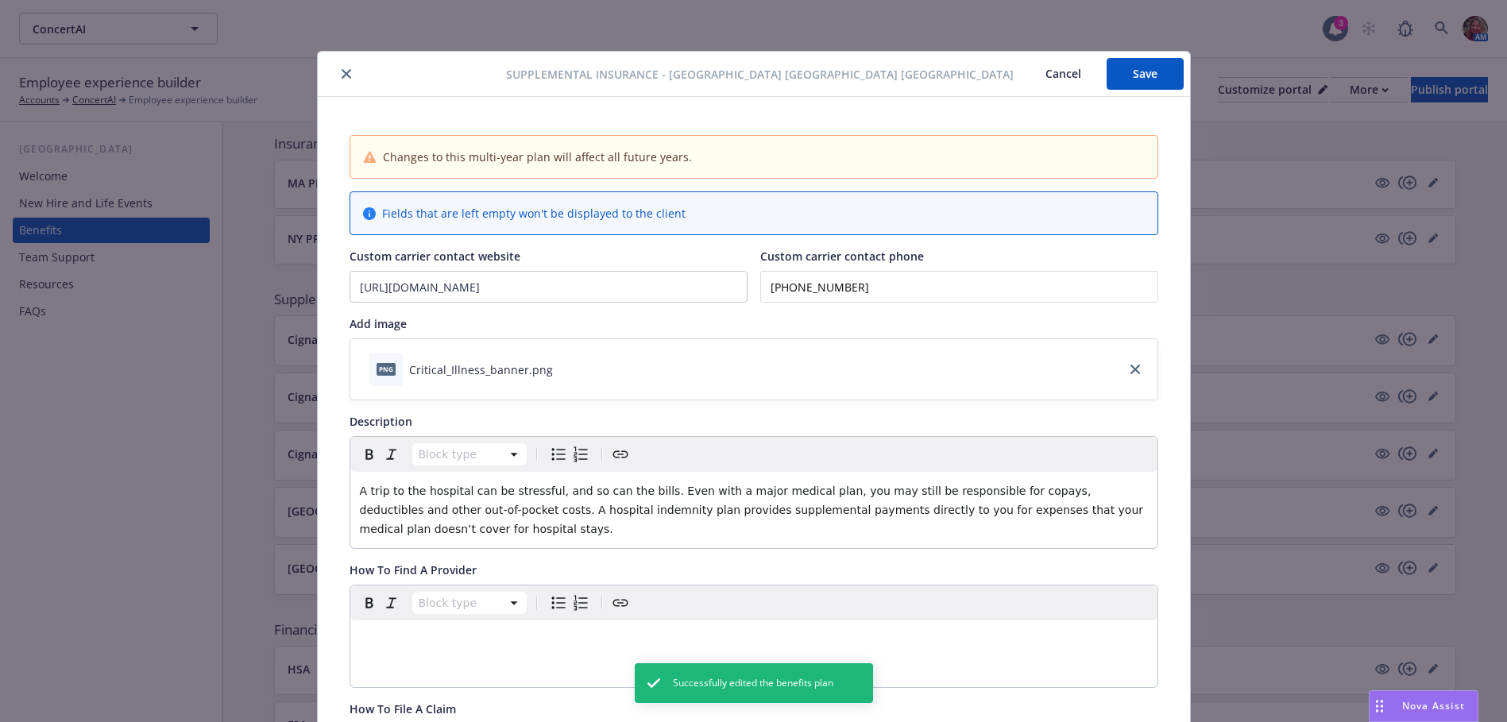
click at [342, 71] on icon "close" at bounding box center [347, 74] width 10 height 10
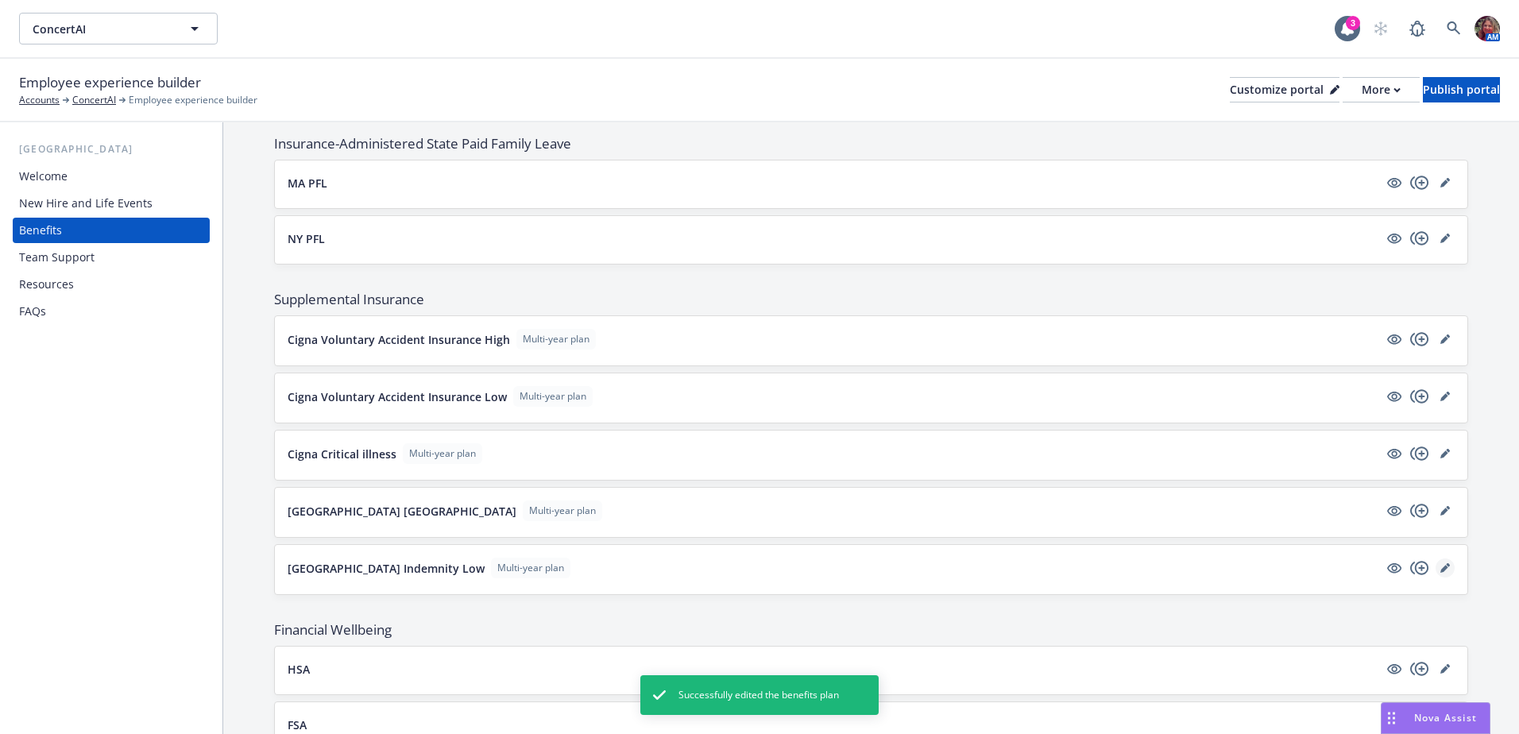
click at [1435, 562] on link "editPencil" at bounding box center [1444, 567] width 19 height 19
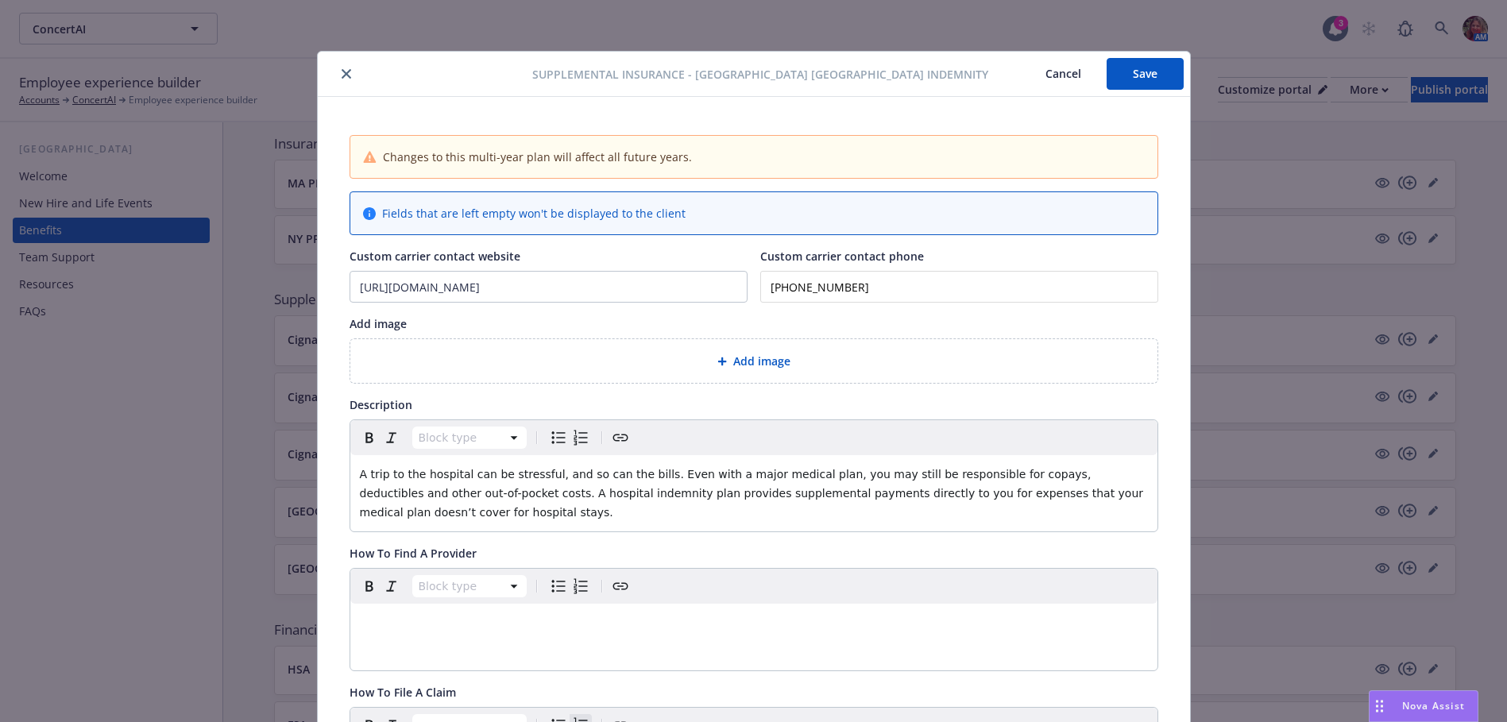
click at [1134, 71] on button "Save" at bounding box center [1144, 74] width 77 height 32
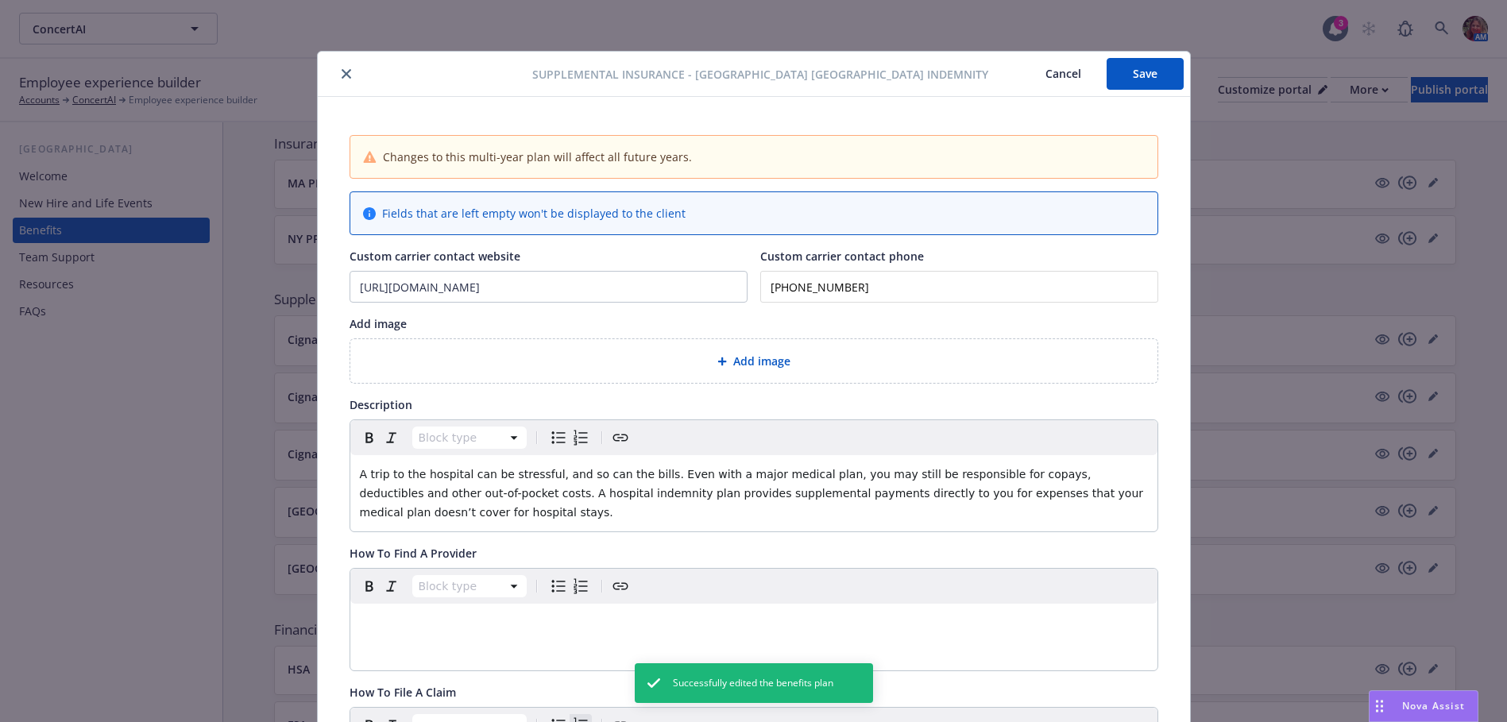
click at [342, 72] on icon "close" at bounding box center [347, 74] width 10 height 10
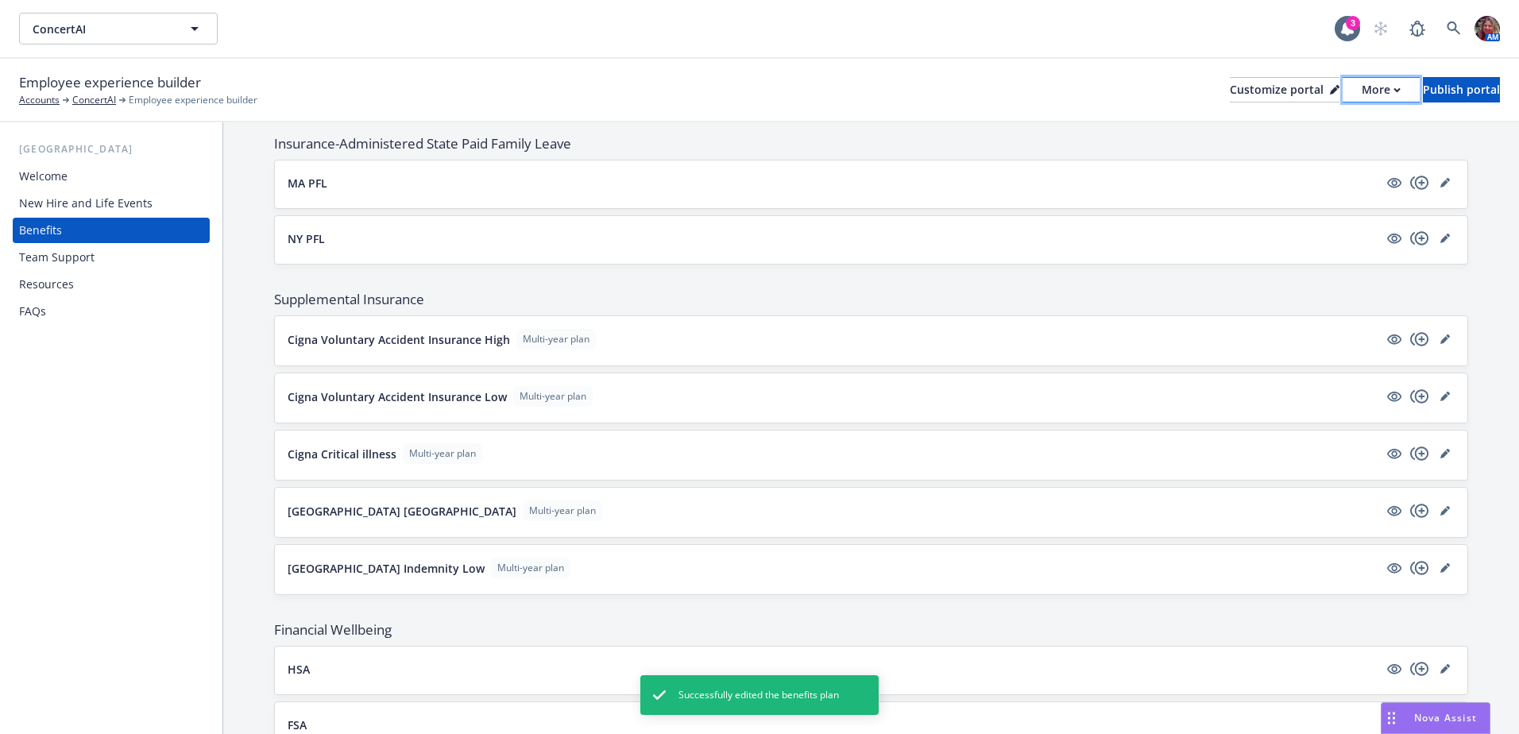
click at [1361, 89] on div "More" at bounding box center [1380, 90] width 39 height 24
click at [1299, 158] on link "Copy portal link" at bounding box center [1296, 157] width 145 height 32
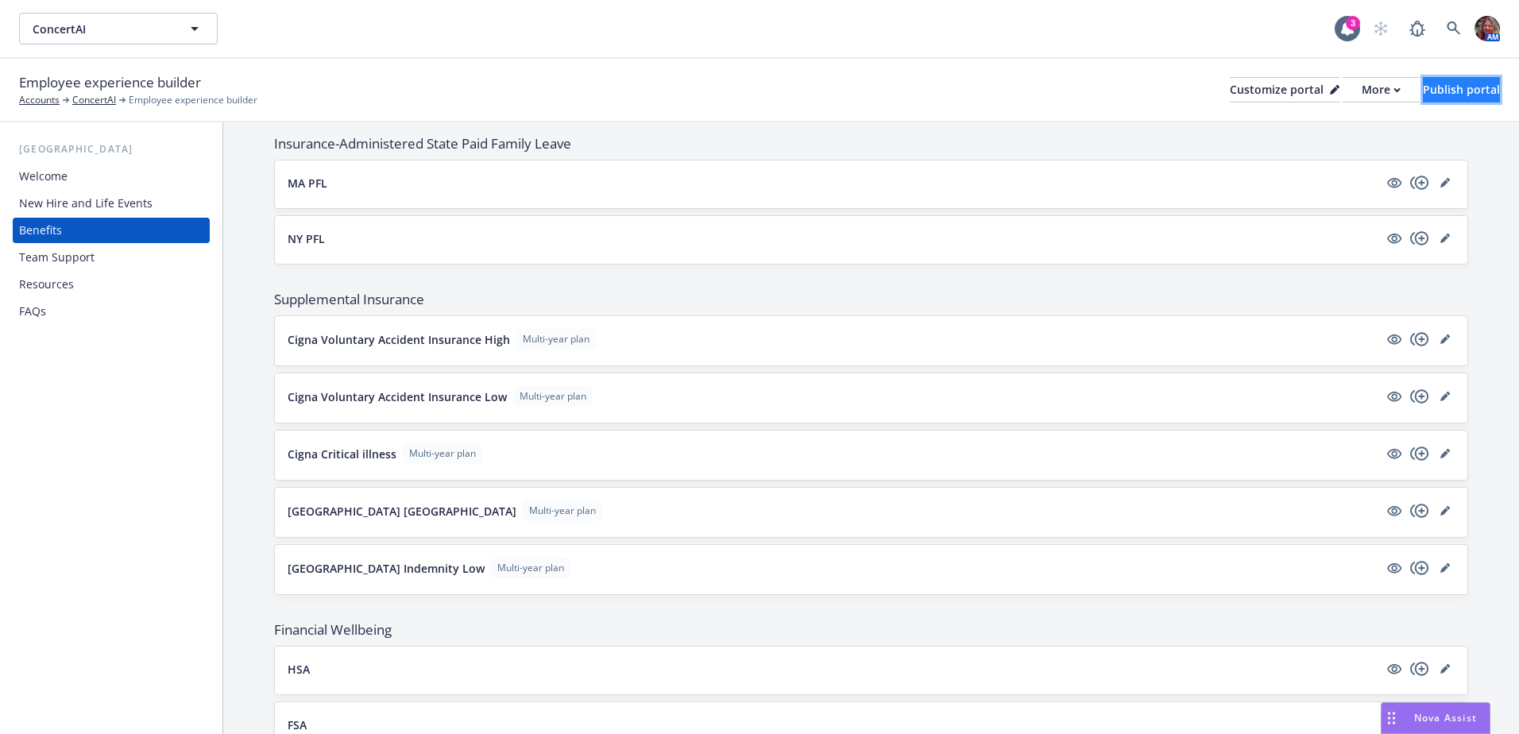
click at [1437, 90] on div "Publish portal" at bounding box center [1461, 90] width 77 height 24
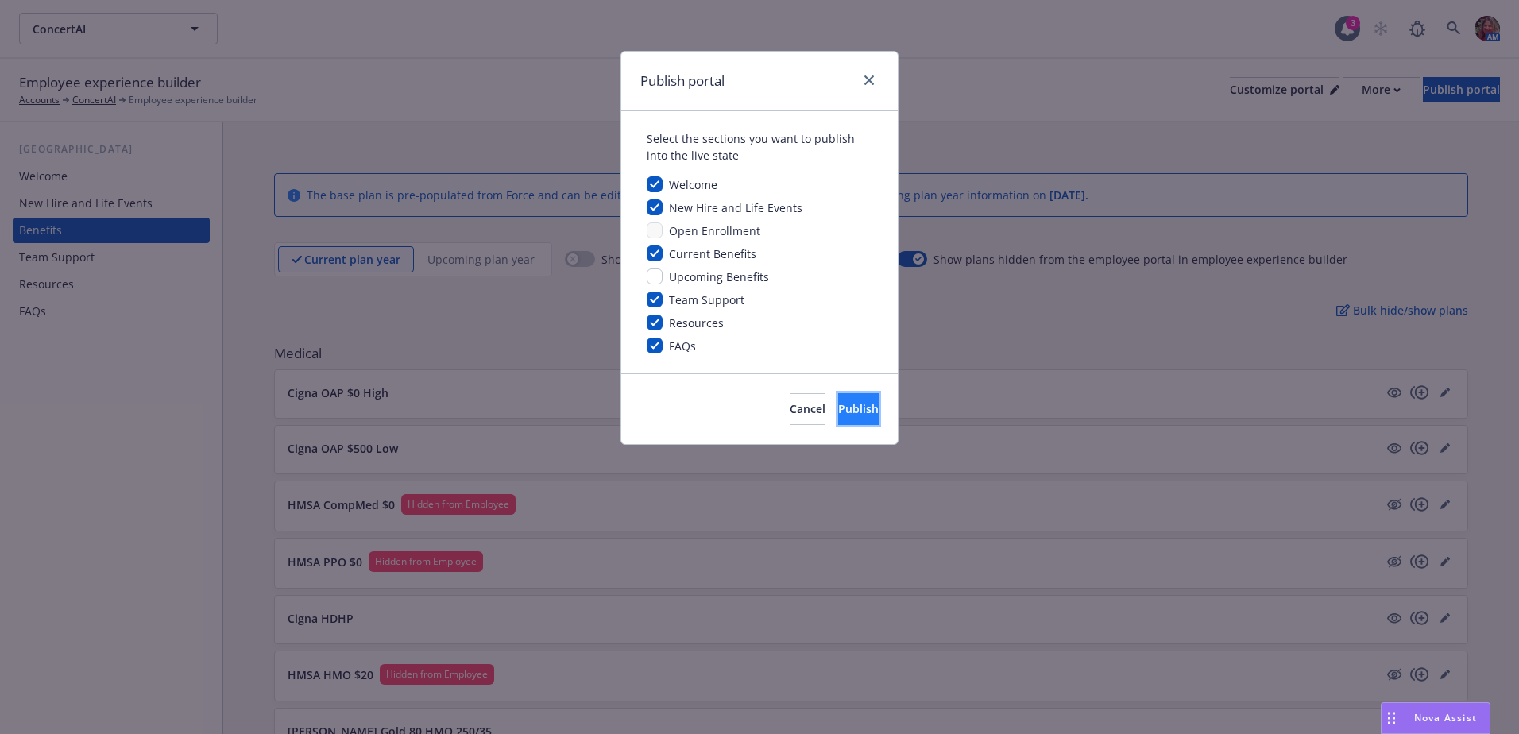
click at [838, 414] on span "Publish" at bounding box center [858, 408] width 41 height 15
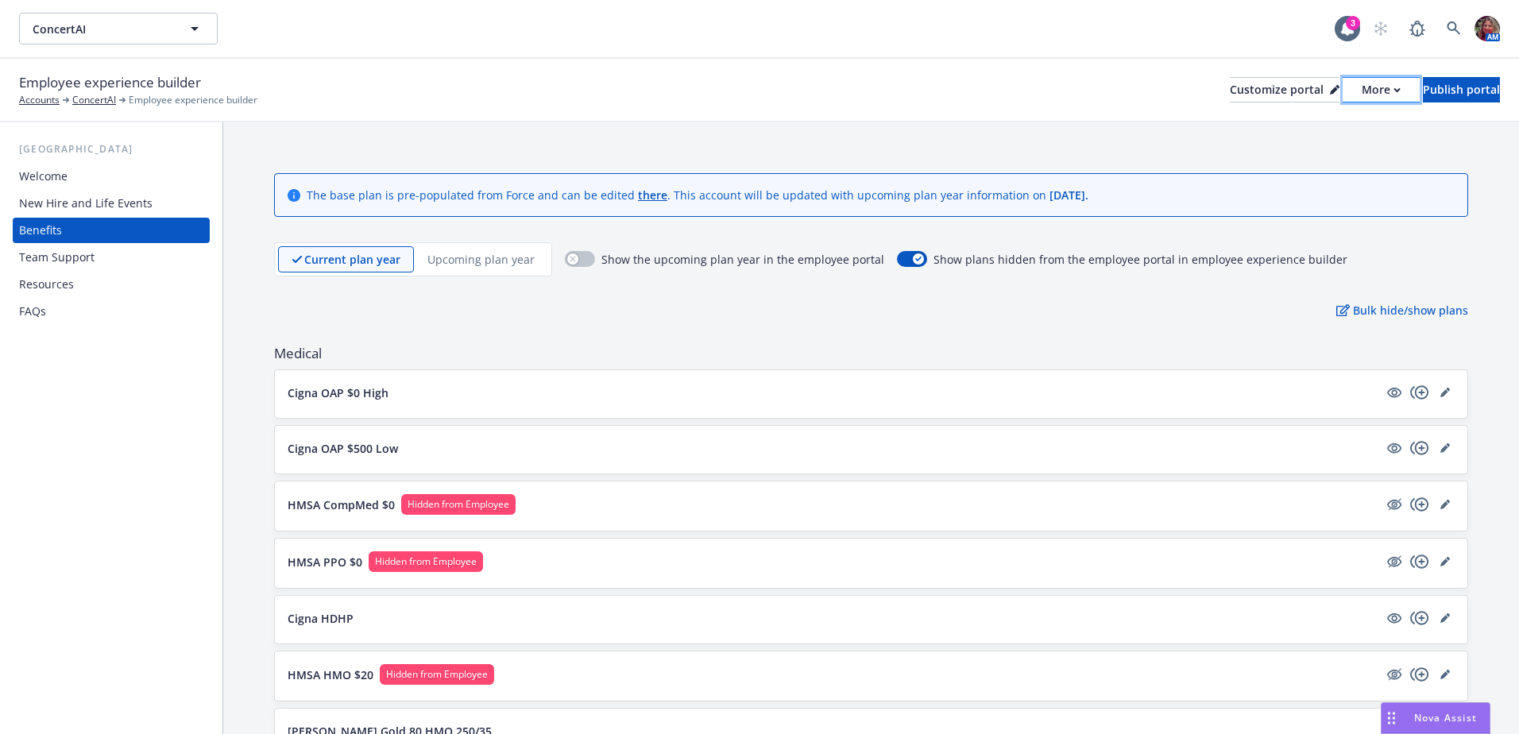
click at [1361, 90] on div "More" at bounding box center [1380, 90] width 39 height 24
click at [1321, 152] on link "Copy portal link" at bounding box center [1296, 157] width 145 height 32
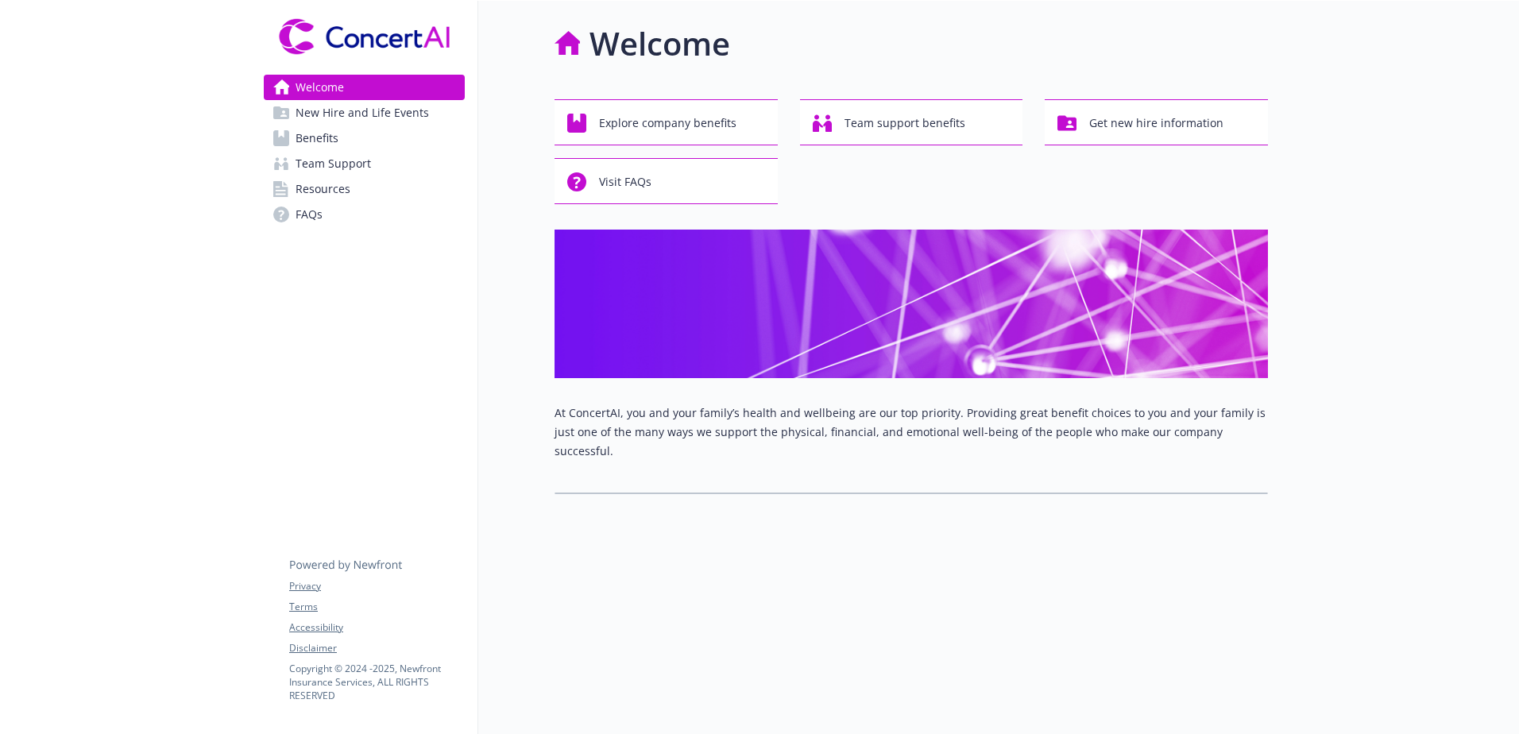
click at [344, 143] on link "Benefits" at bounding box center [364, 137] width 201 height 25
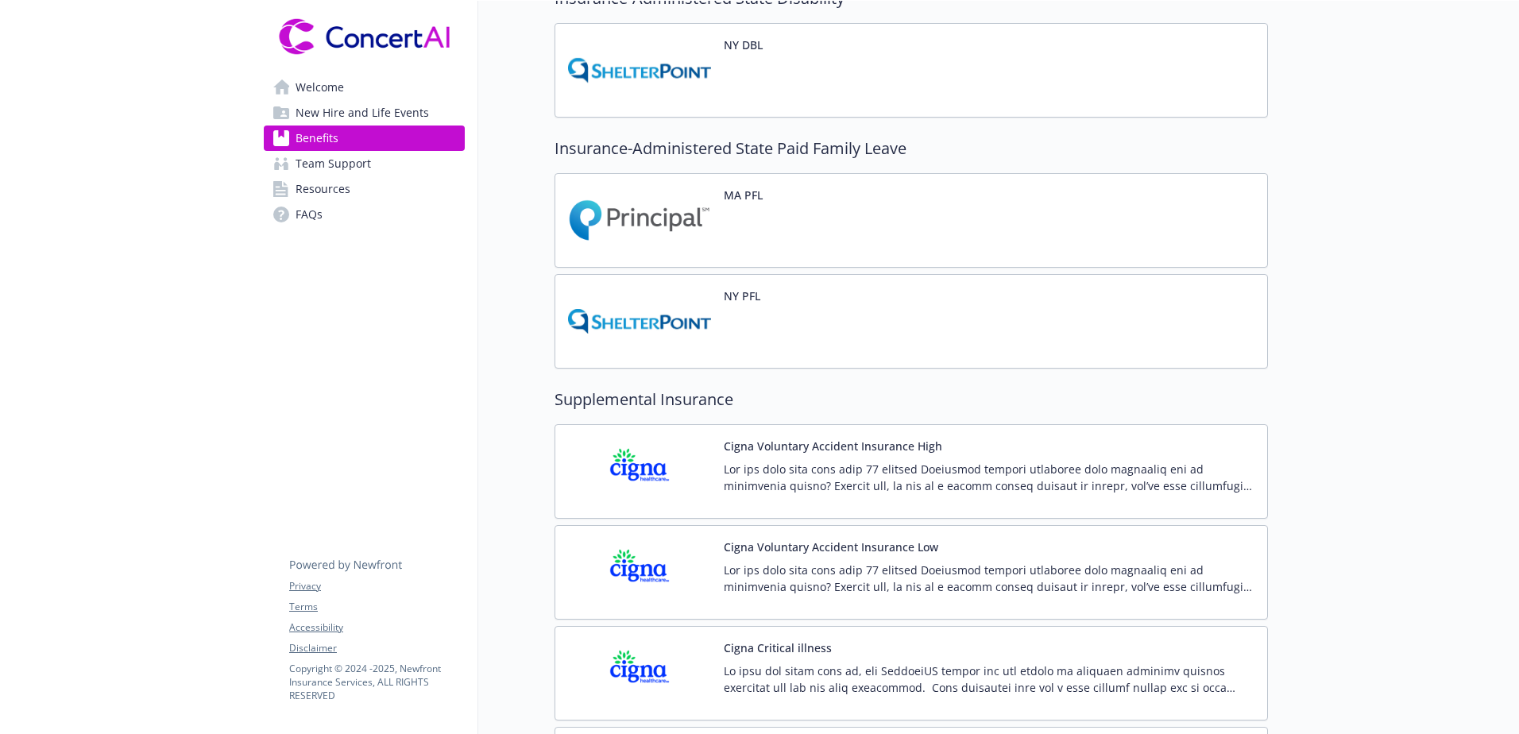
click at [816, 473] on p at bounding box center [989, 477] width 531 height 33
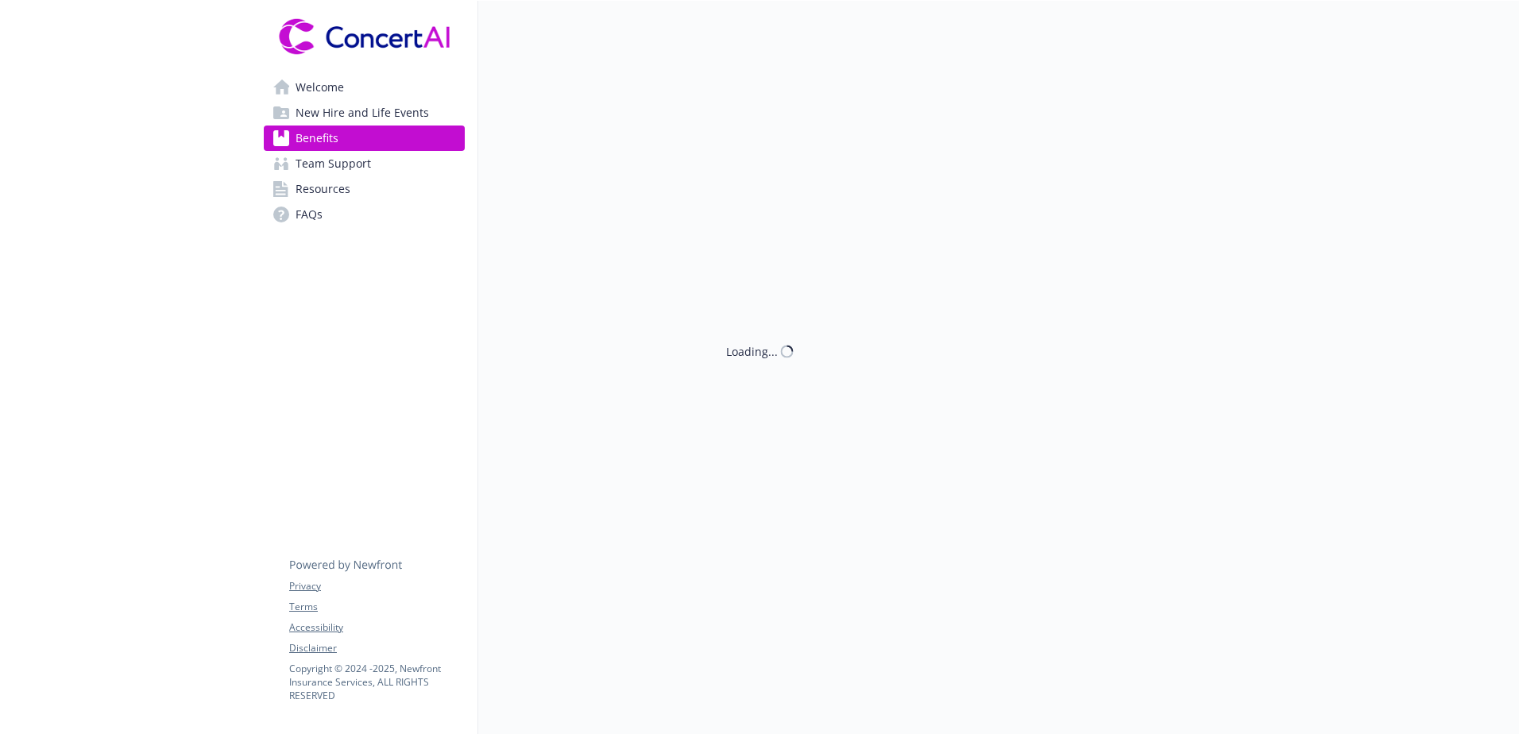
scroll to position [1509, 0]
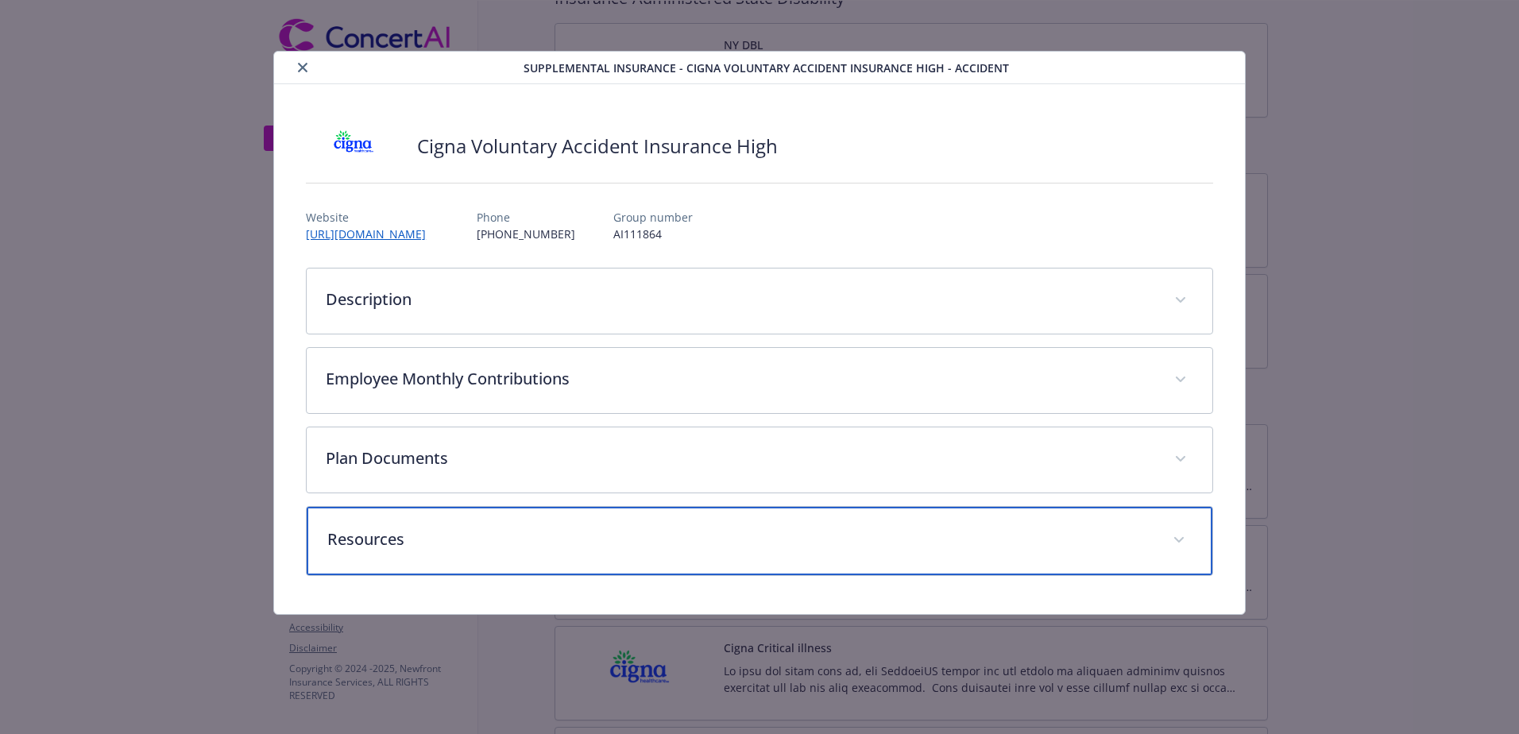
click at [489, 558] on div "Resources" at bounding box center [759, 541] width 905 height 68
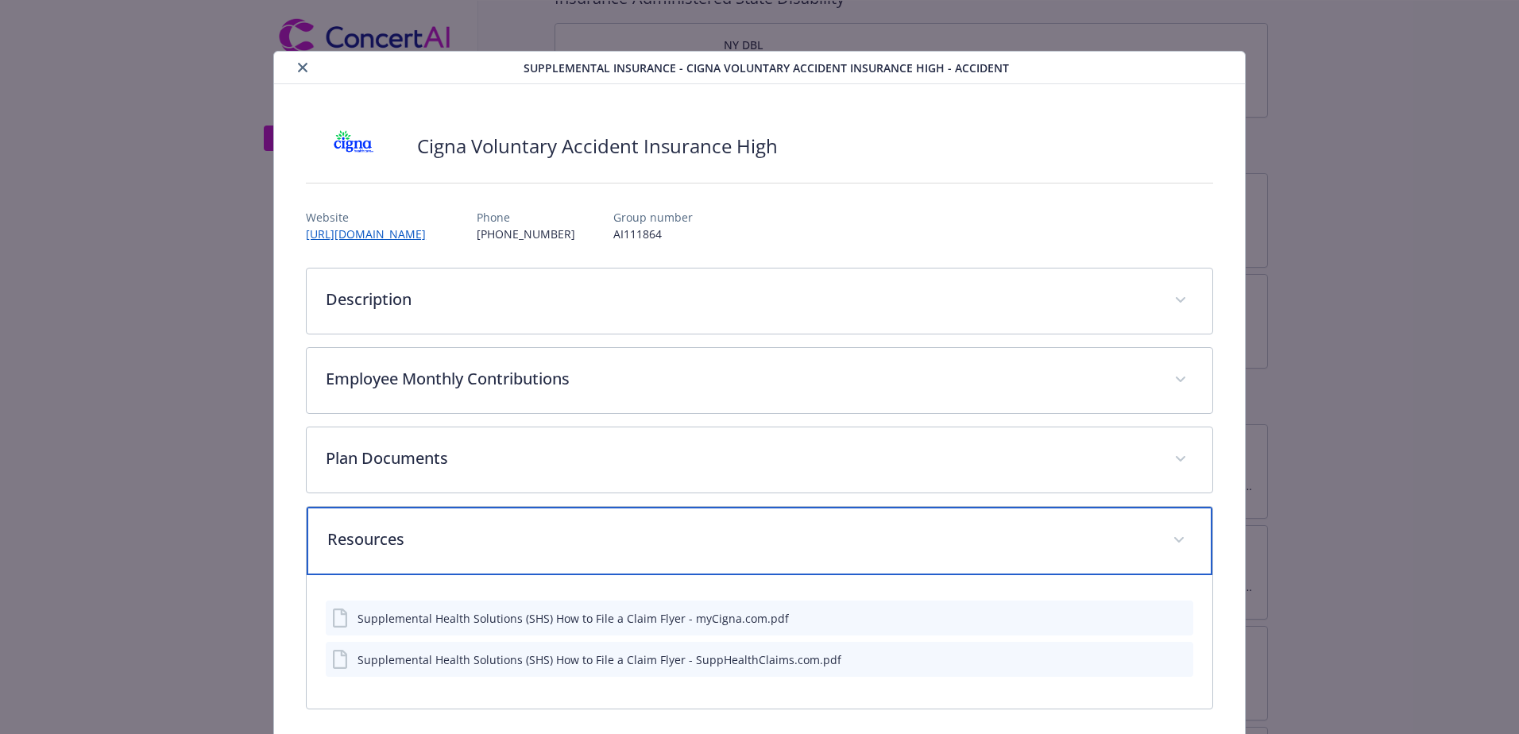
click at [489, 558] on div "Resources" at bounding box center [759, 541] width 905 height 68
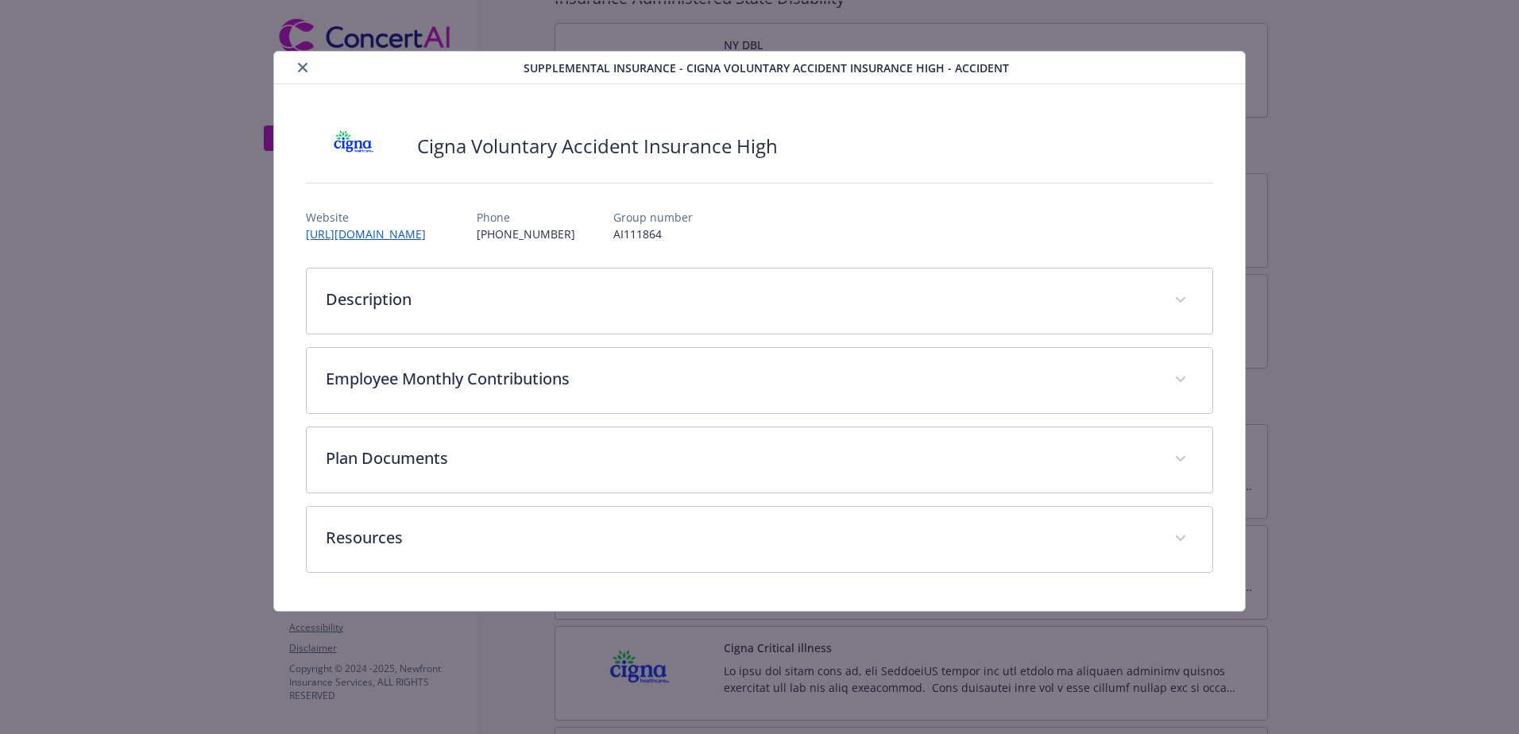
click at [297, 68] on button "close" at bounding box center [302, 67] width 19 height 19
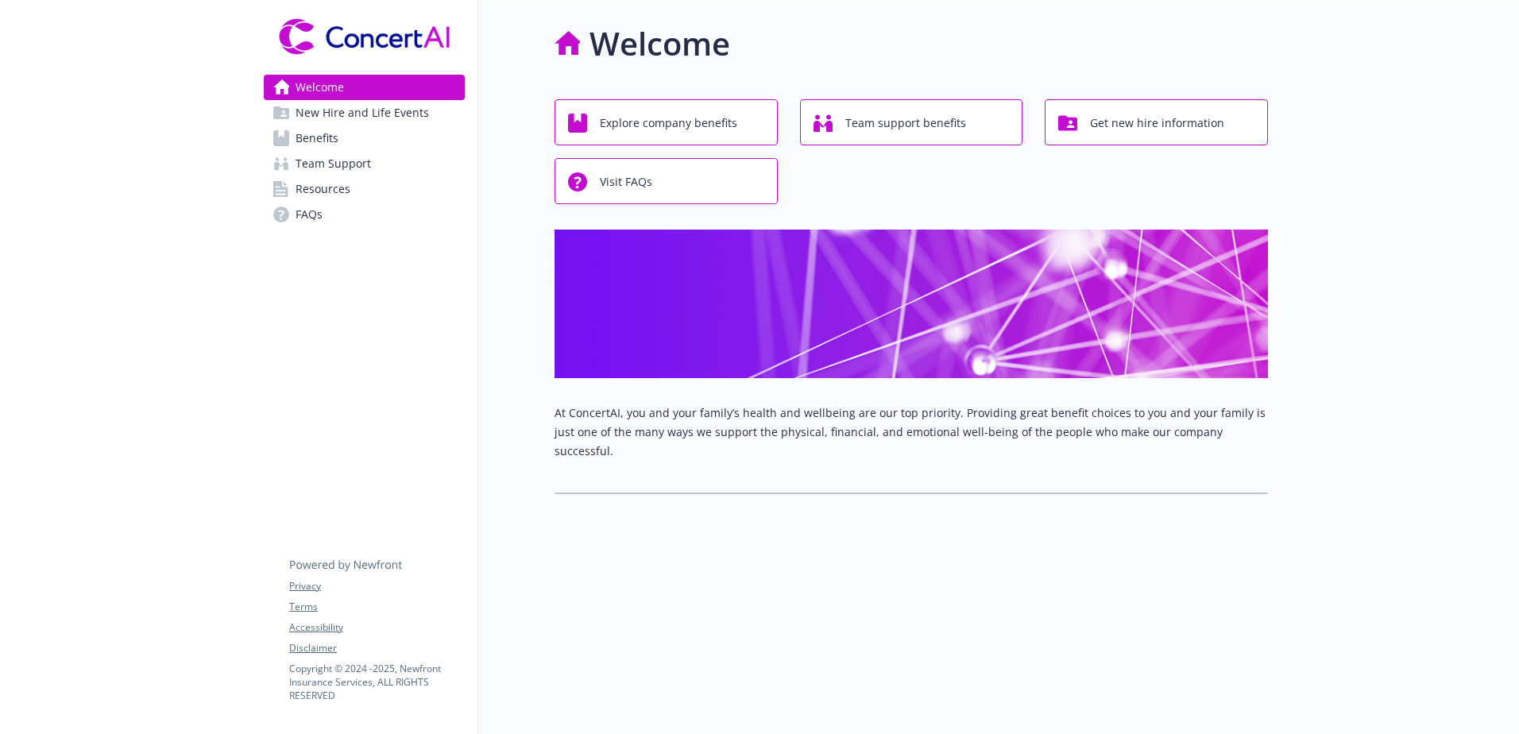
click at [344, 142] on link "Benefits" at bounding box center [364, 137] width 201 height 25
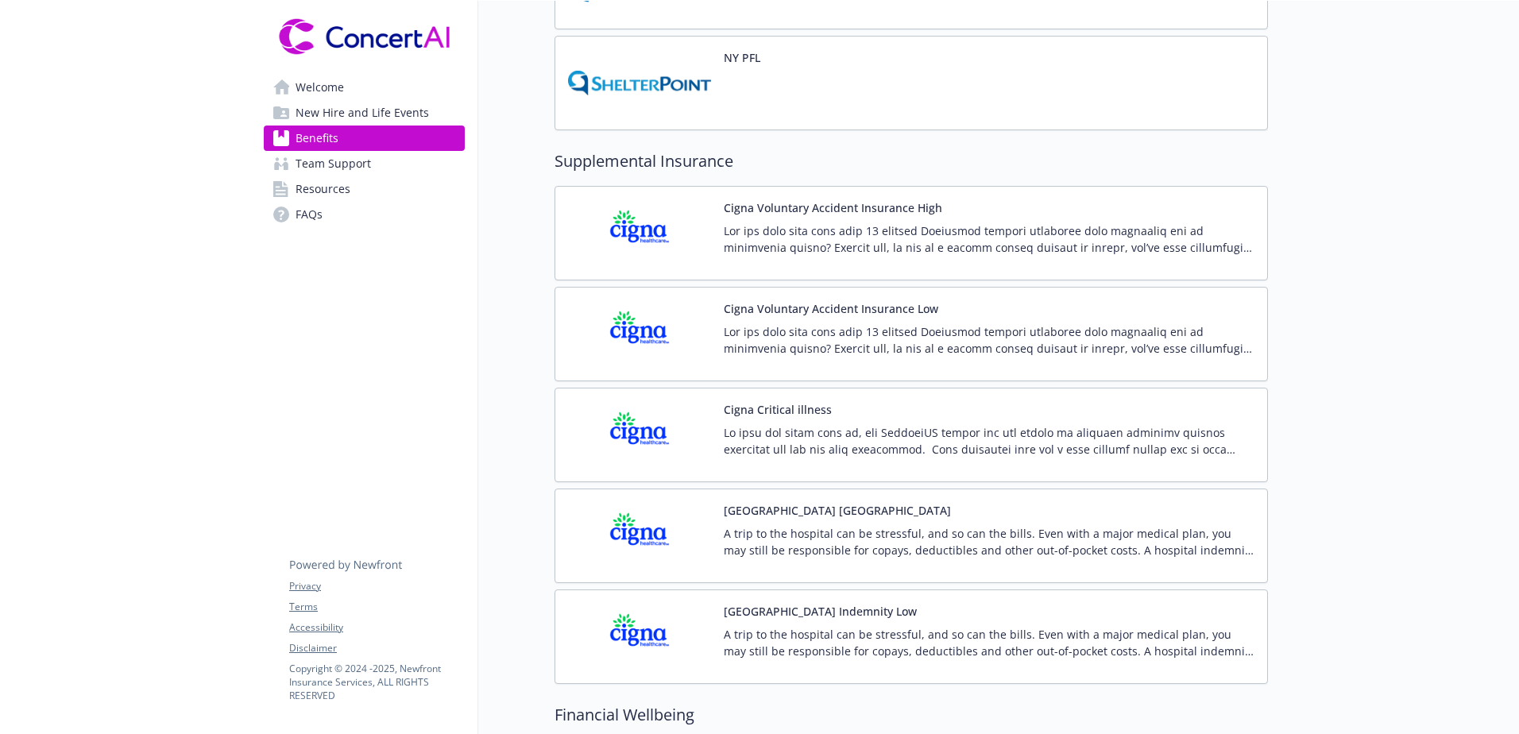
click at [760, 237] on p at bounding box center [989, 238] width 531 height 33
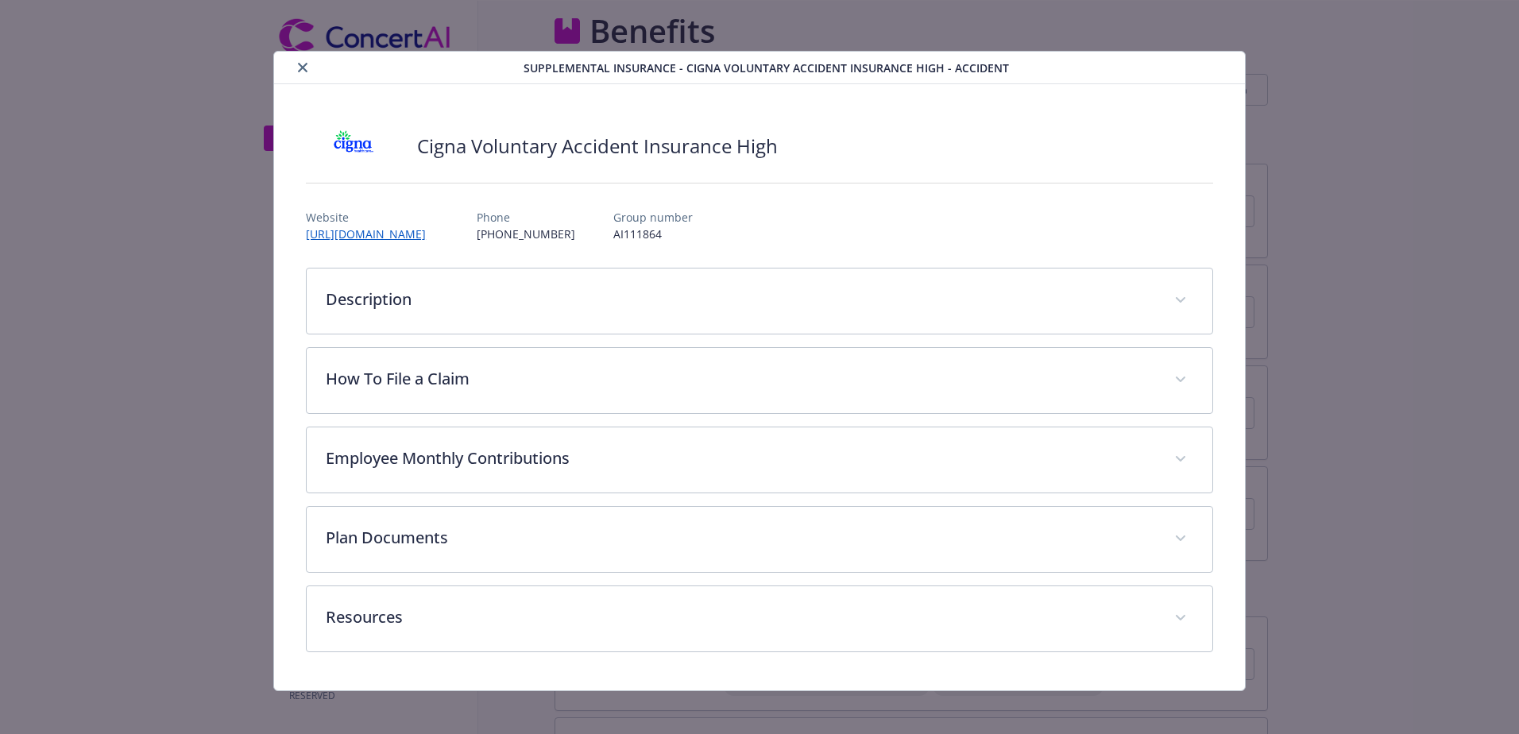
scroll to position [1747, 0]
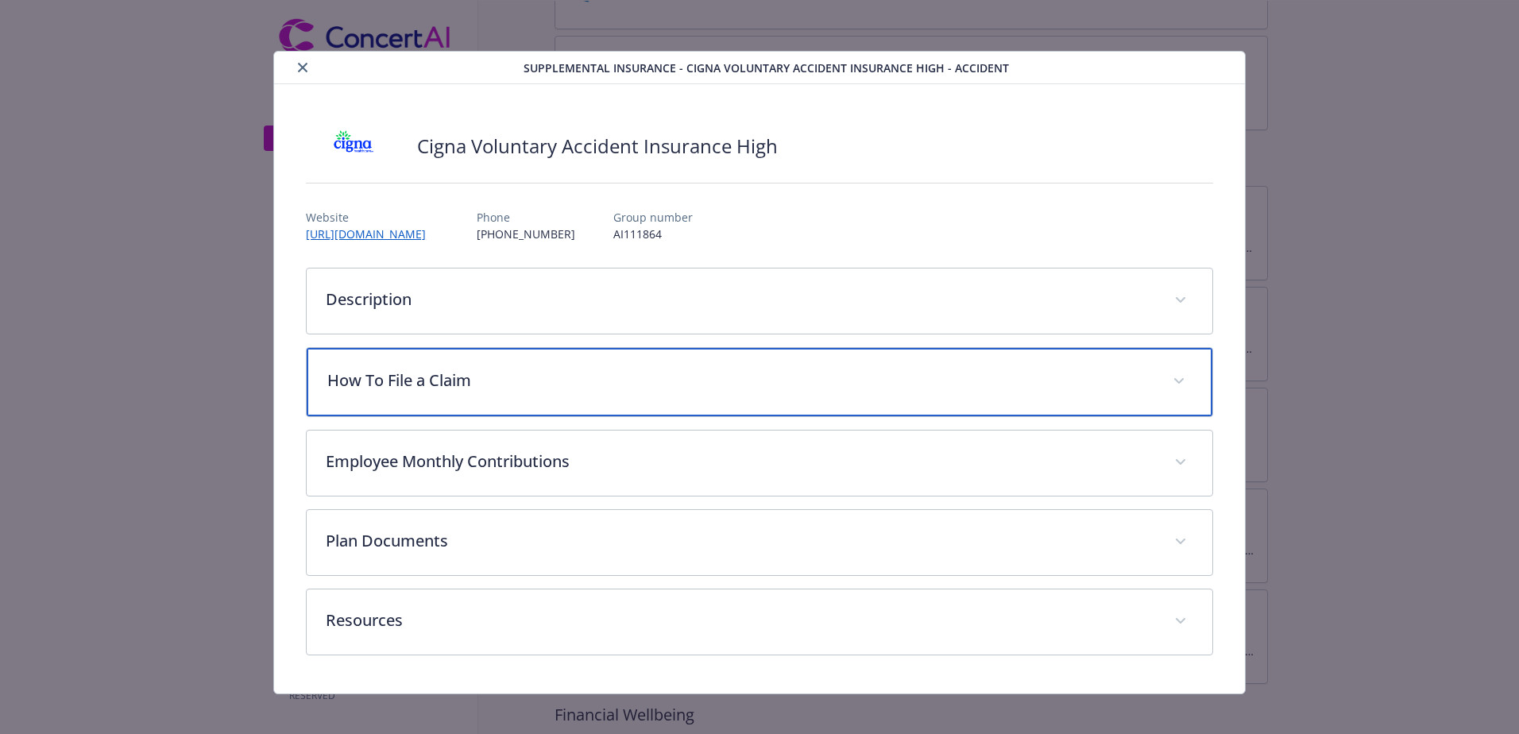
click at [409, 381] on p "How To File a Claim" at bounding box center [740, 381] width 826 height 24
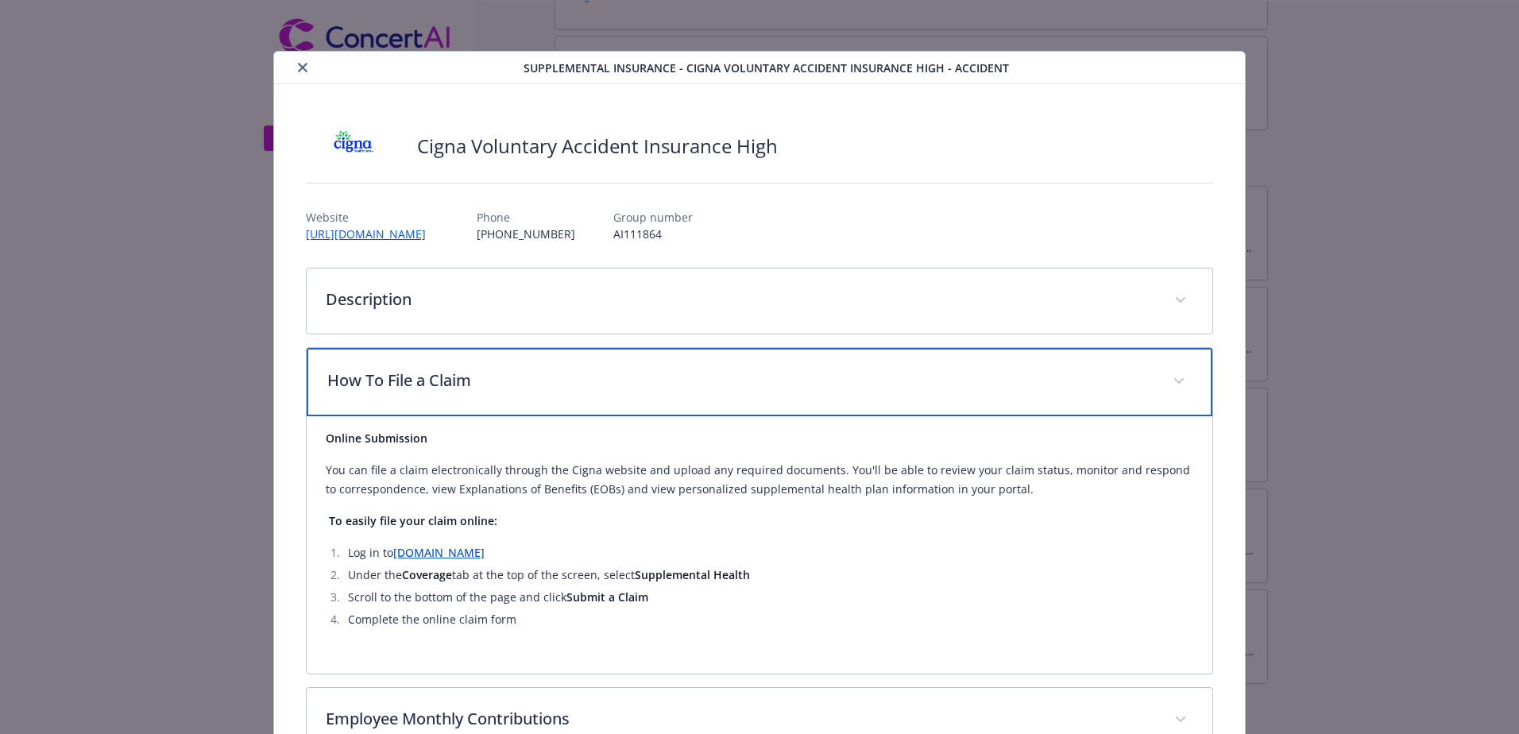
click at [414, 381] on p "How To File a Claim" at bounding box center [740, 381] width 826 height 24
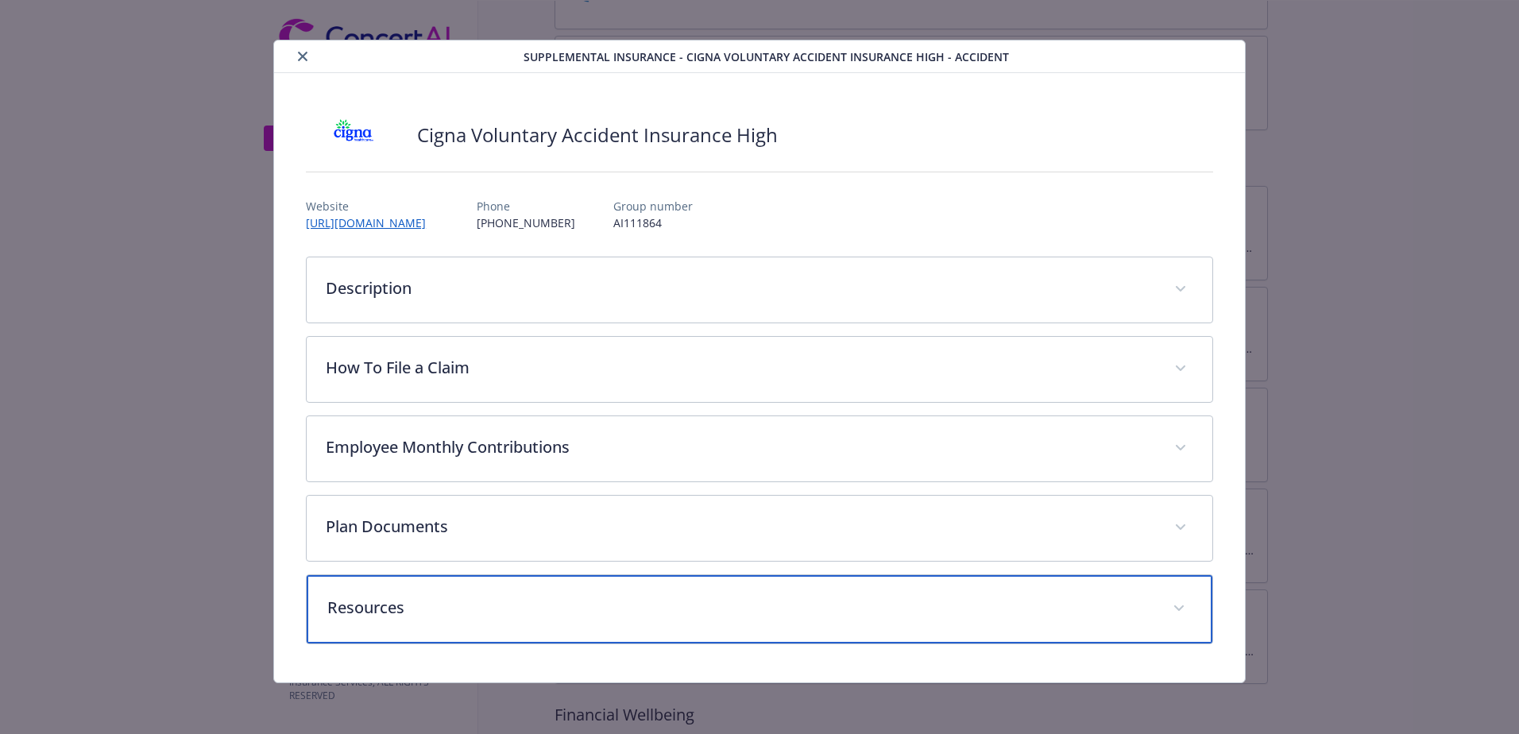
click at [396, 604] on p "Resources" at bounding box center [740, 608] width 826 height 24
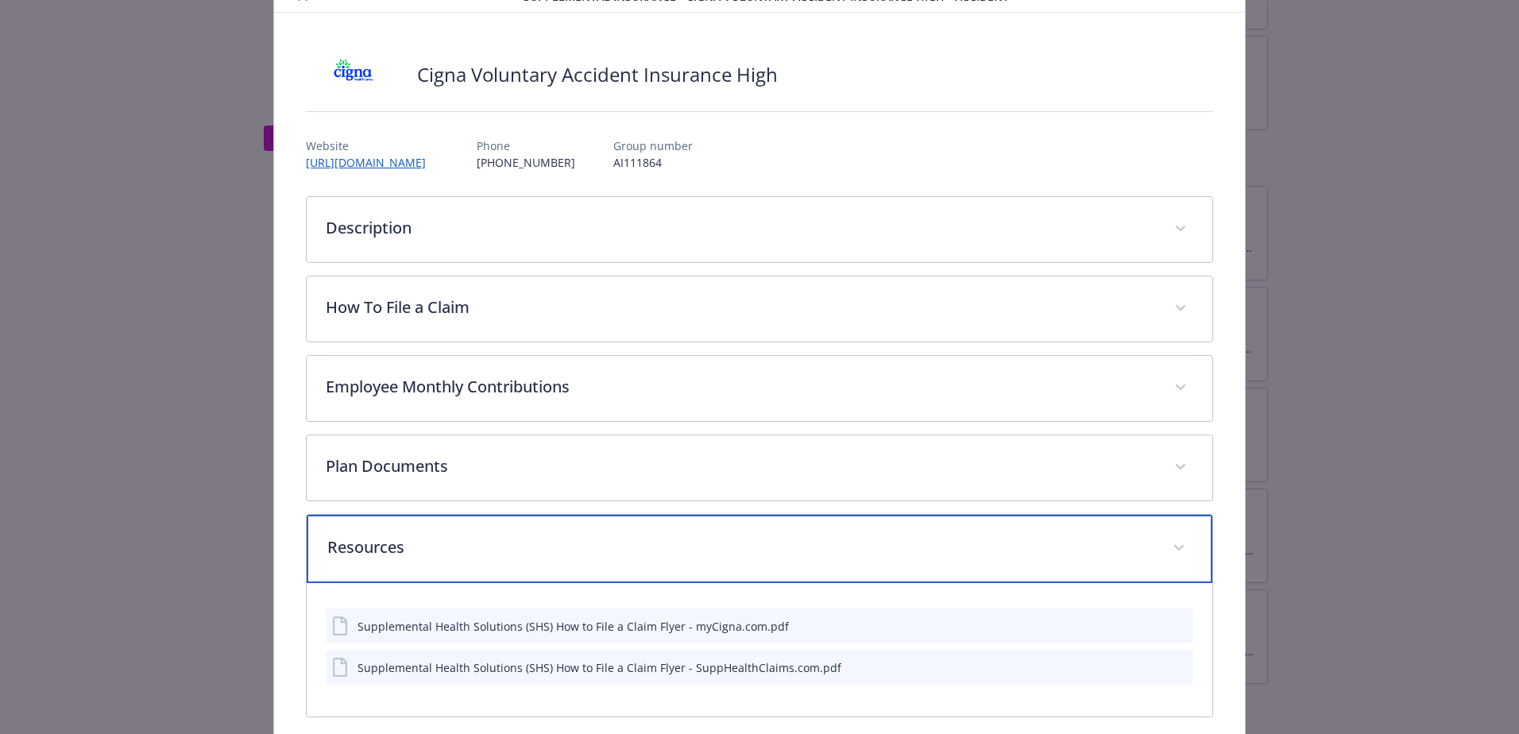
scroll to position [0, 0]
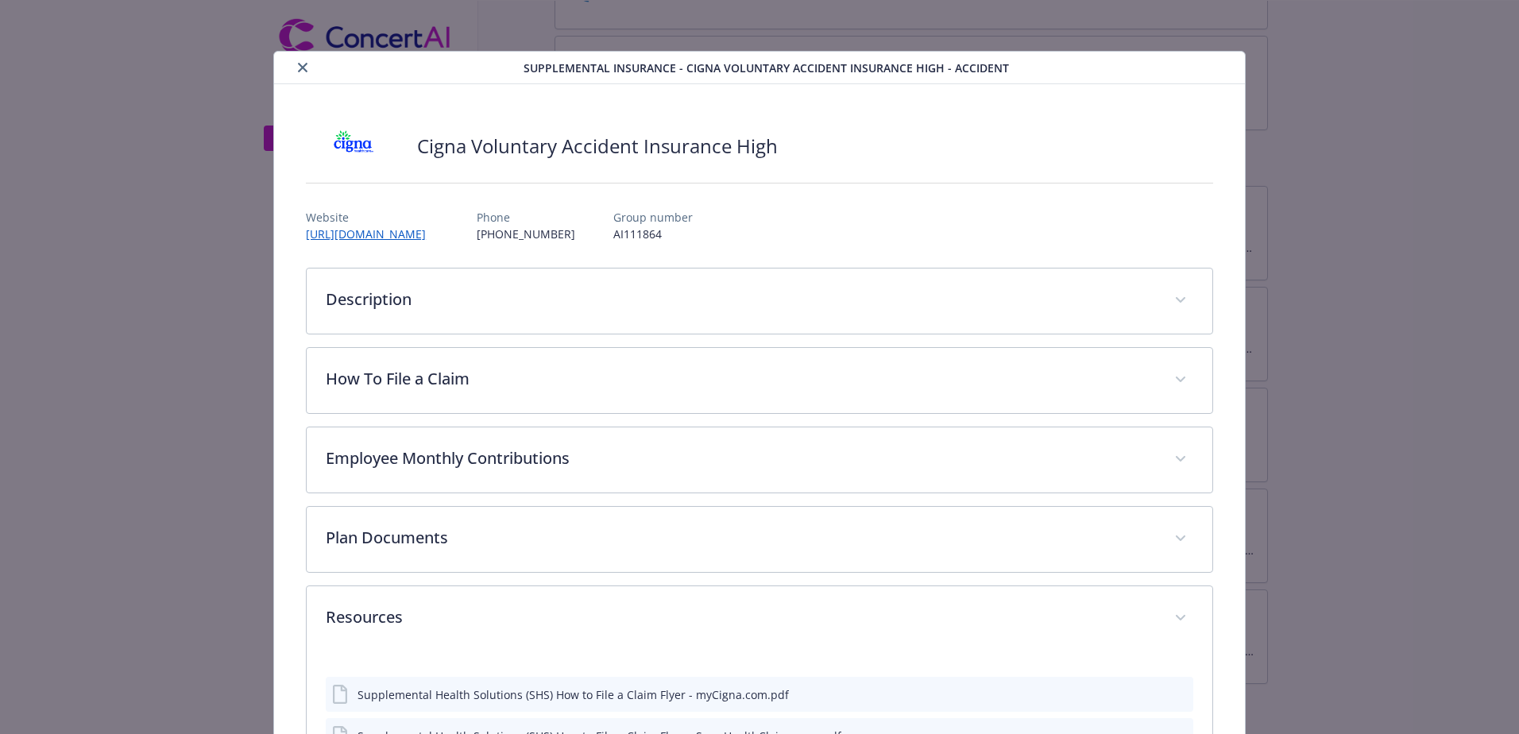
click at [300, 67] on icon "close" at bounding box center [303, 68] width 10 height 10
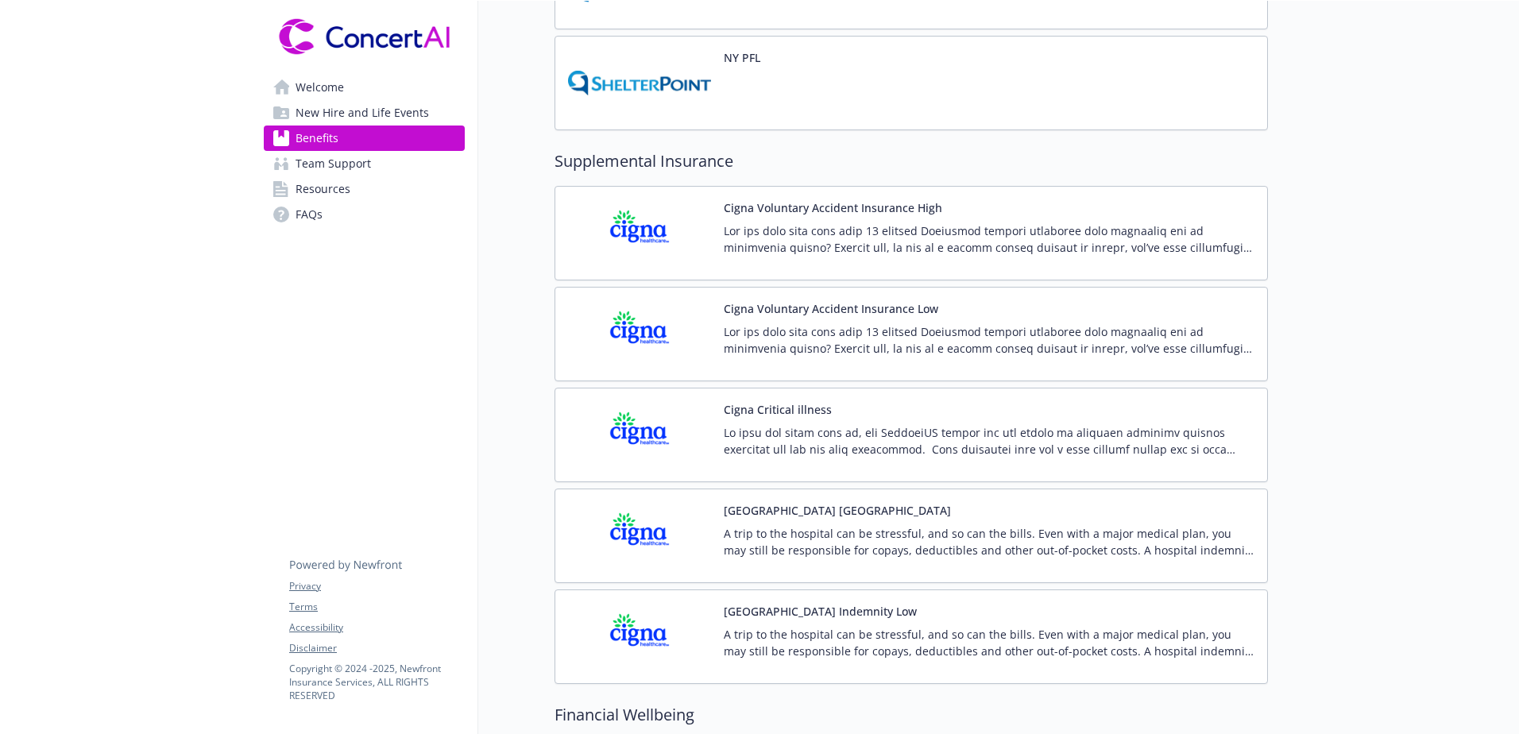
click at [816, 330] on p at bounding box center [989, 339] width 531 height 33
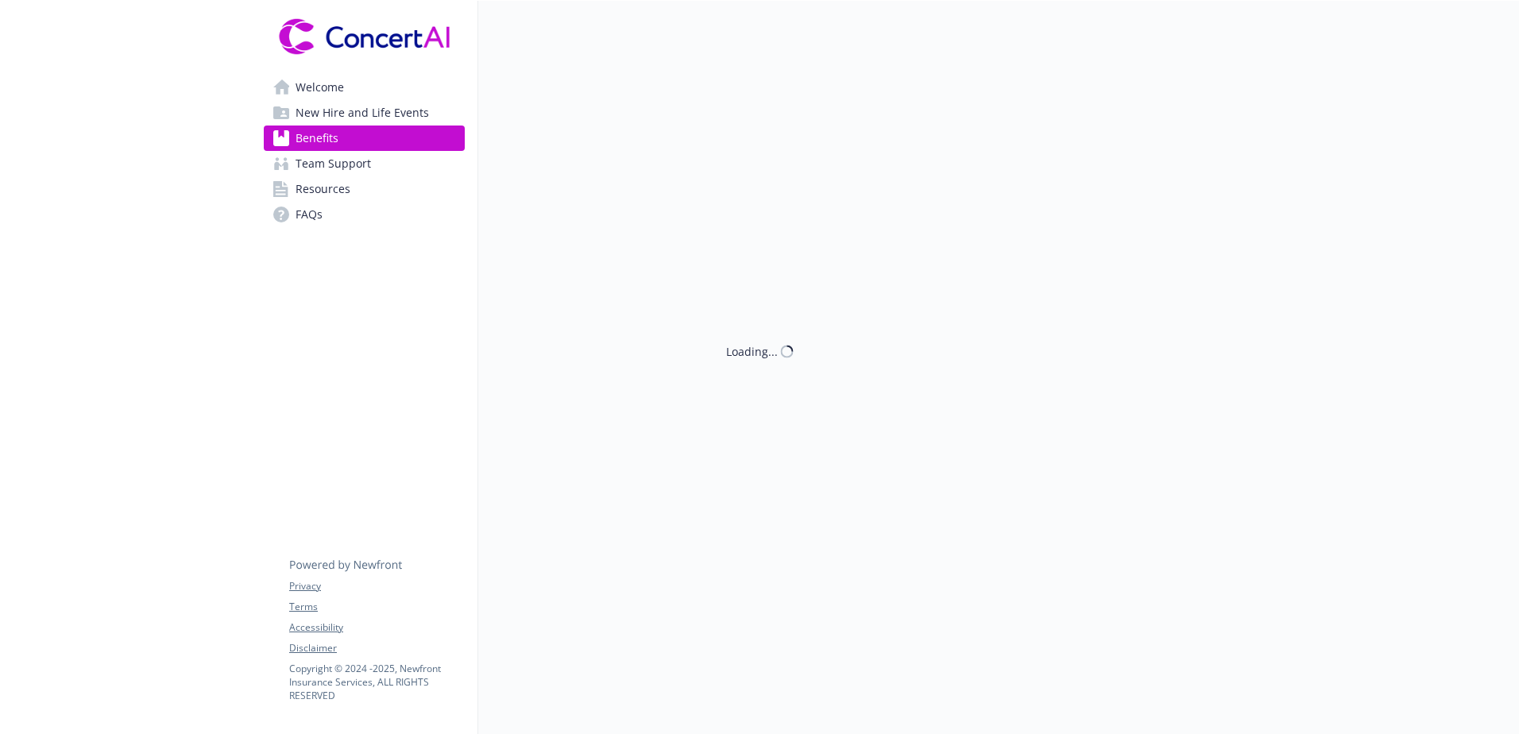
scroll to position [1747, 0]
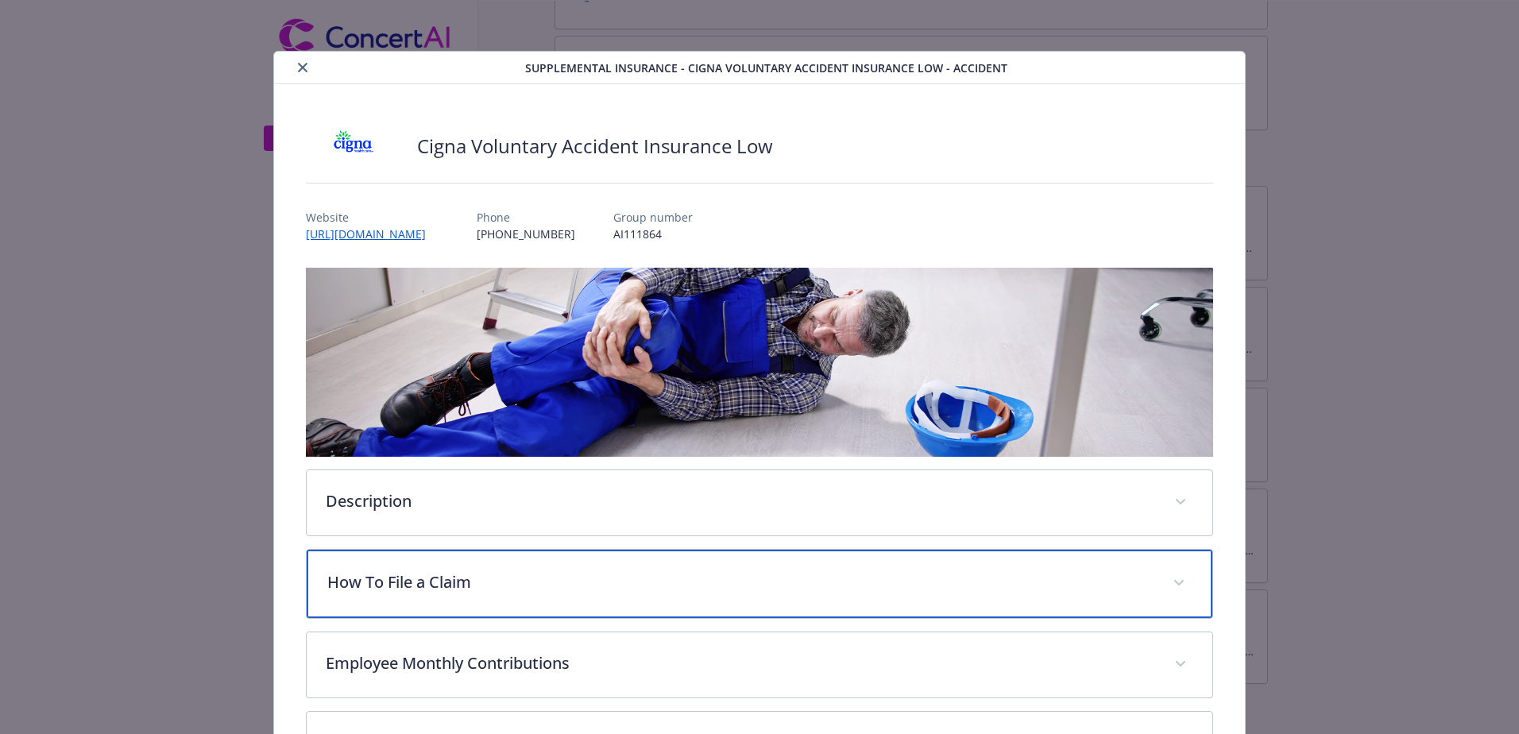
click at [468, 565] on div "How To File a Claim" at bounding box center [759, 584] width 905 height 68
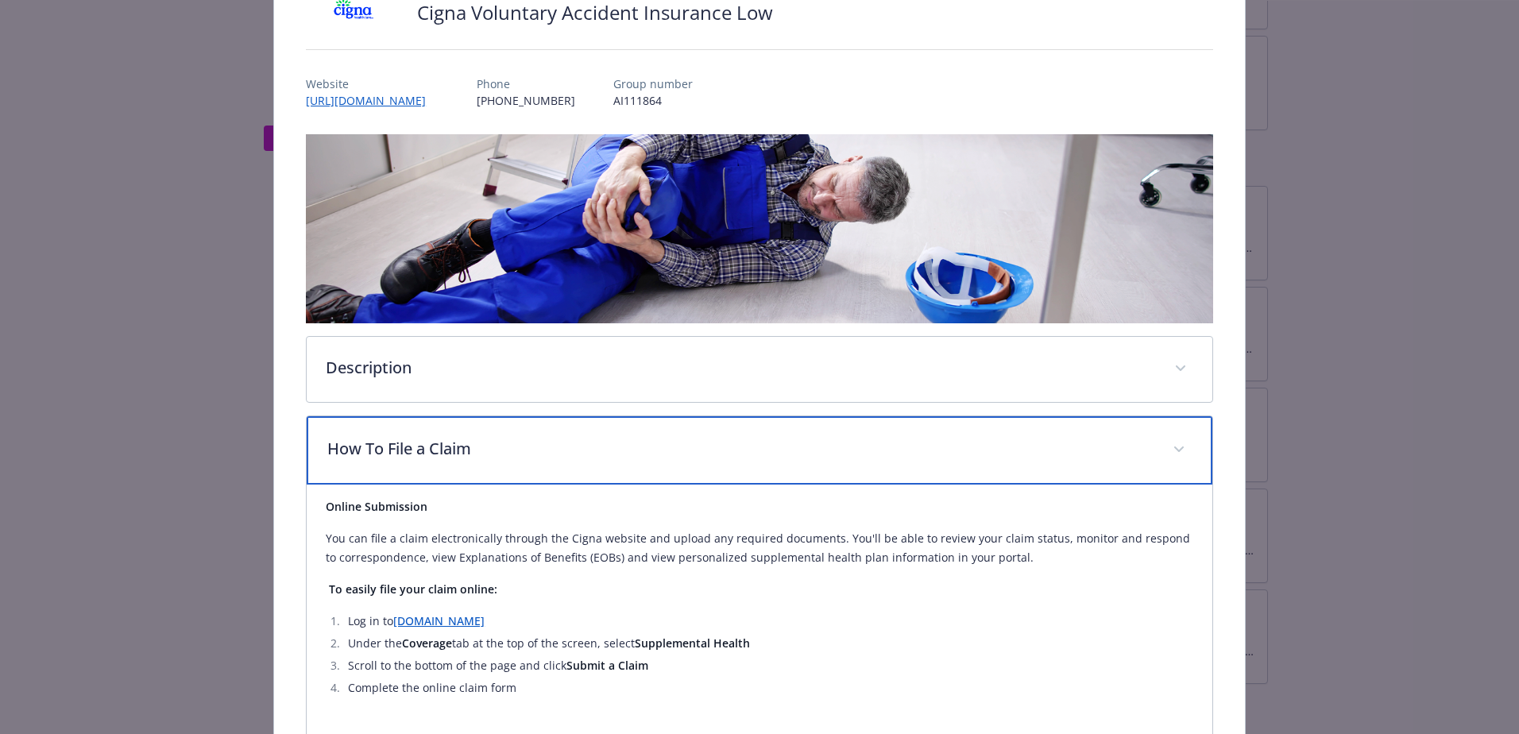
scroll to position [0, 0]
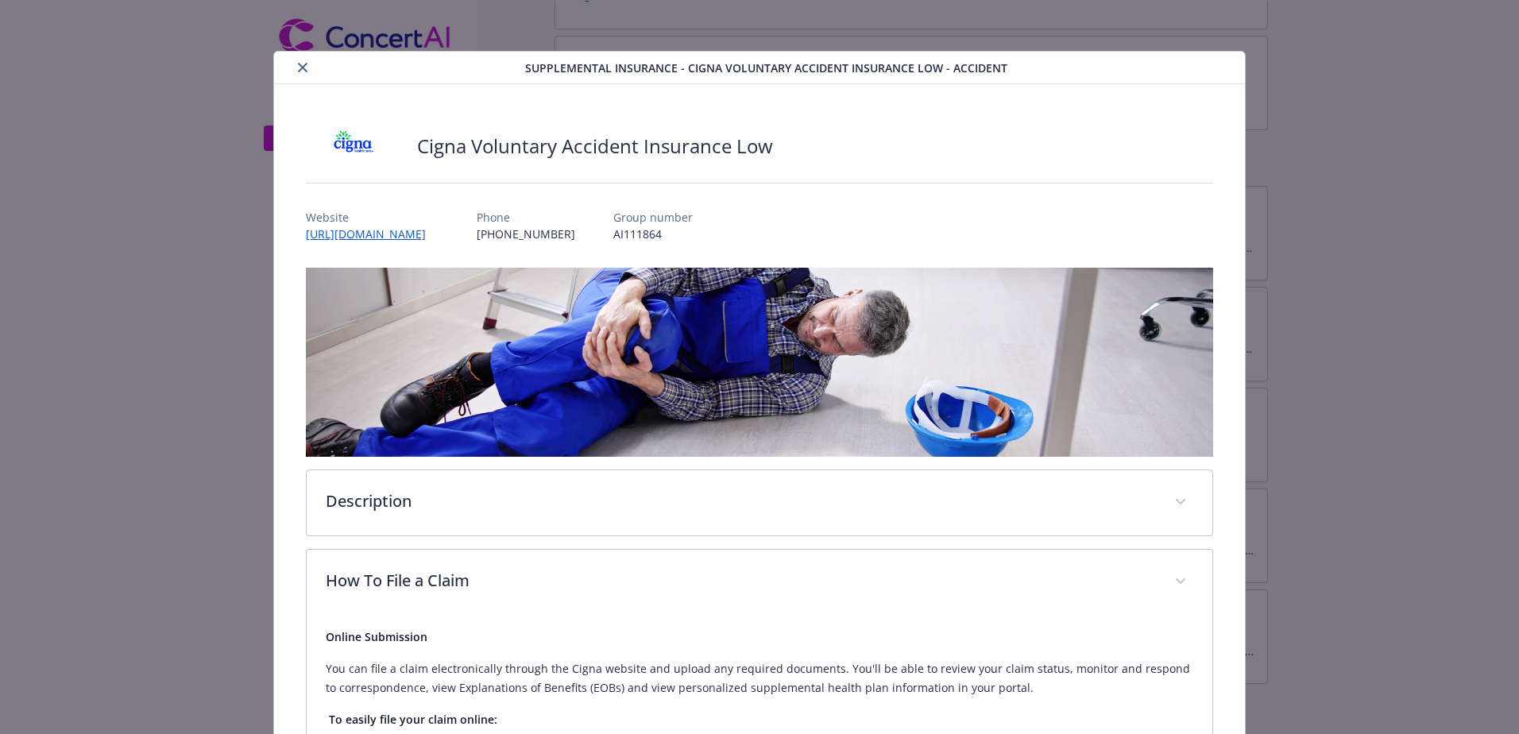
click at [301, 68] on icon "close" at bounding box center [303, 68] width 10 height 10
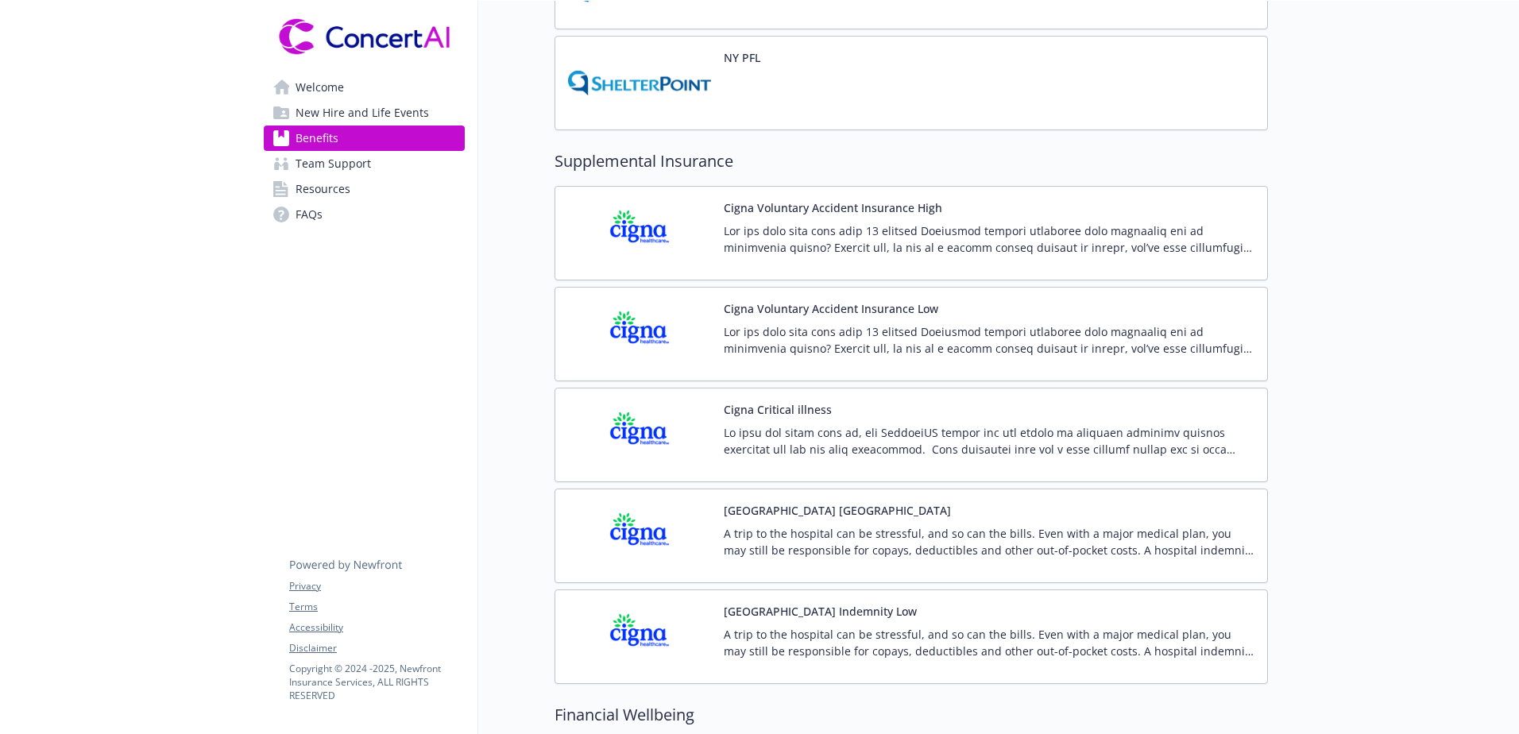
click at [766, 456] on p at bounding box center [989, 440] width 531 height 33
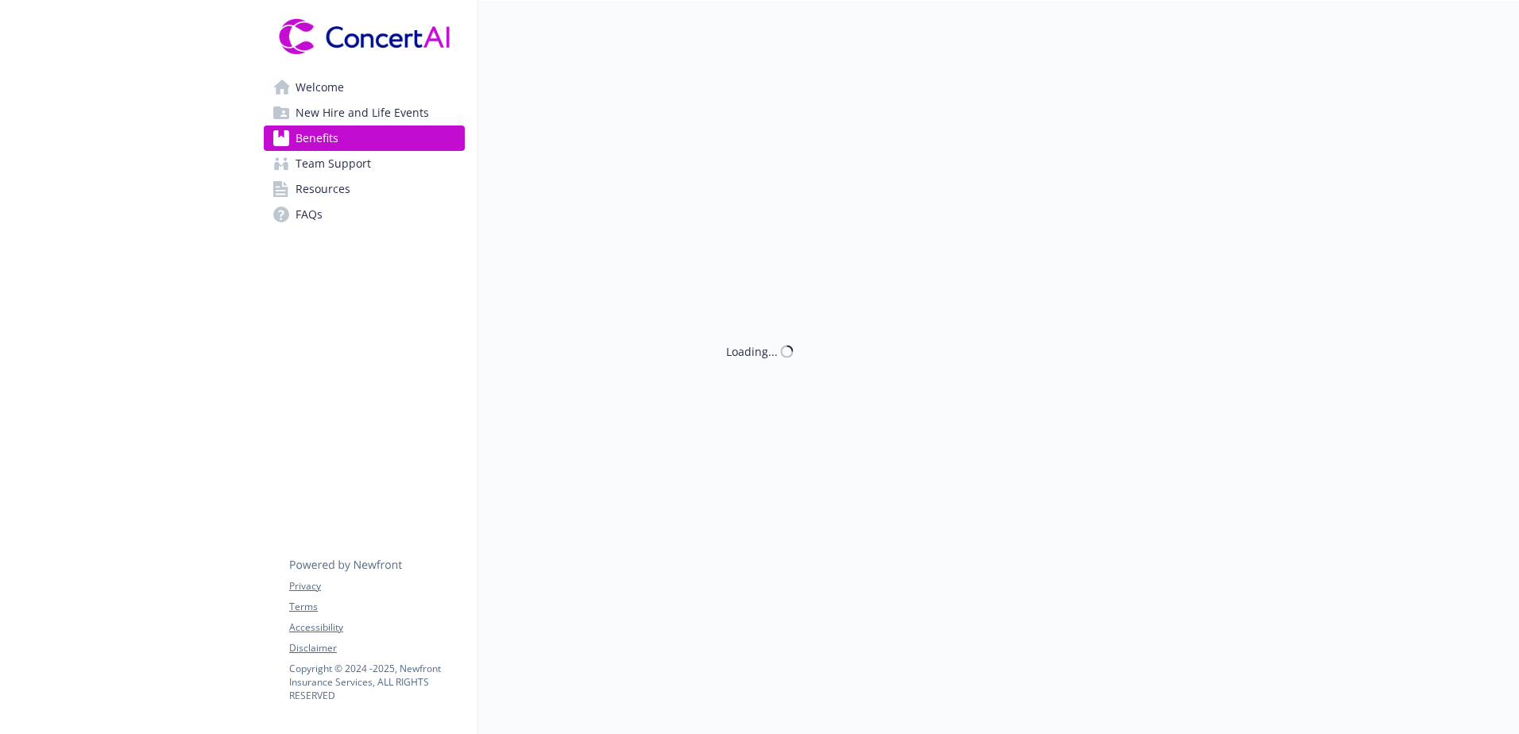
scroll to position [1747, 0]
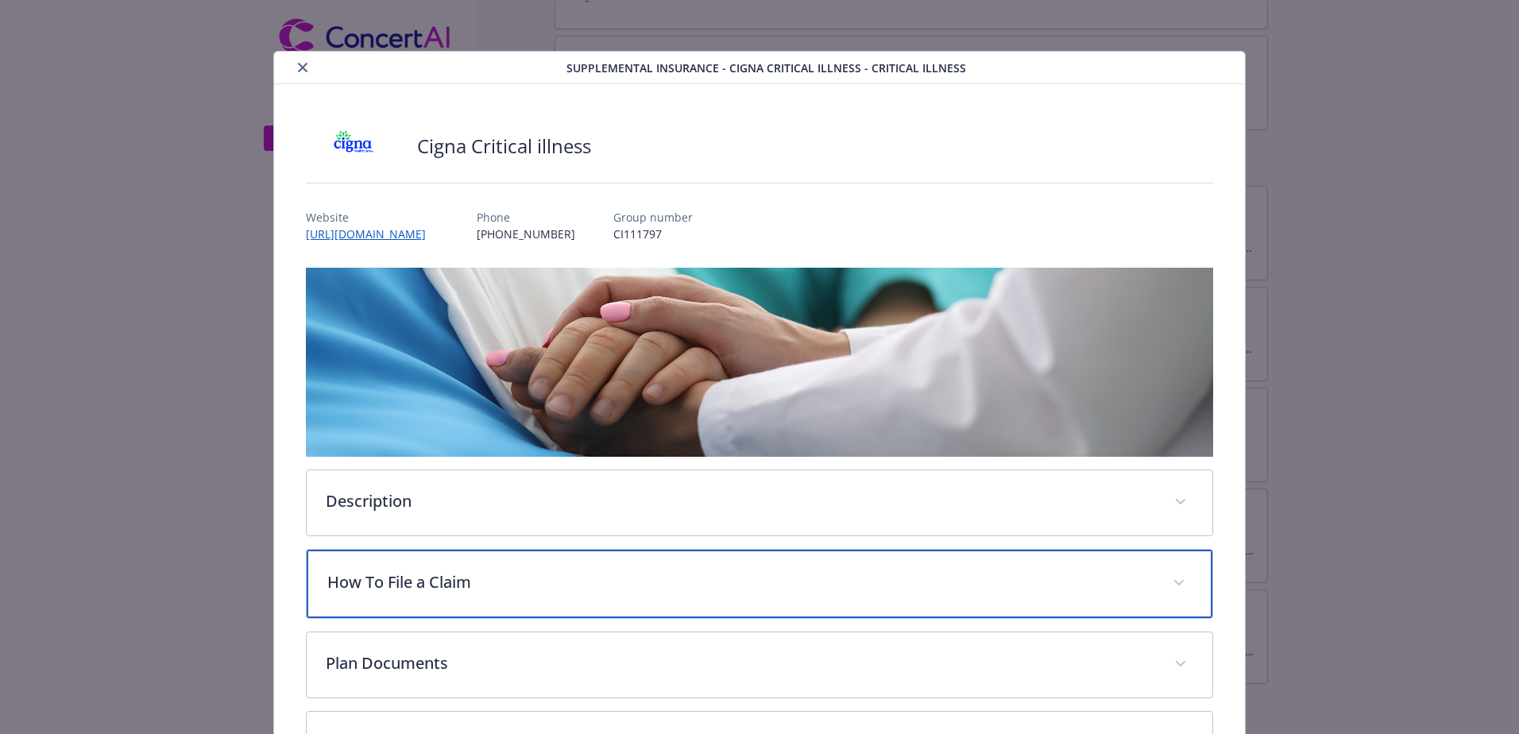
click at [460, 565] on div "How To File a Claim" at bounding box center [759, 584] width 905 height 68
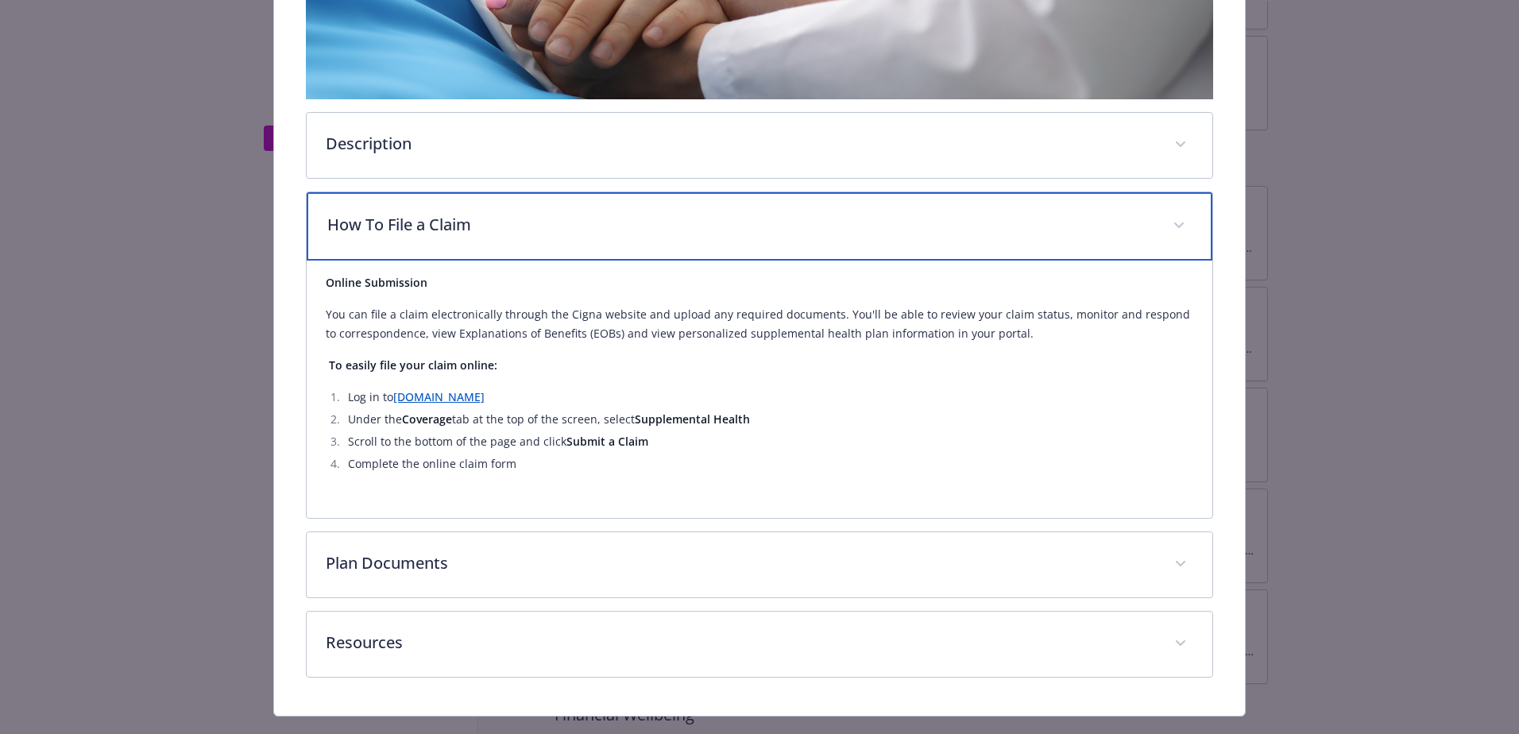
scroll to position [389, 0]
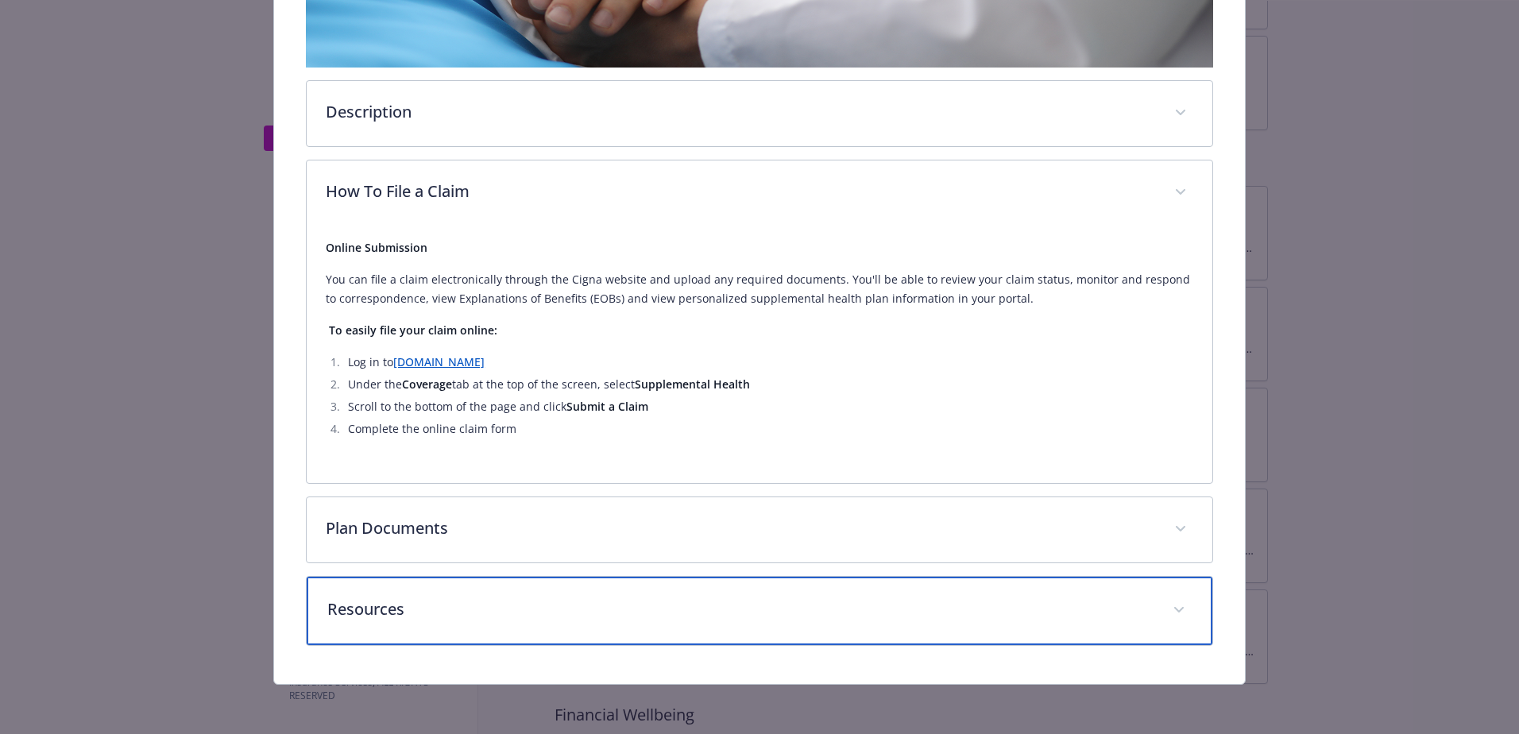
click at [420, 608] on p "Resources" at bounding box center [740, 609] width 826 height 24
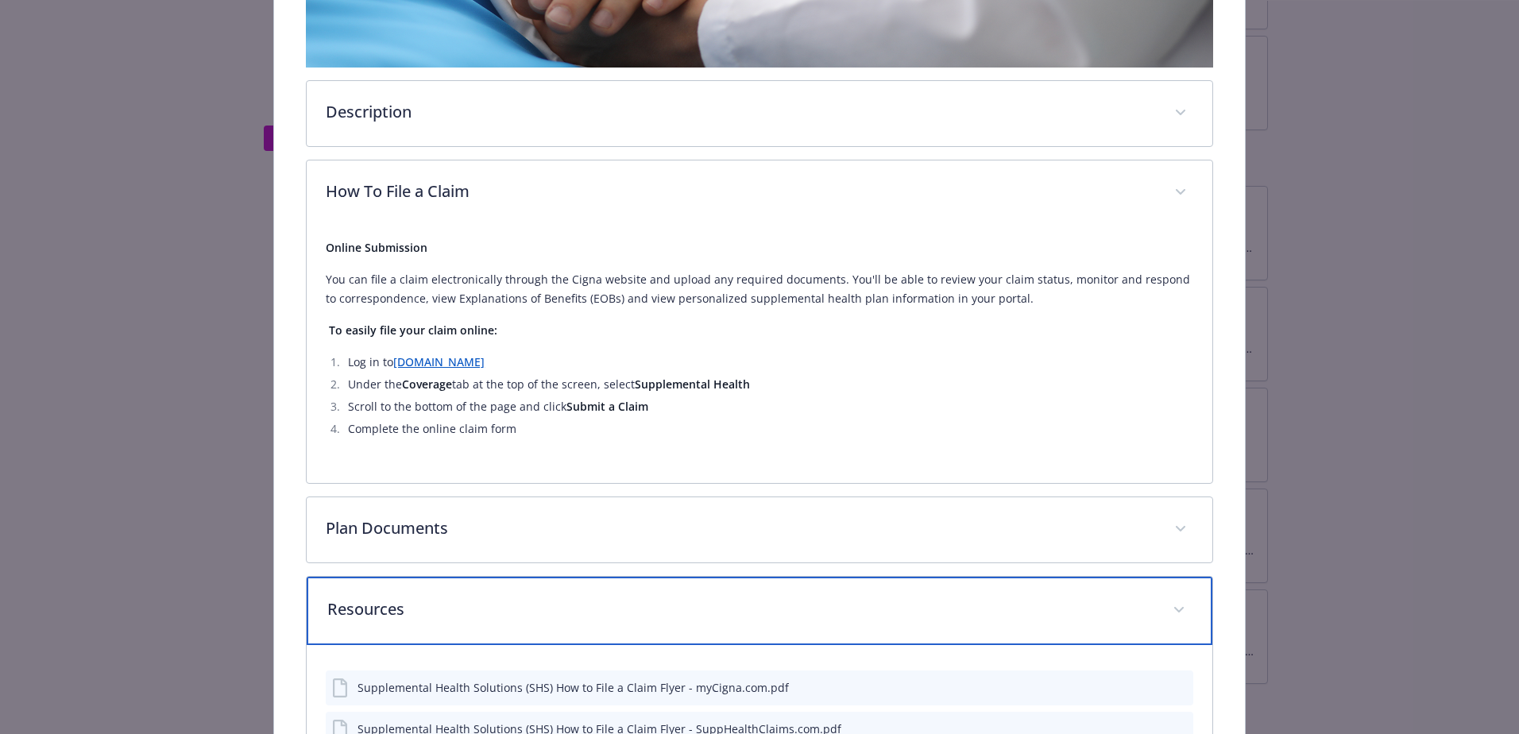
scroll to position [523, 0]
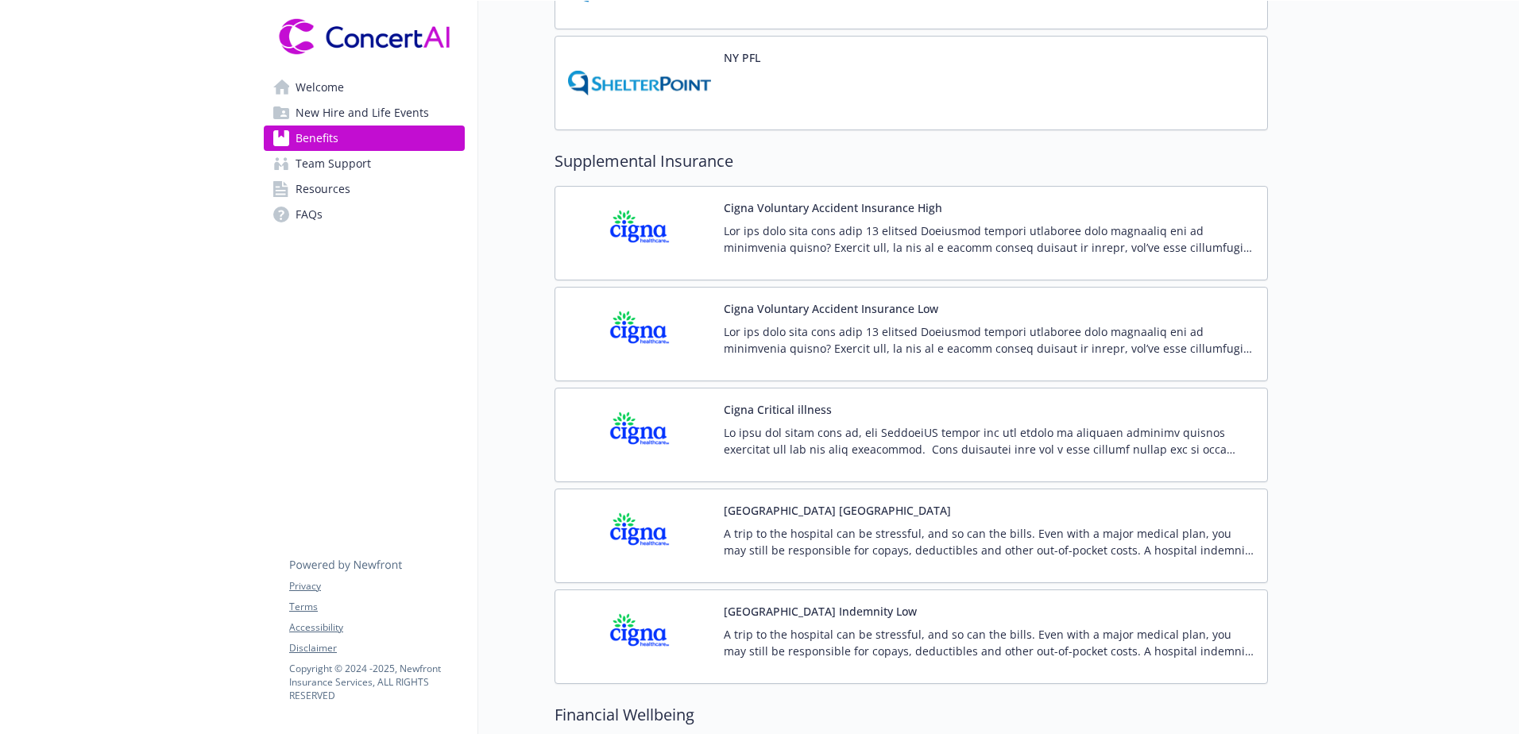
click at [719, 526] on div "Cigna Hospital Indemnity High A trip to the hospital can be stressful, and so c…" at bounding box center [911, 536] width 686 height 68
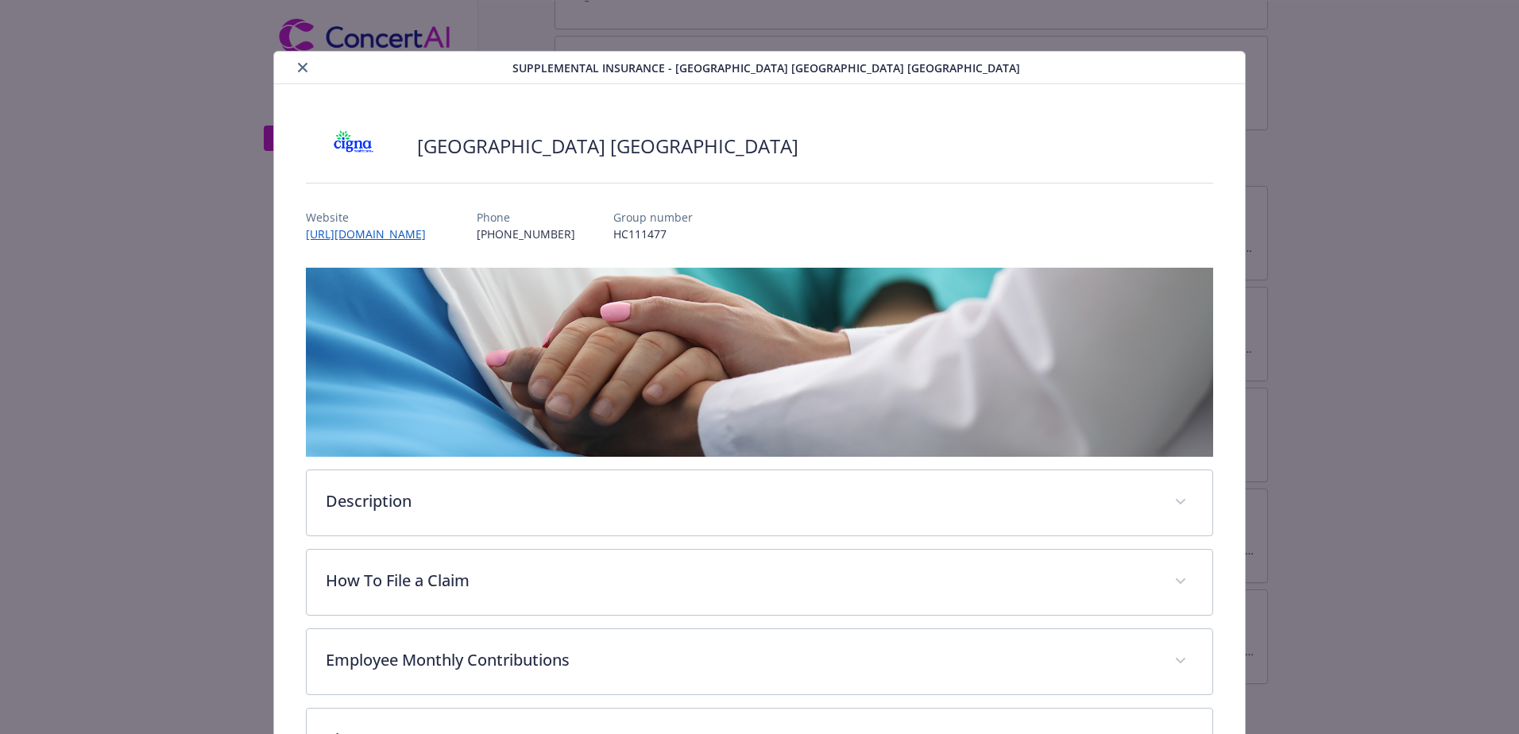
scroll to position [159, 0]
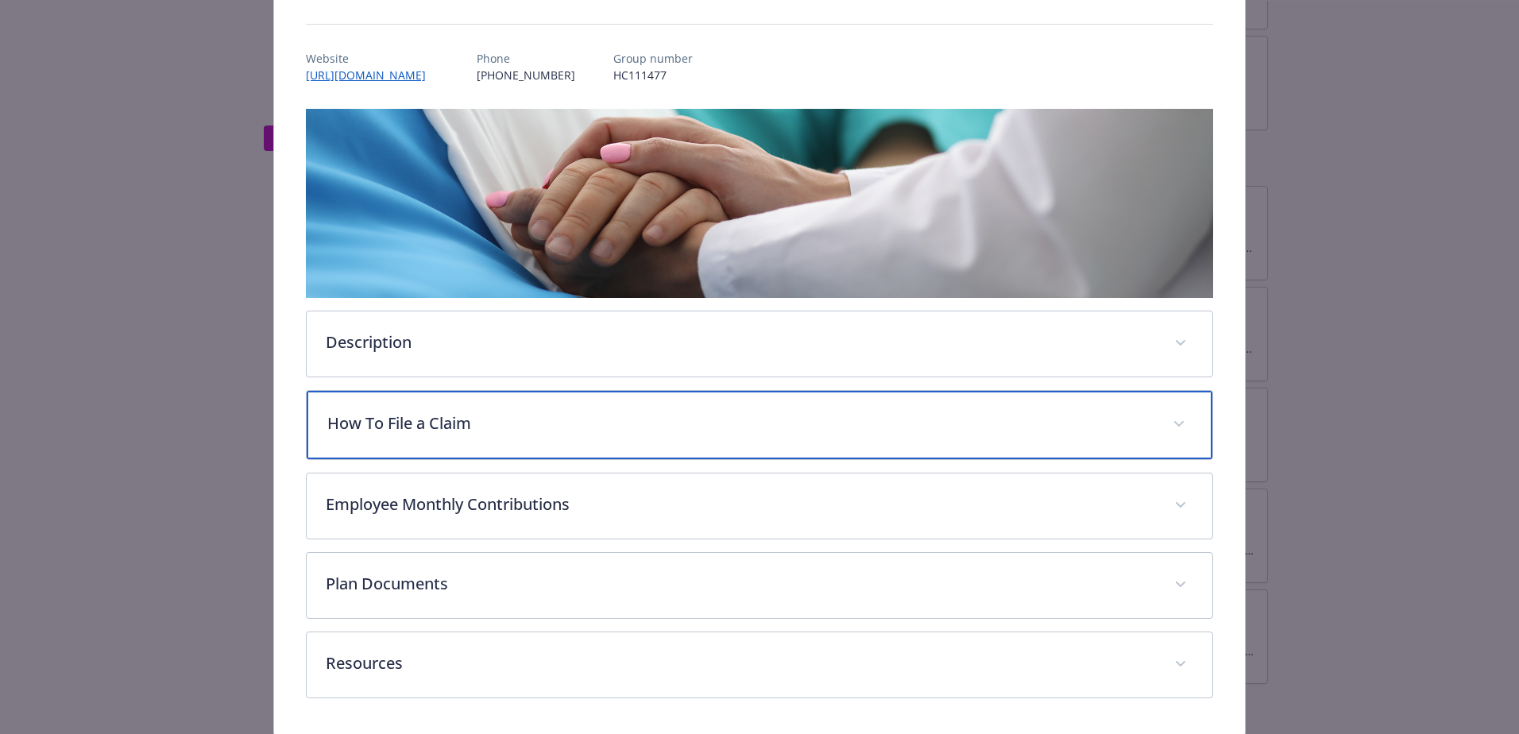
click at [428, 440] on div "How To File a Claim" at bounding box center [759, 425] width 905 height 68
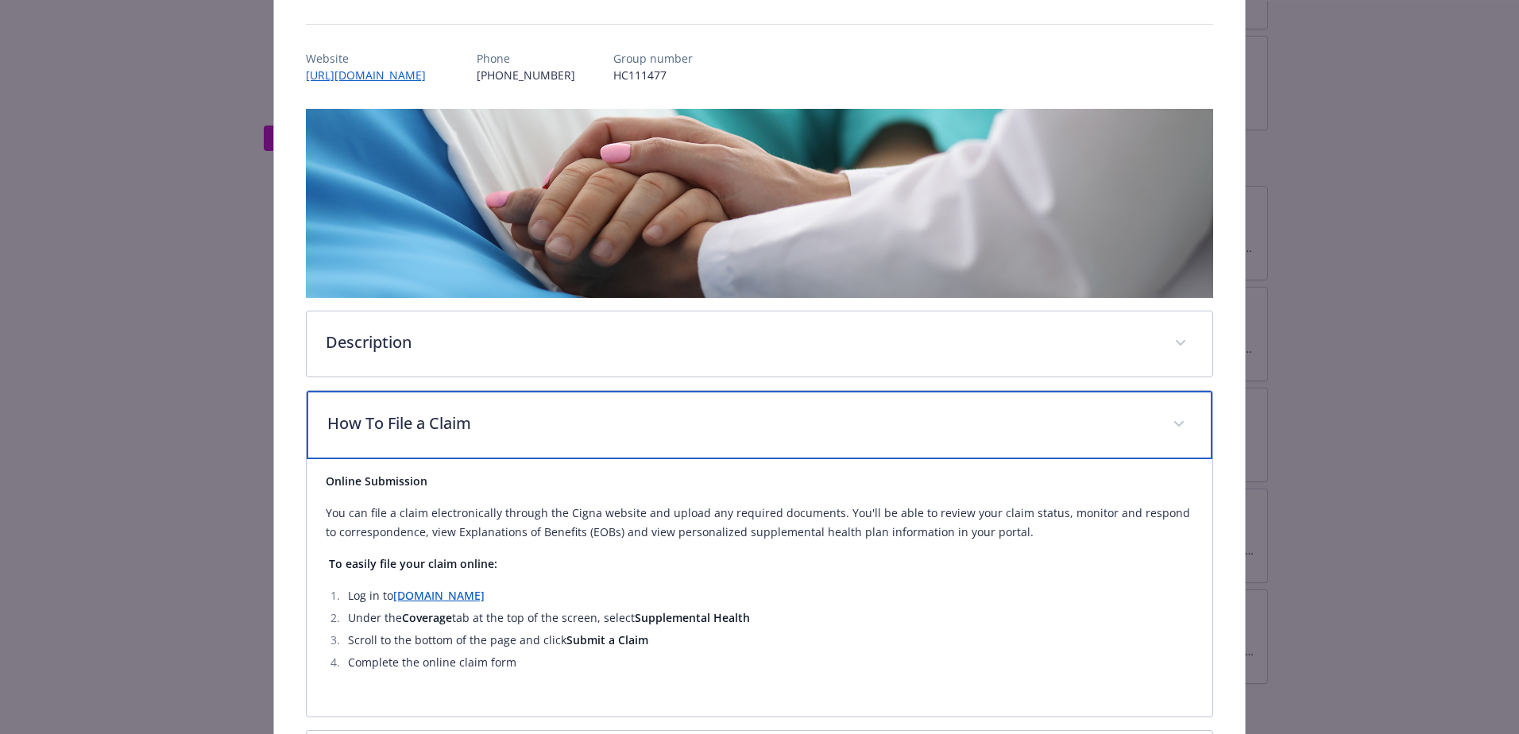
click at [427, 439] on div "How To File a Claim" at bounding box center [759, 425] width 905 height 68
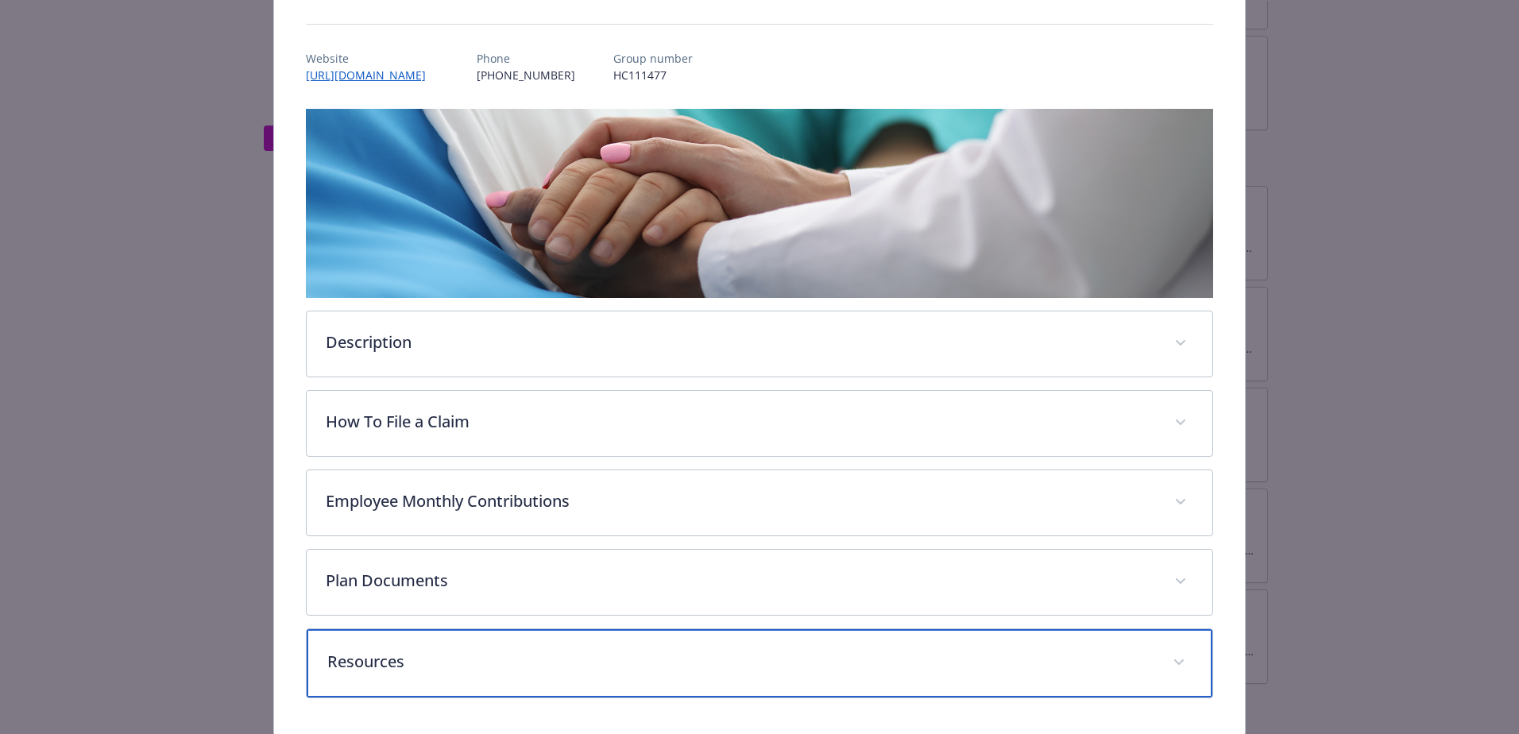
click at [454, 652] on p "Resources" at bounding box center [740, 662] width 826 height 24
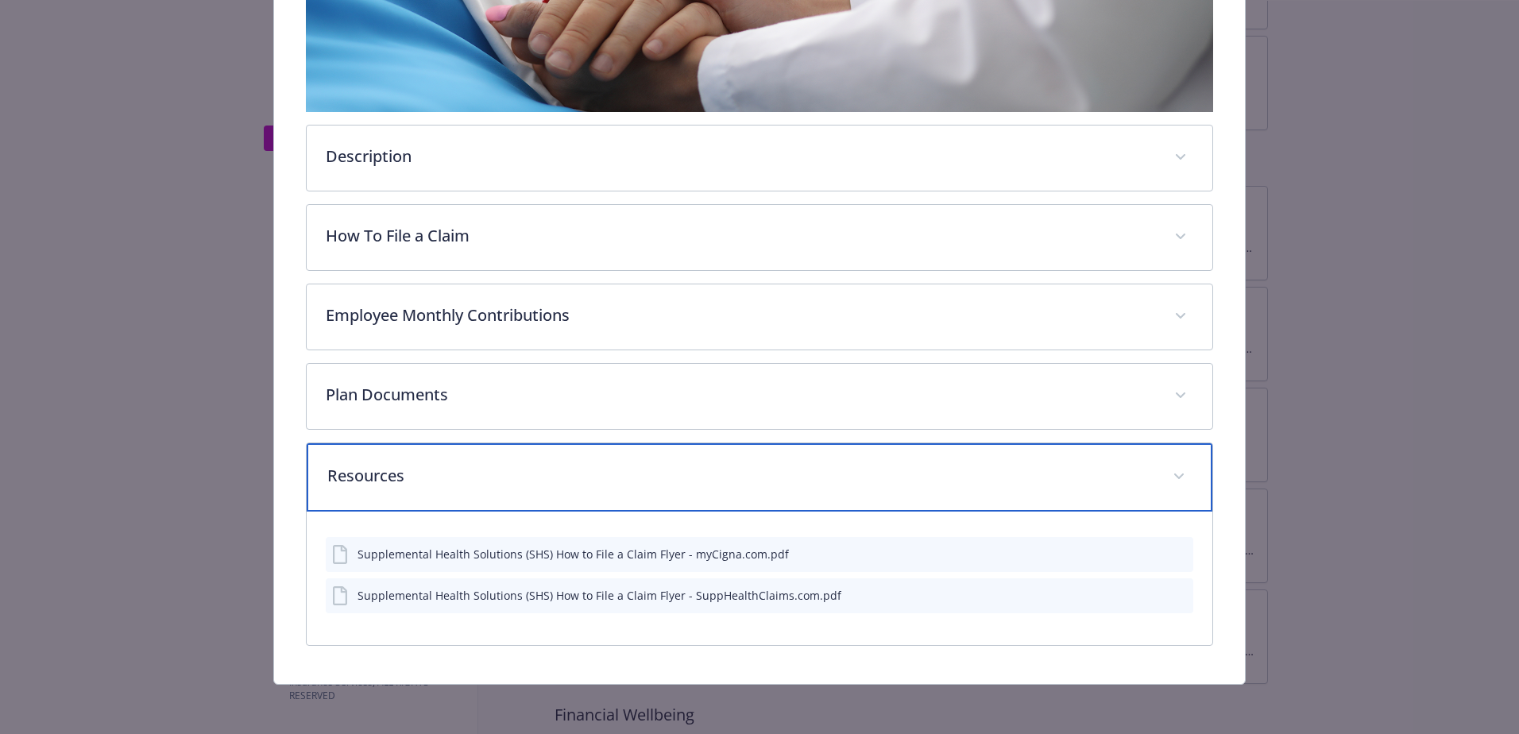
click at [448, 486] on div "Resources" at bounding box center [759, 477] width 905 height 68
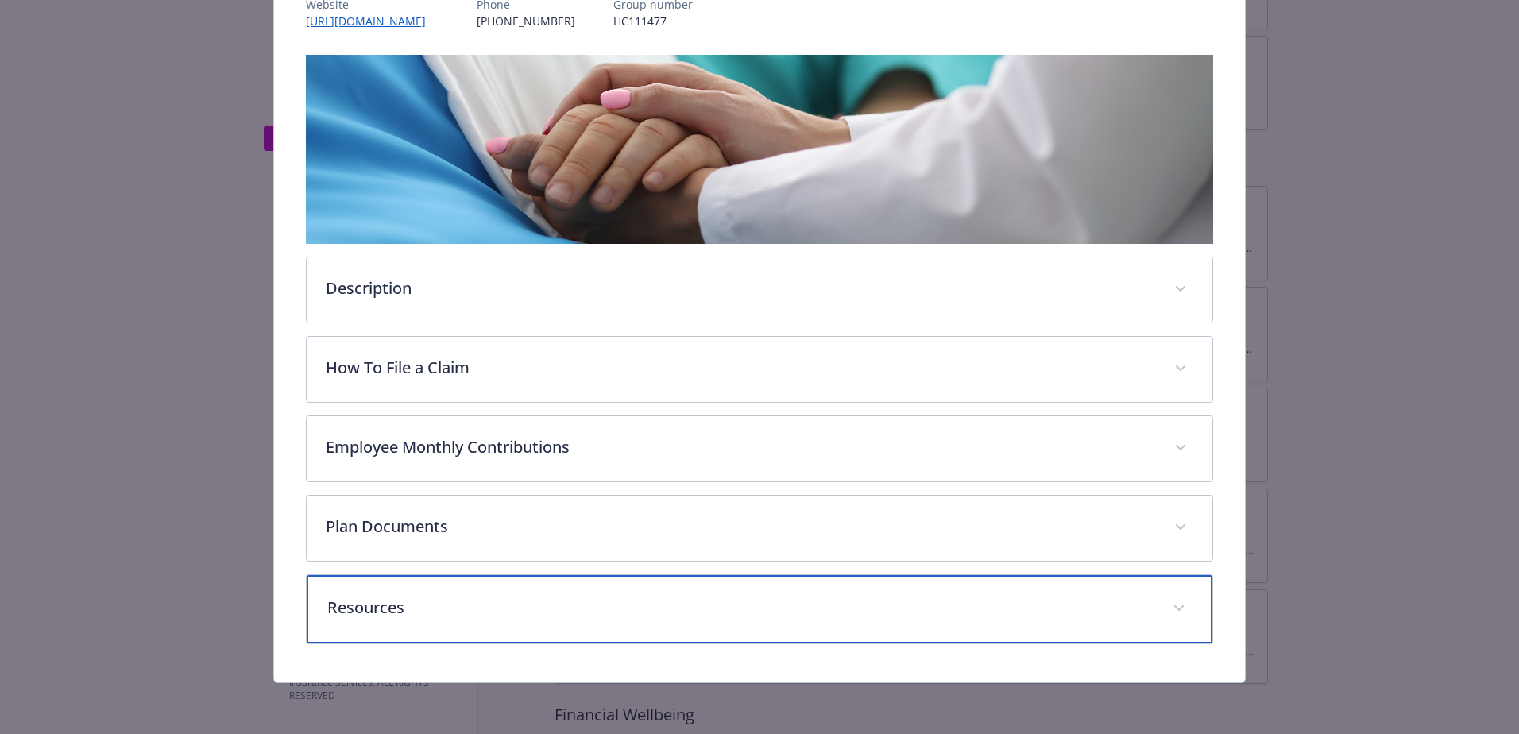
scroll to position [211, 0]
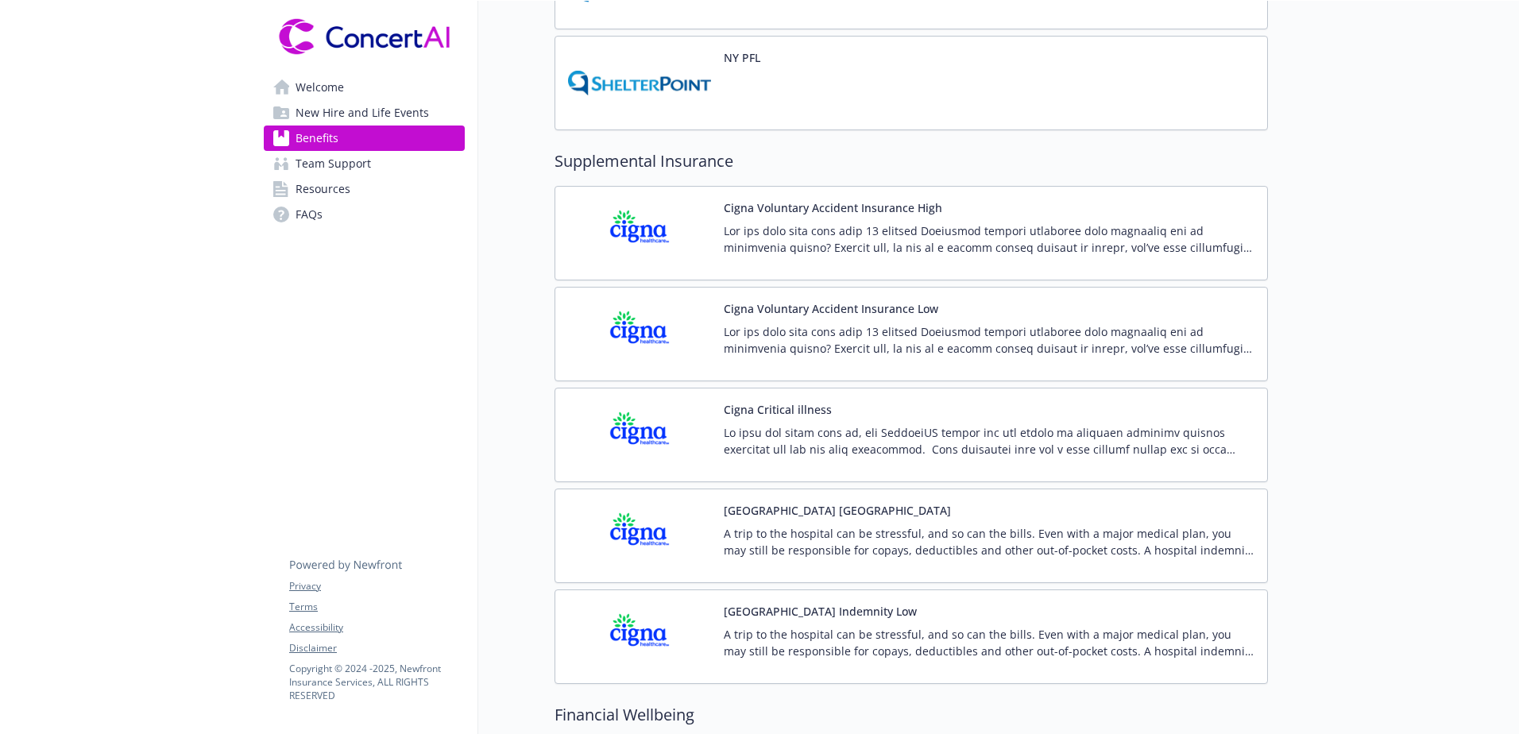
click at [805, 617] on button "Cigna Hospital Indemnity Low" at bounding box center [820, 611] width 193 height 17
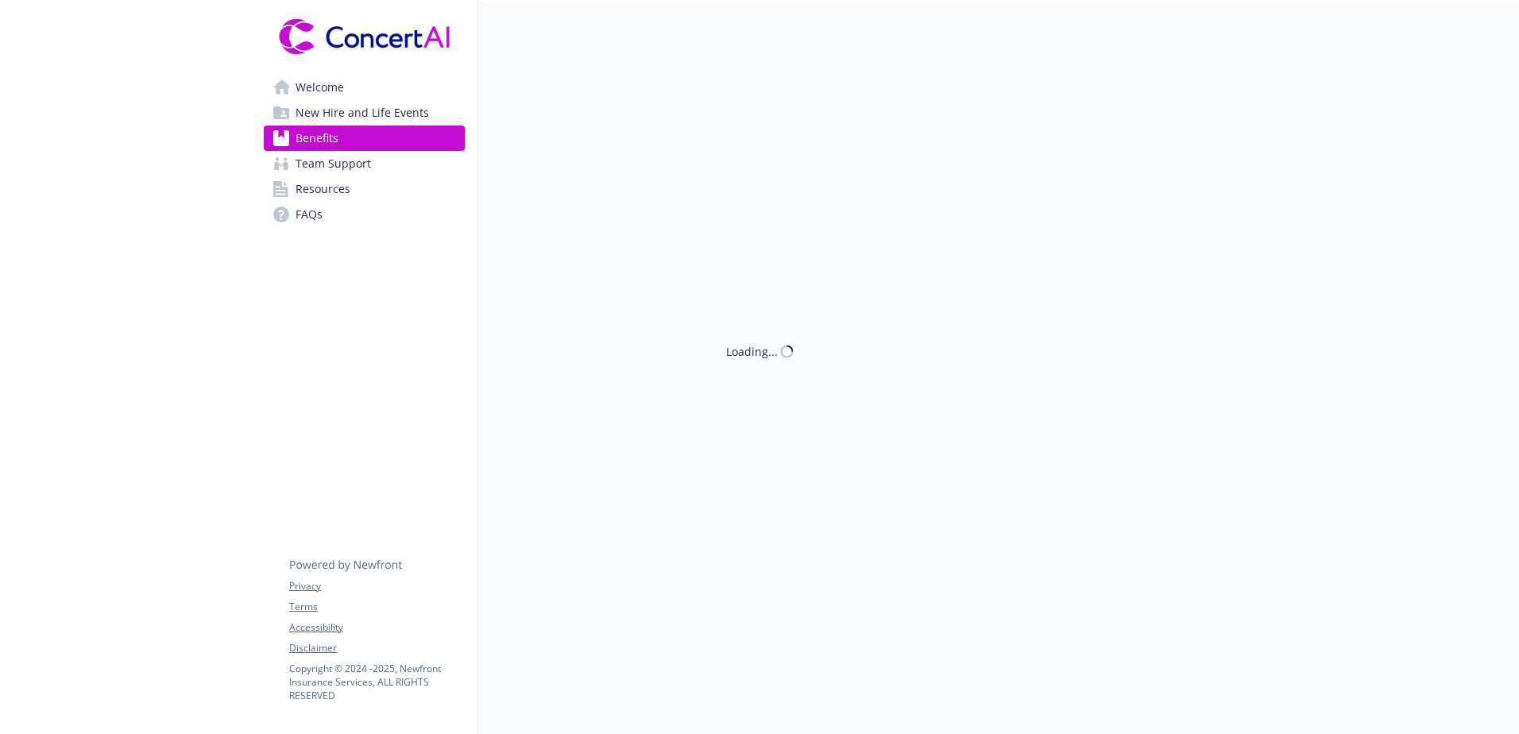
scroll to position [1747, 0]
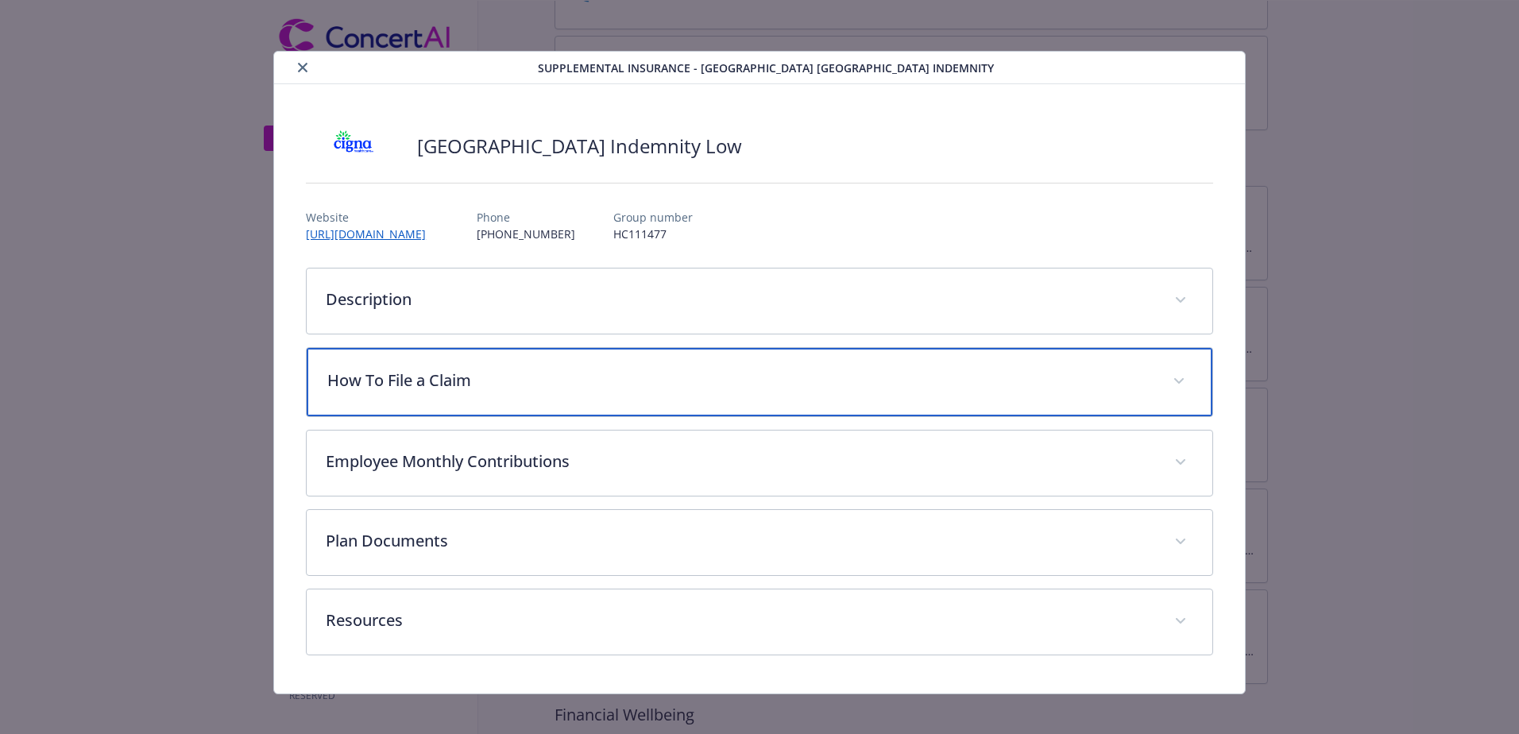
click at [374, 381] on p "How To File a Claim" at bounding box center [740, 381] width 826 height 24
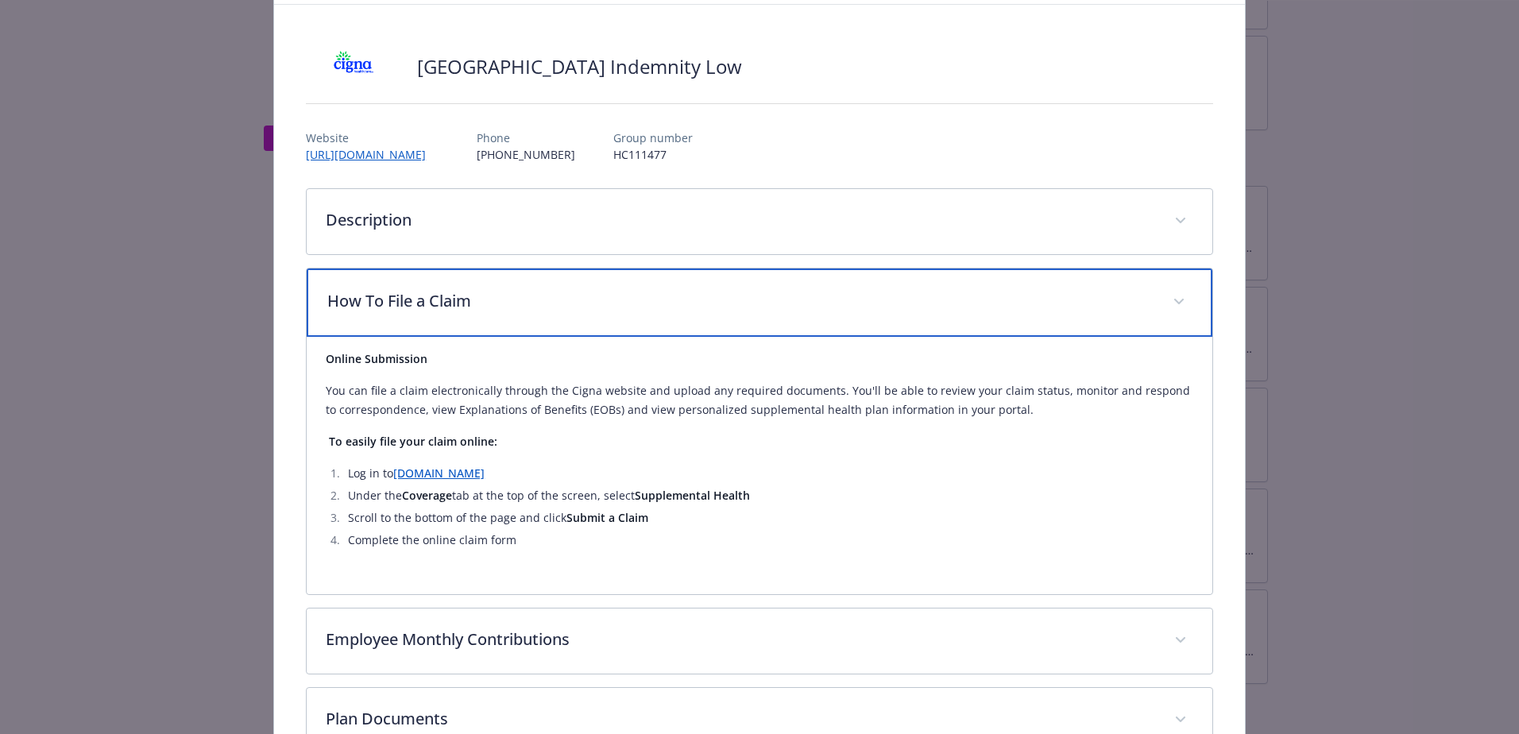
click at [377, 316] on div "How To File a Claim" at bounding box center [759, 302] width 905 height 68
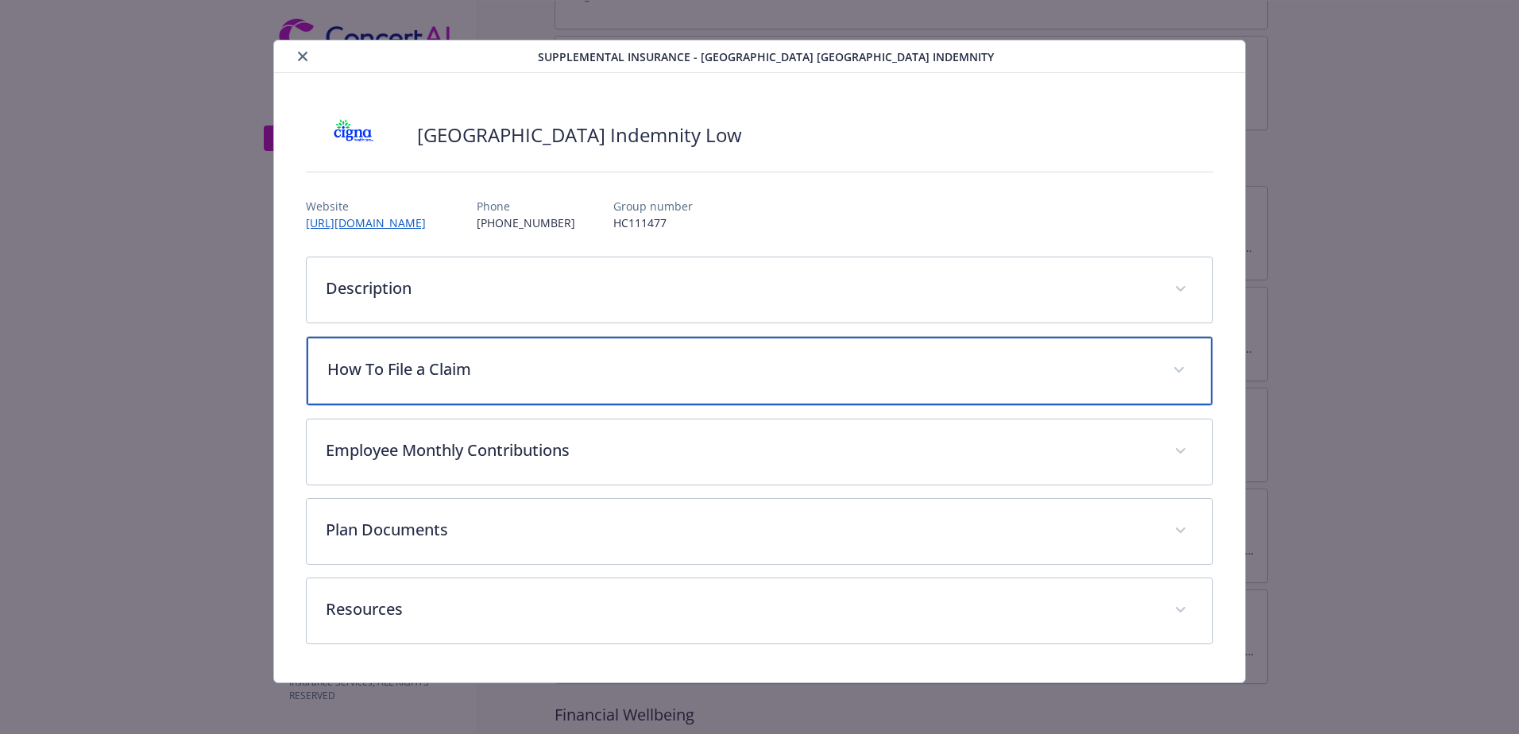
scroll to position [11, 0]
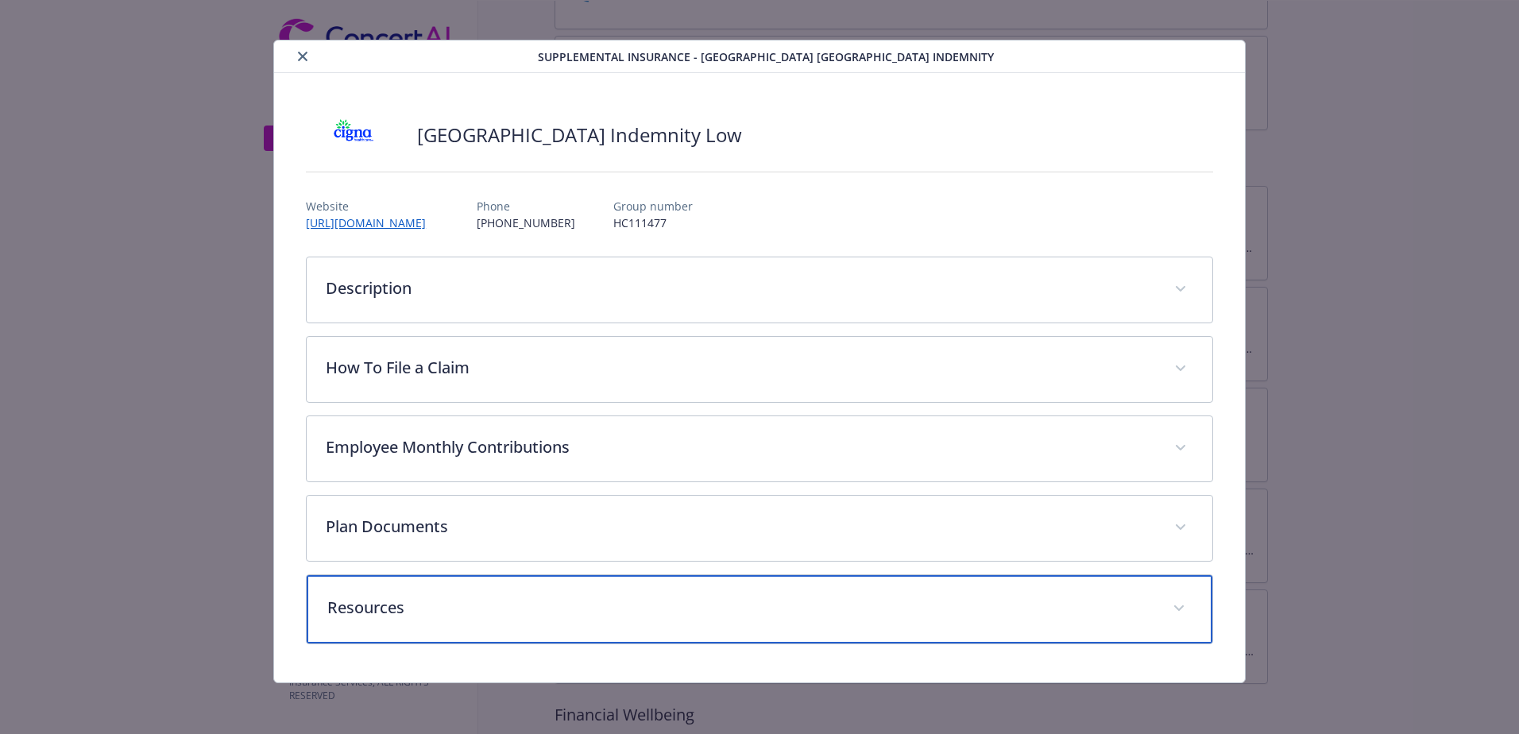
click at [410, 636] on div "Resources" at bounding box center [759, 609] width 905 height 68
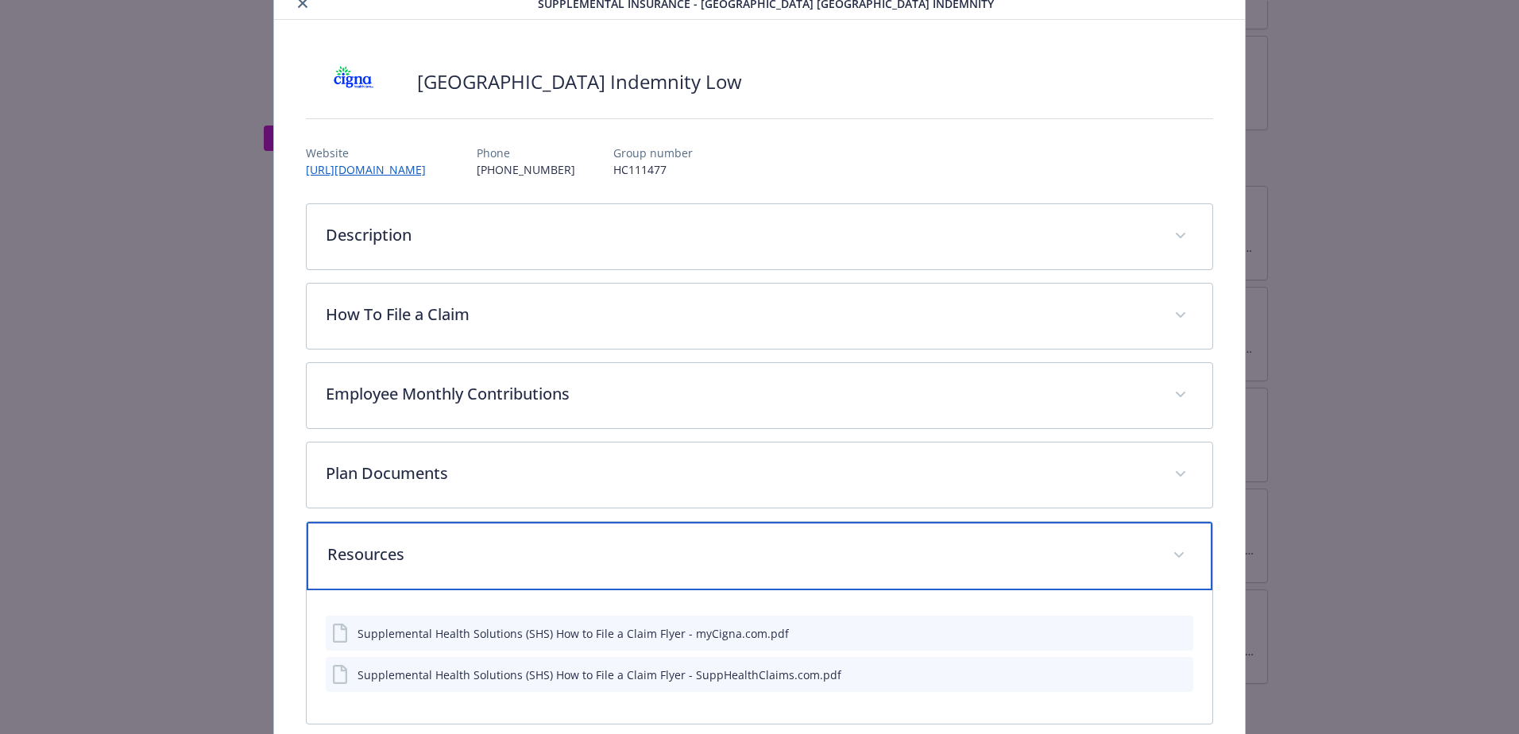
scroll to position [0, 0]
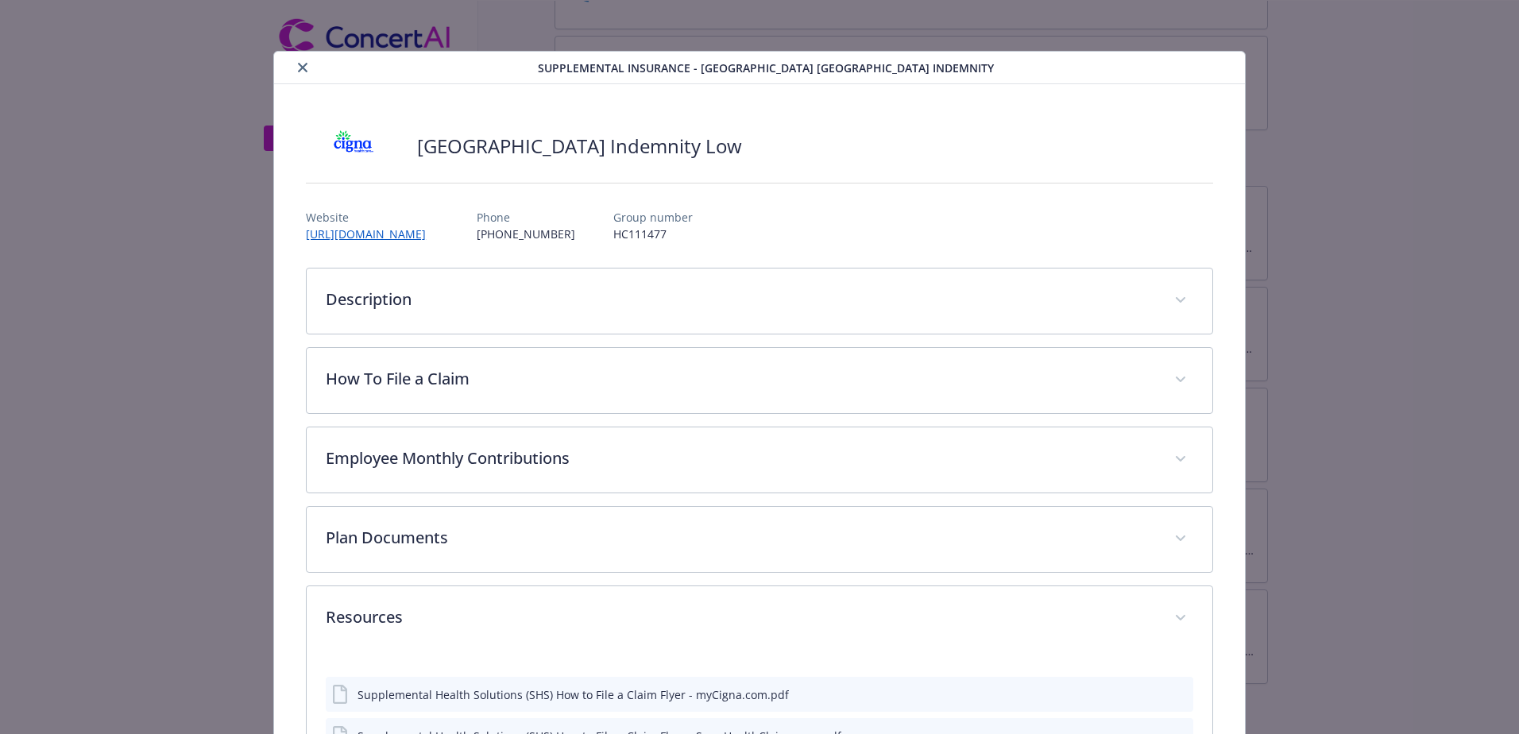
click at [300, 71] on icon "close" at bounding box center [303, 68] width 10 height 10
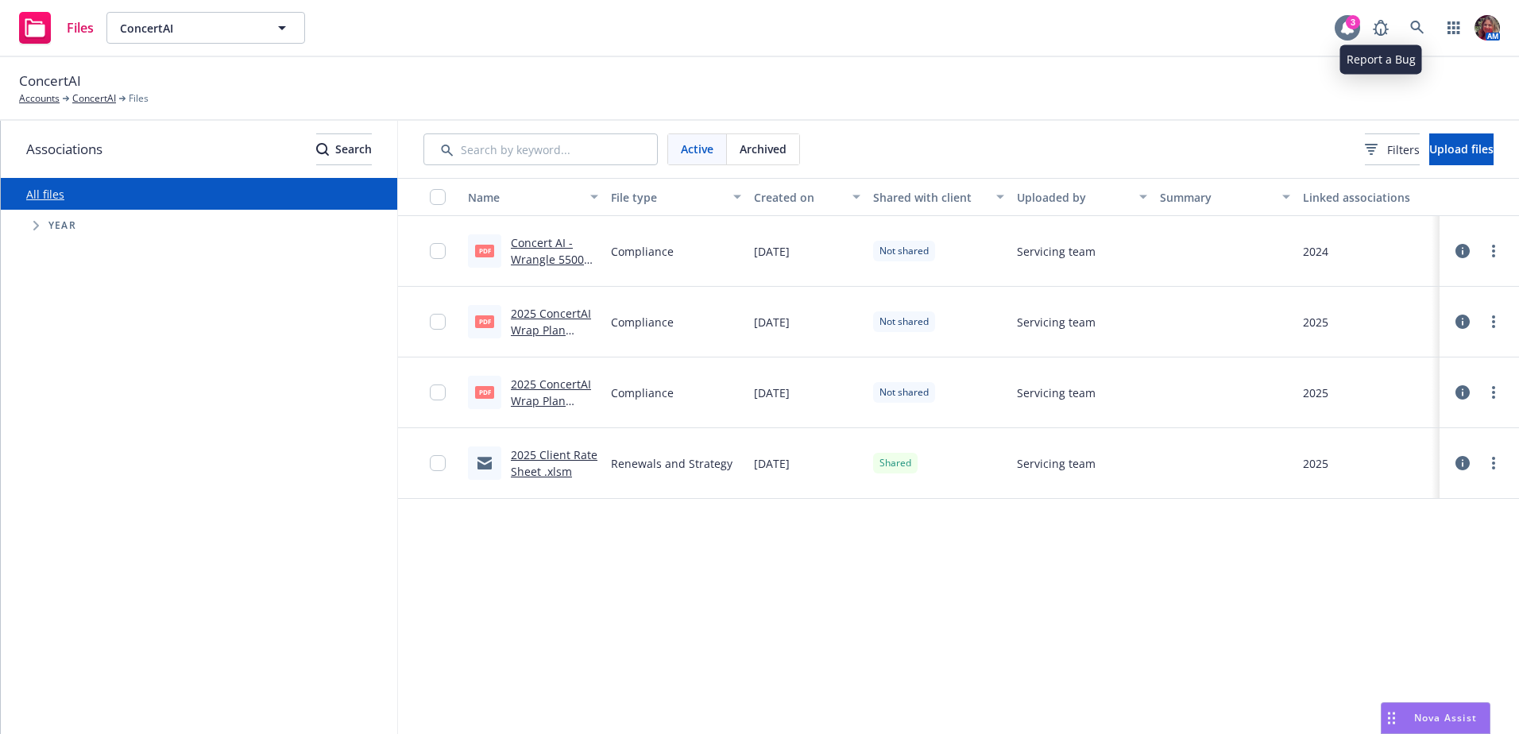
click at [1349, 23] on div "3" at bounding box center [1352, 22] width 14 height 14
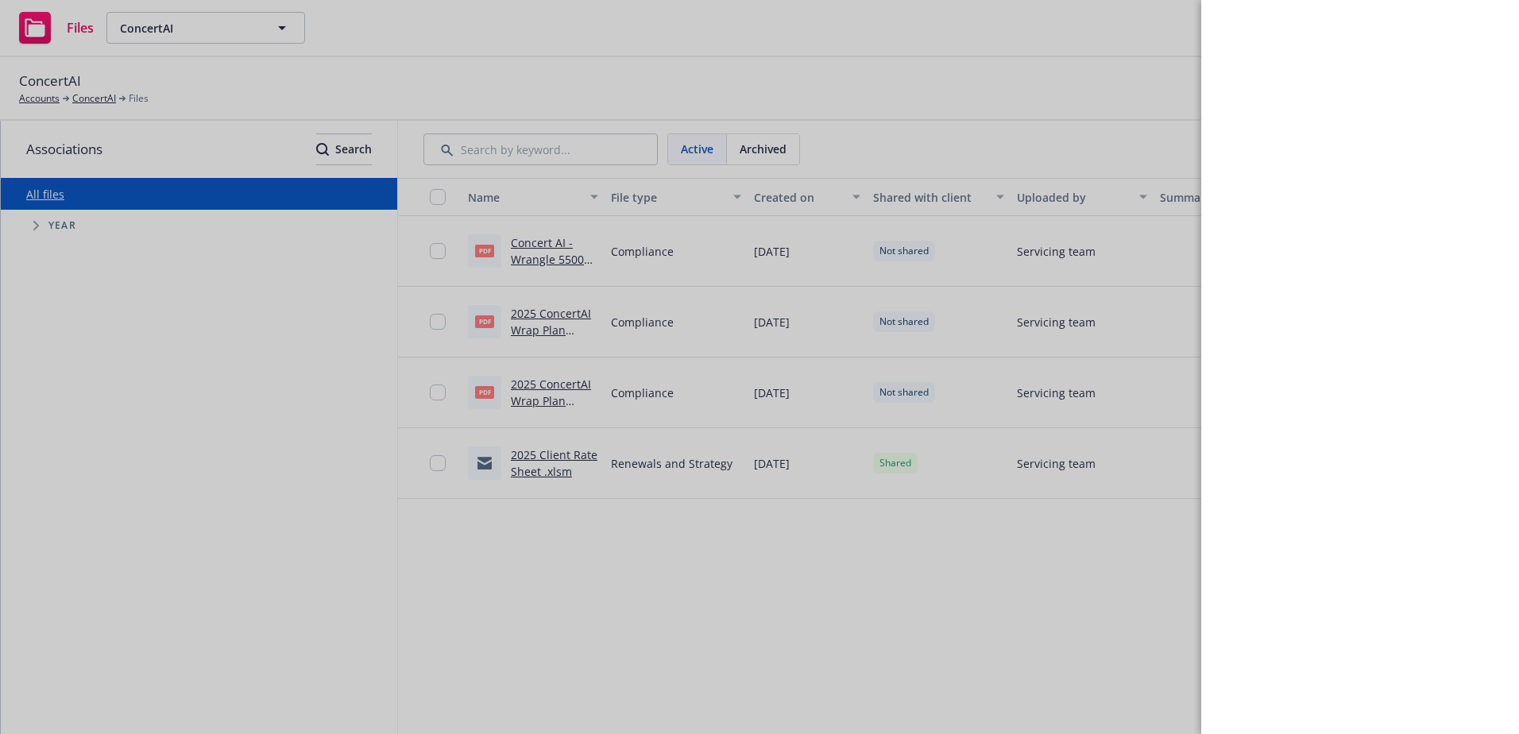
click at [729, 85] on div at bounding box center [759, 367] width 1519 height 734
